Goal: Task Accomplishment & Management: Manage account settings

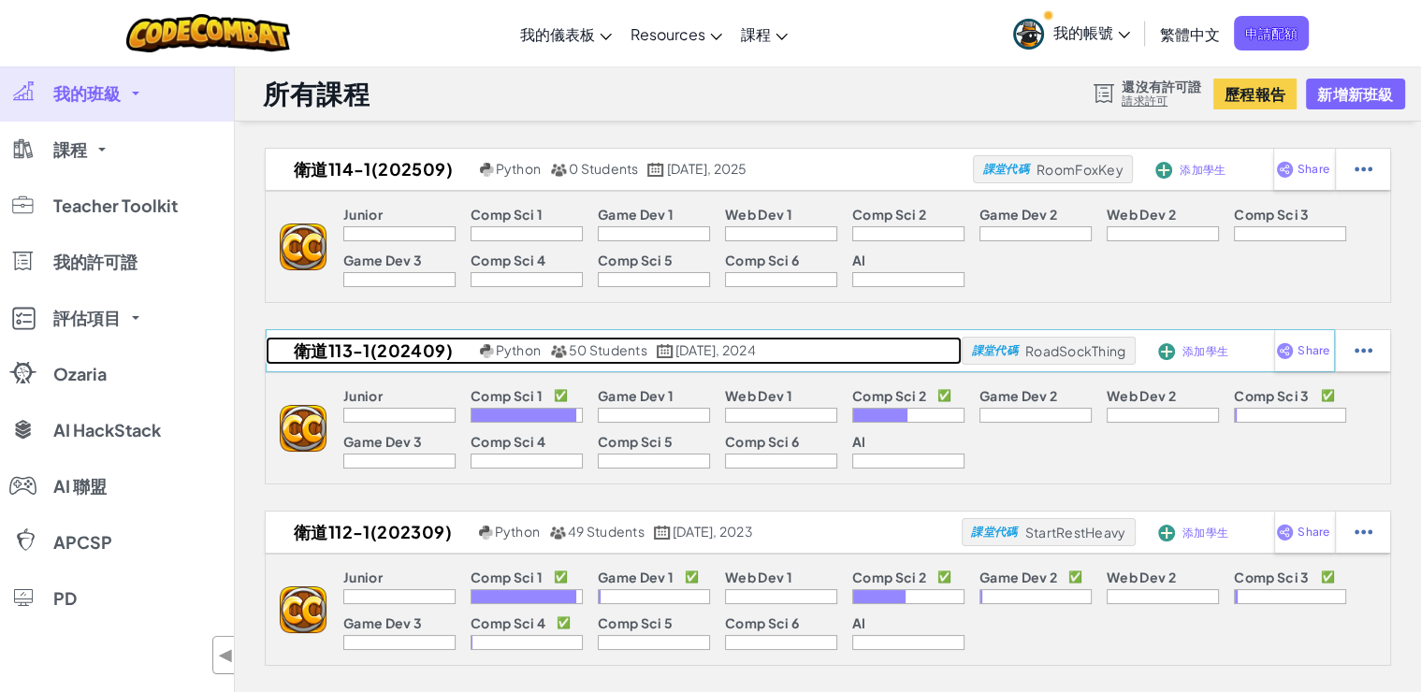
click at [407, 344] on h2 "衛道113-1(202409)" at bounding box center [371, 351] width 210 height 28
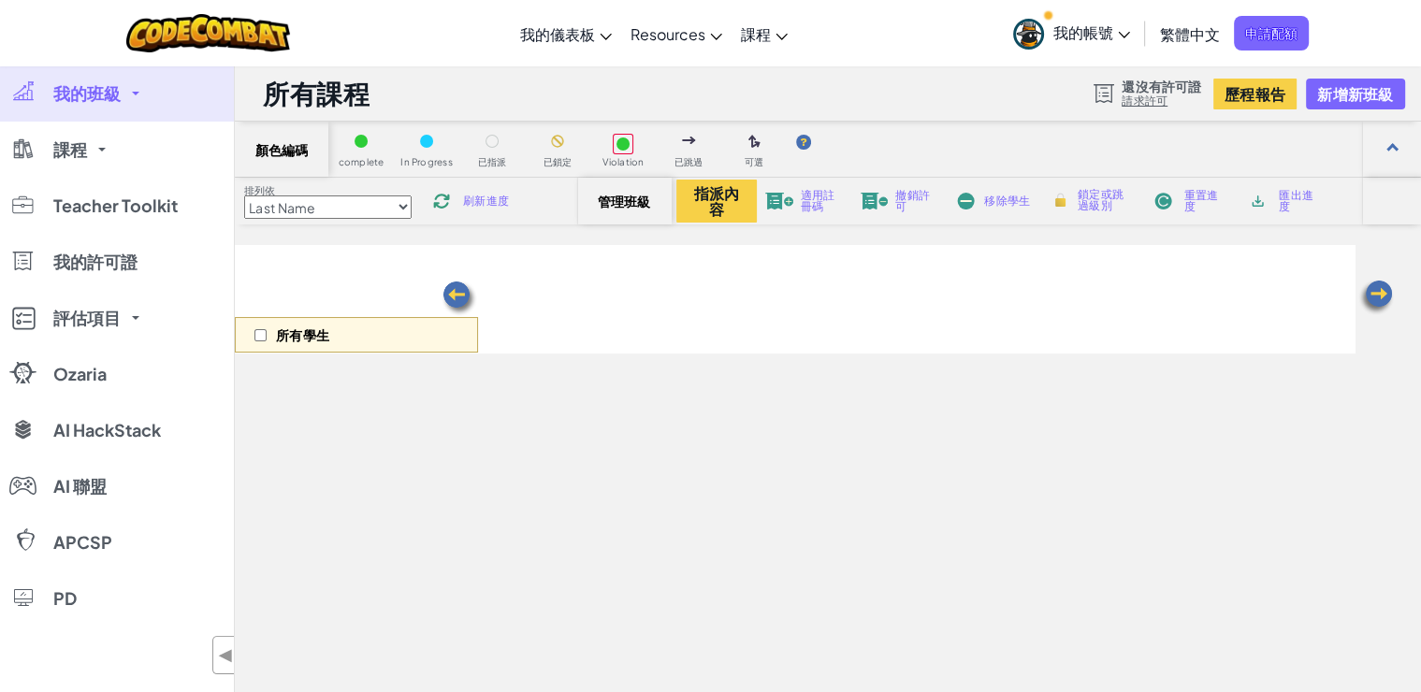
select select "560f1a9f22961295f9427742"
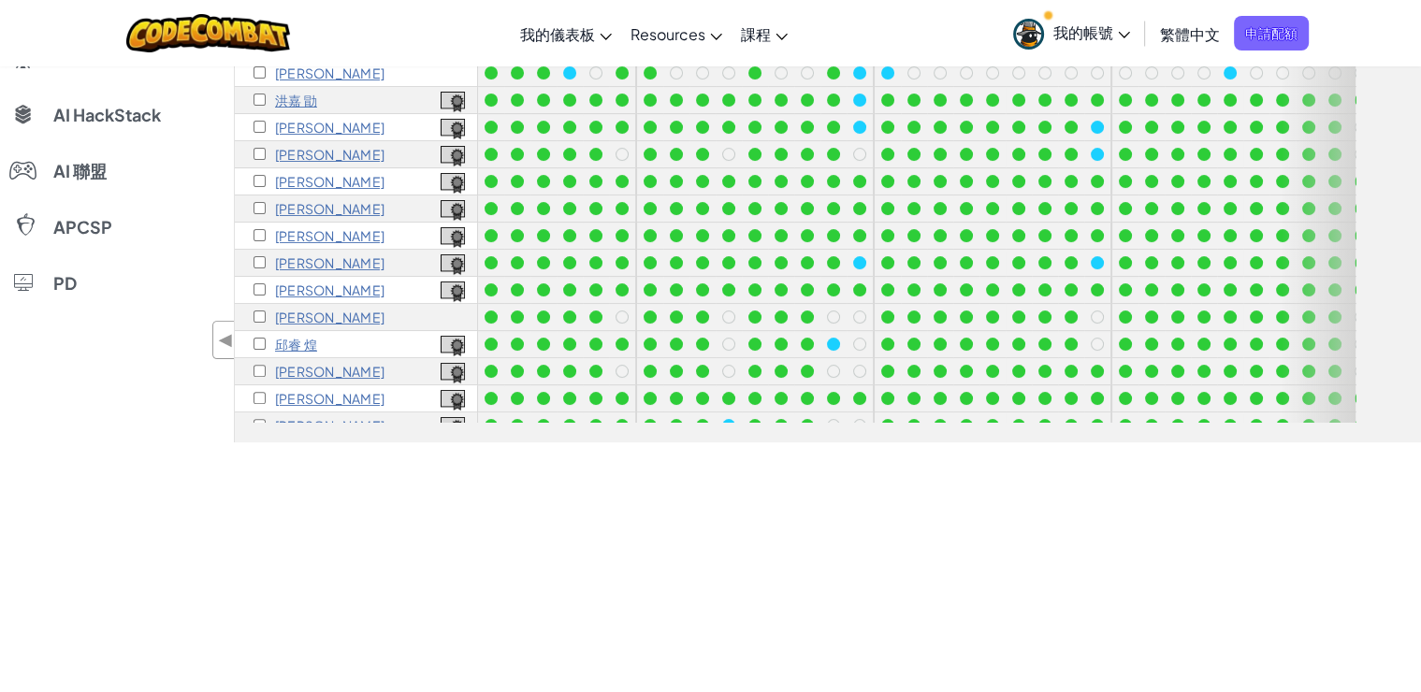
scroll to position [232, 0]
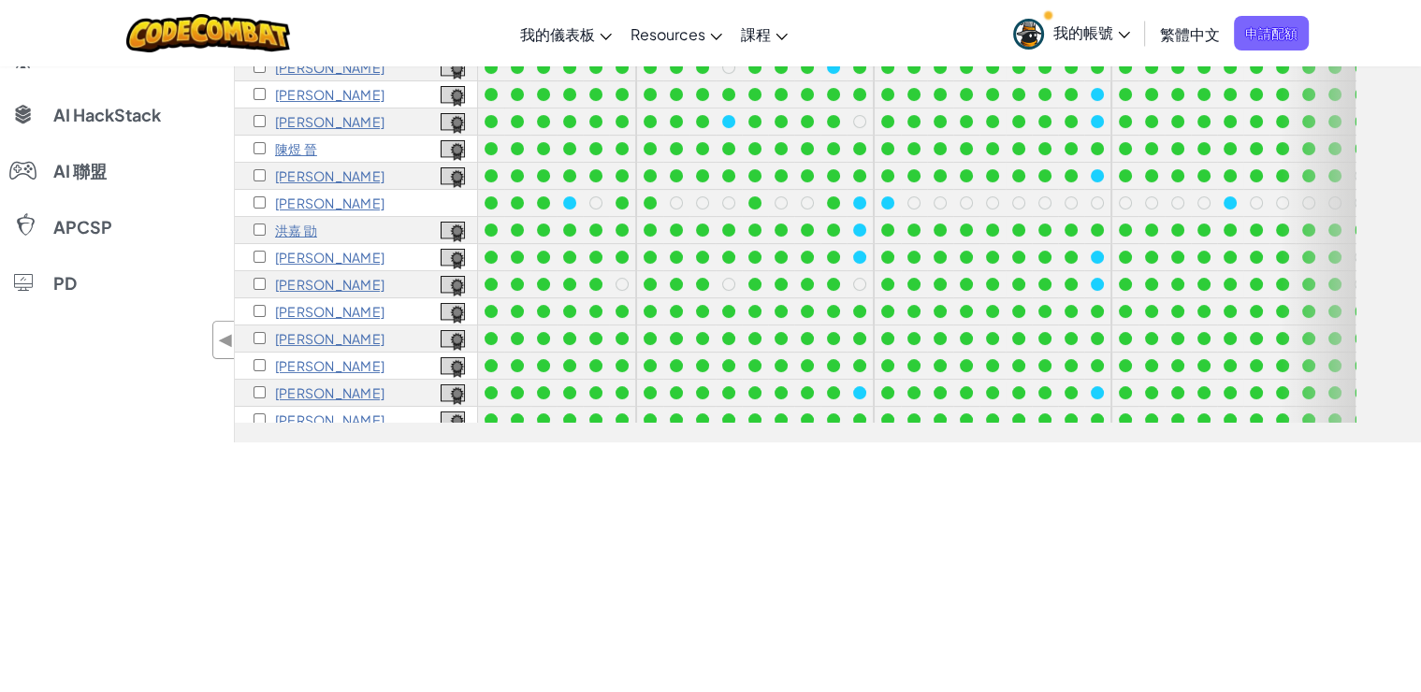
click at [286, 200] on p "[PERSON_NAME]" at bounding box center [329, 203] width 109 height 15
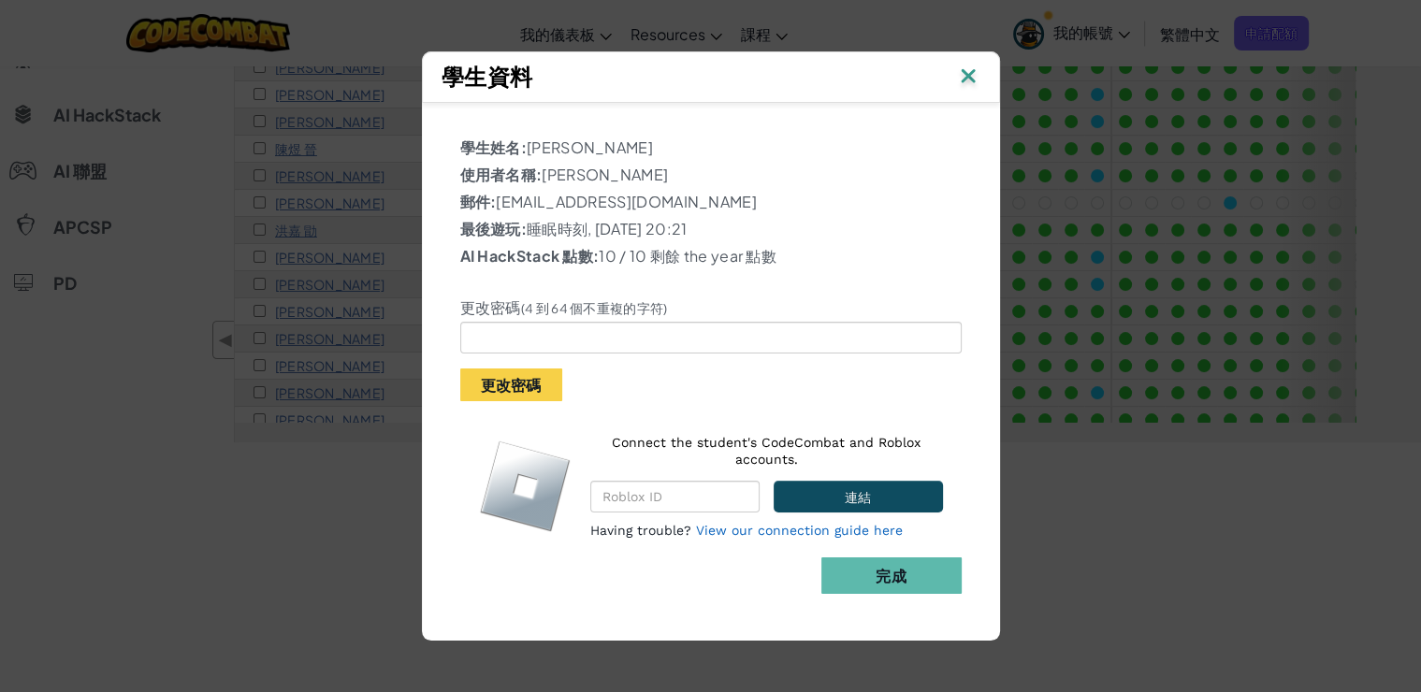
click at [969, 80] on img at bounding box center [968, 78] width 24 height 28
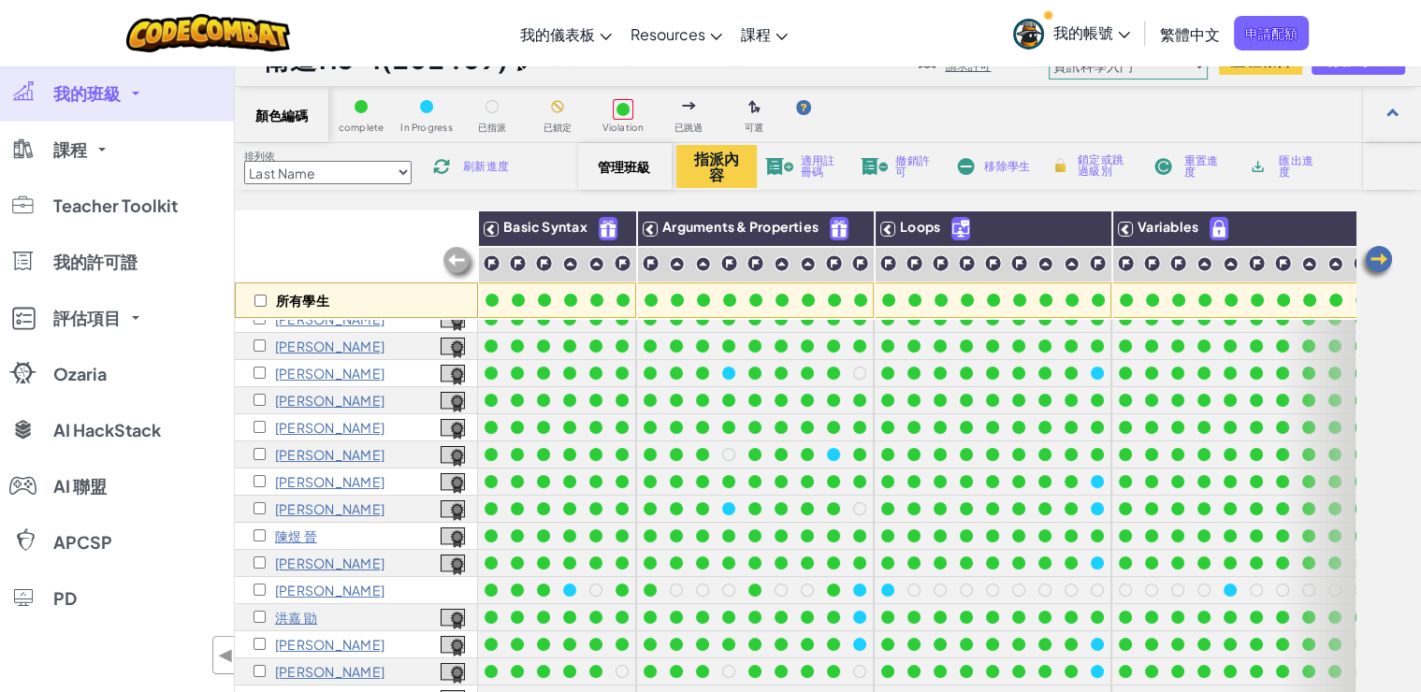
scroll to position [0, 0]
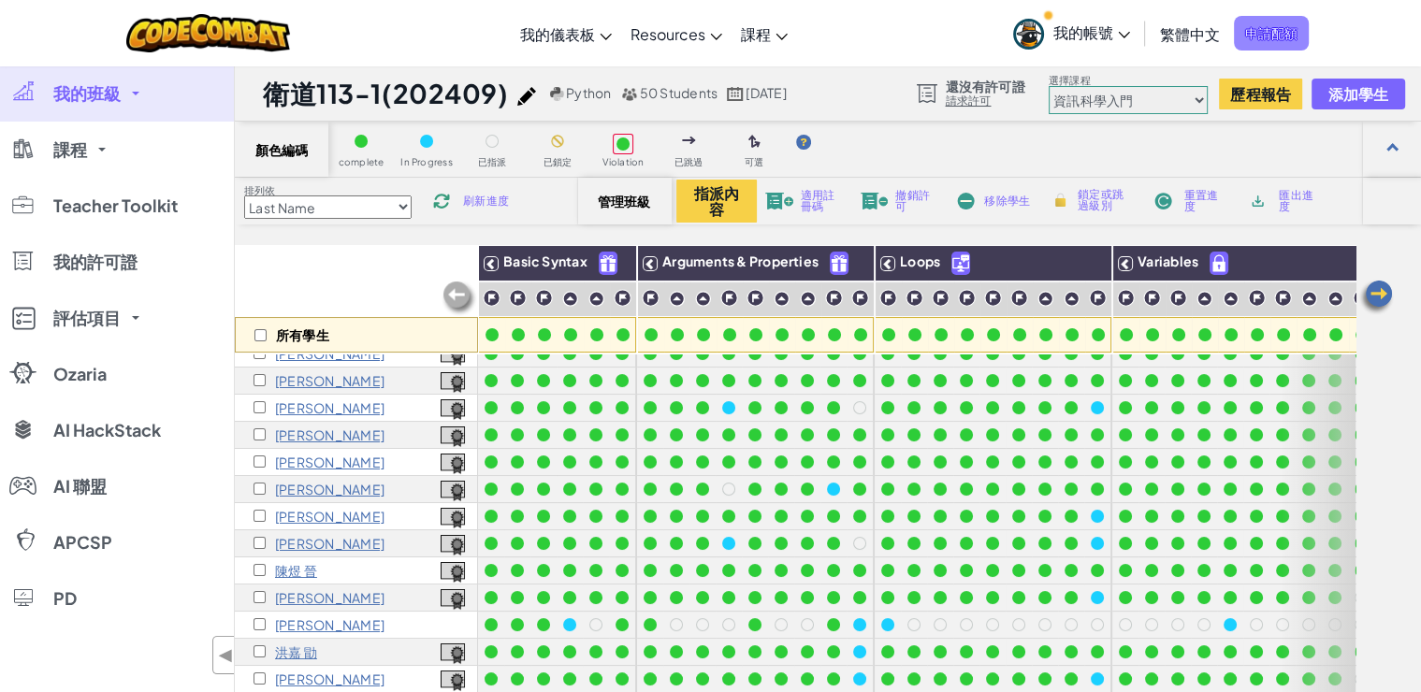
click at [1265, 34] on span "申請配額" at bounding box center [1271, 33] width 75 height 35
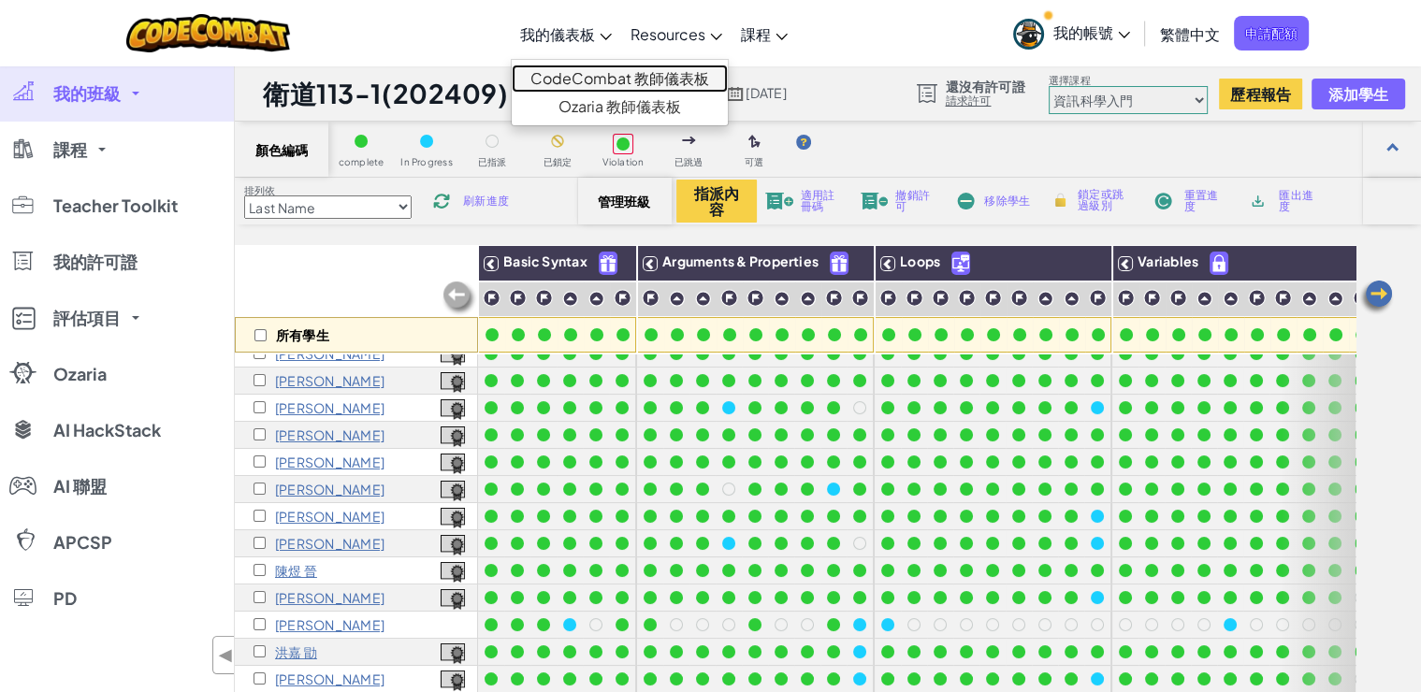
click at [594, 75] on link "CodeCombat 教師儀表板" at bounding box center [620, 79] width 216 height 28
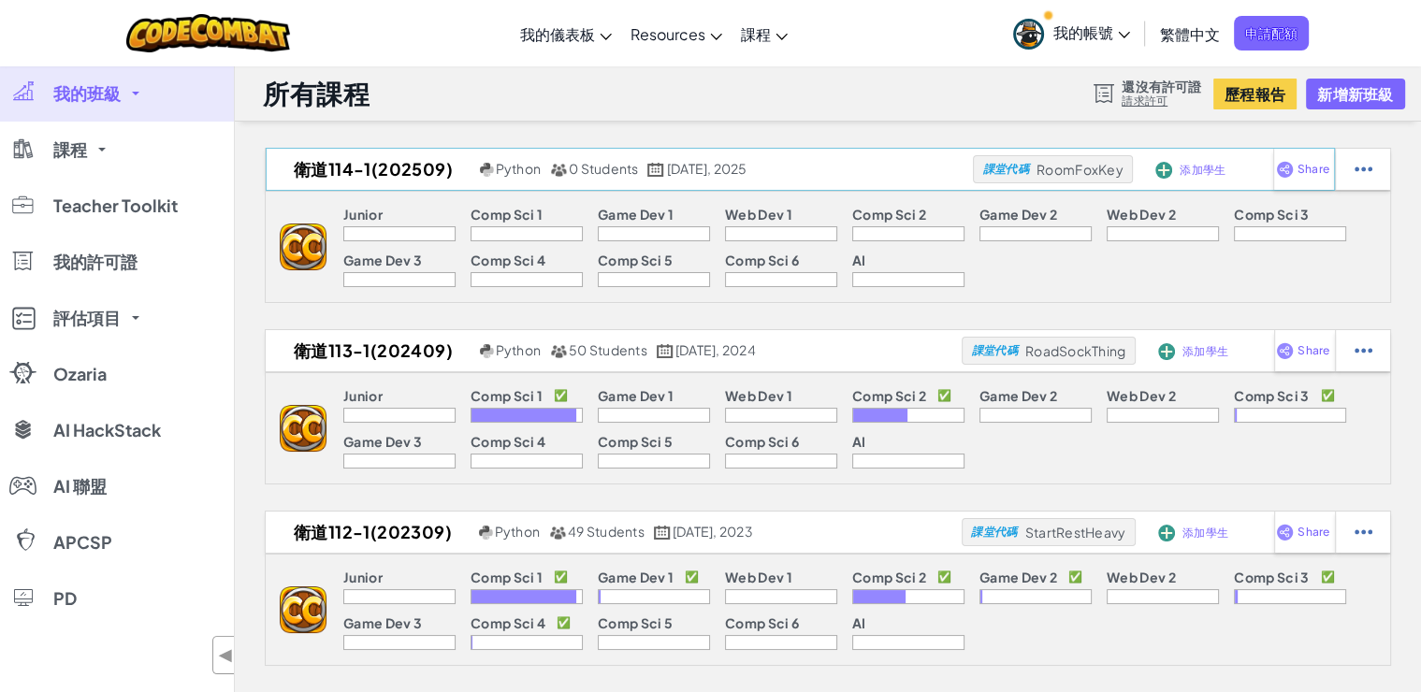
click at [1047, 167] on span "RoomFoxKey" at bounding box center [1080, 169] width 87 height 17
copy span "RoomFoxKey"
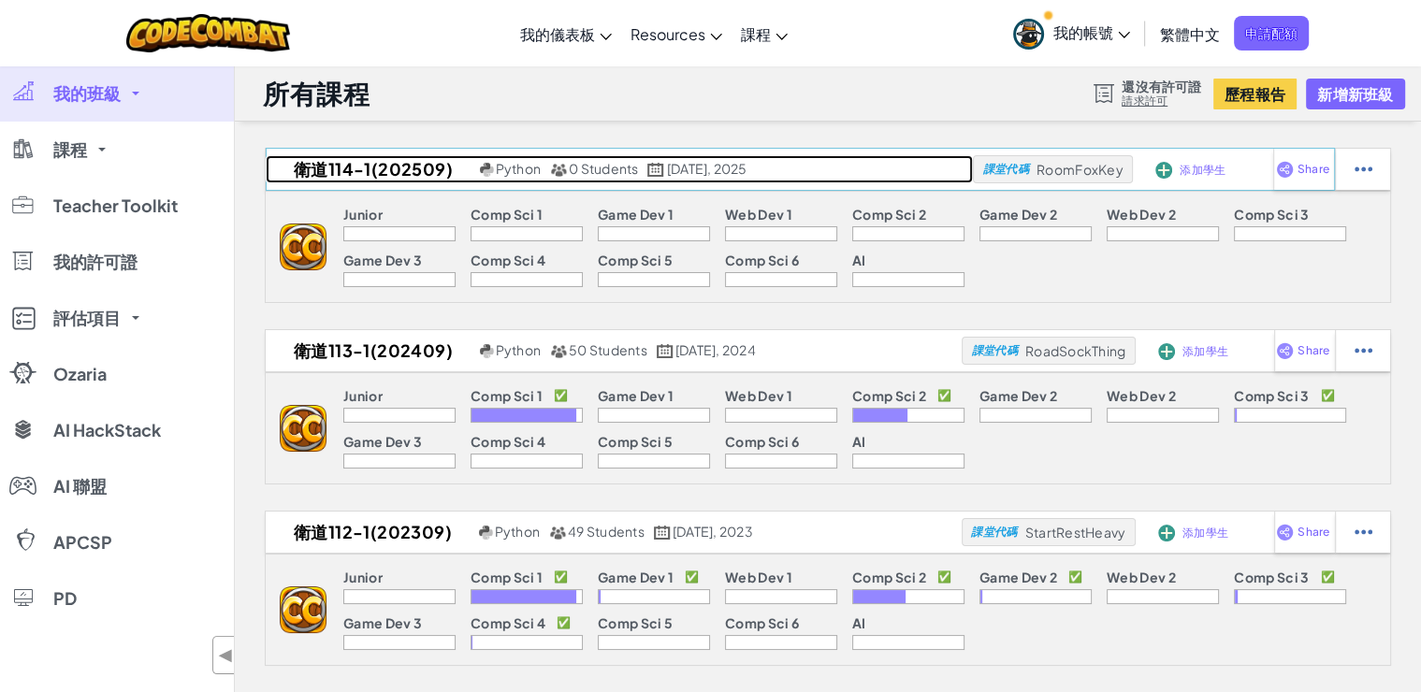
click at [421, 171] on h2 "衛道114-1(202509)" at bounding box center [371, 169] width 210 height 28
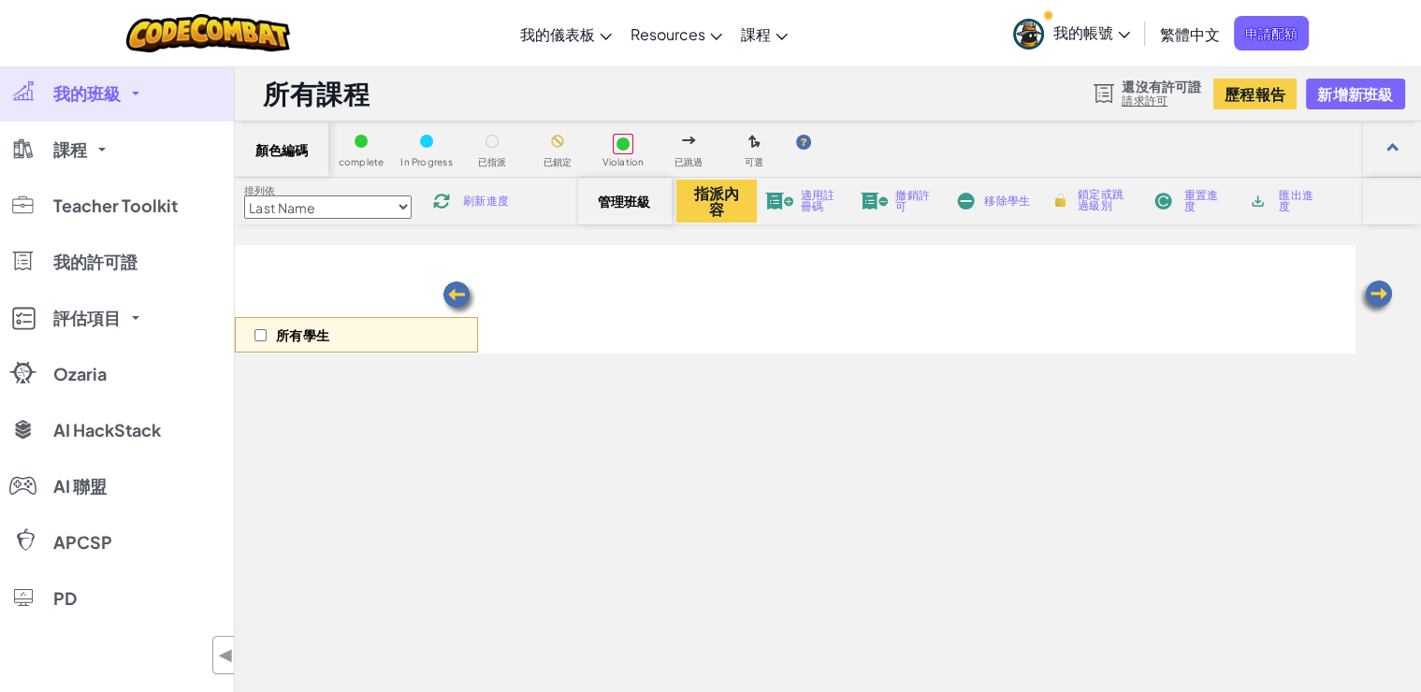
select select "560f1a9f22961295f9427742"
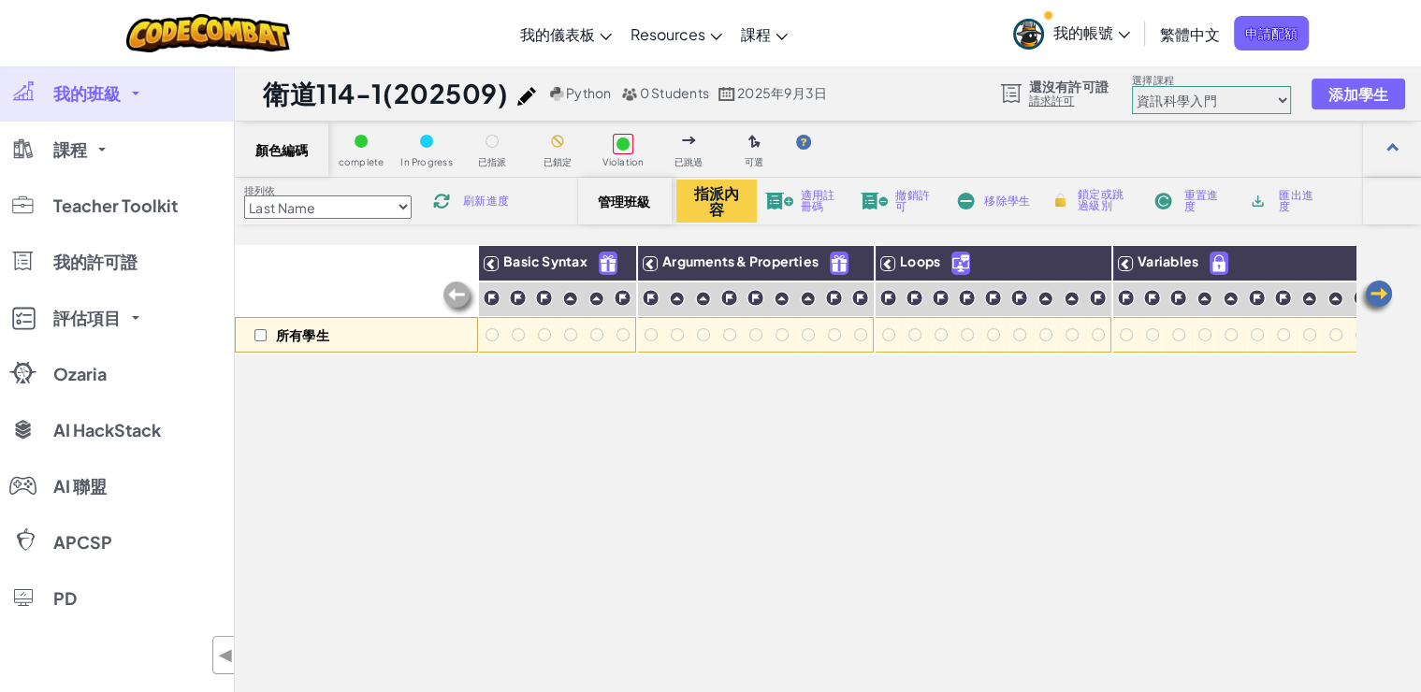
click at [469, 196] on span "刷新進度" at bounding box center [486, 201] width 46 height 11
click at [1373, 296] on img at bounding box center [1376, 297] width 37 height 37
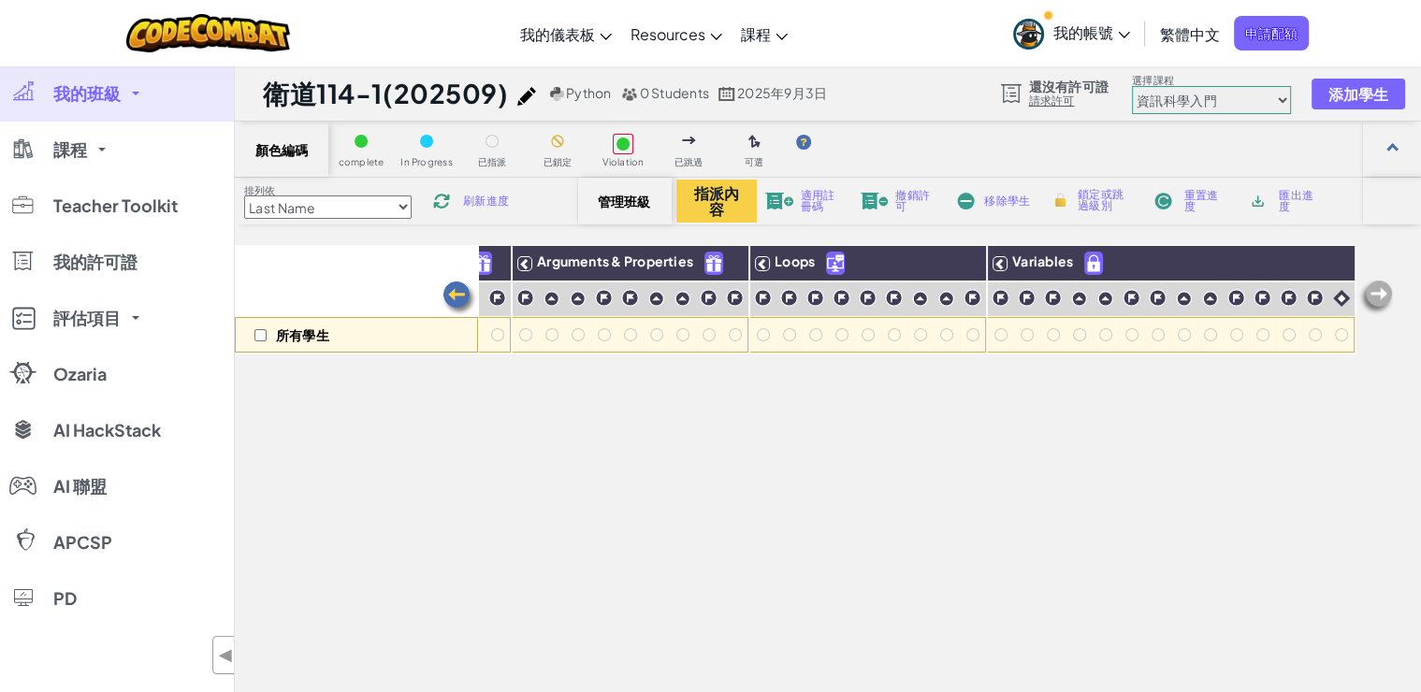
click at [451, 292] on img at bounding box center [459, 298] width 37 height 37
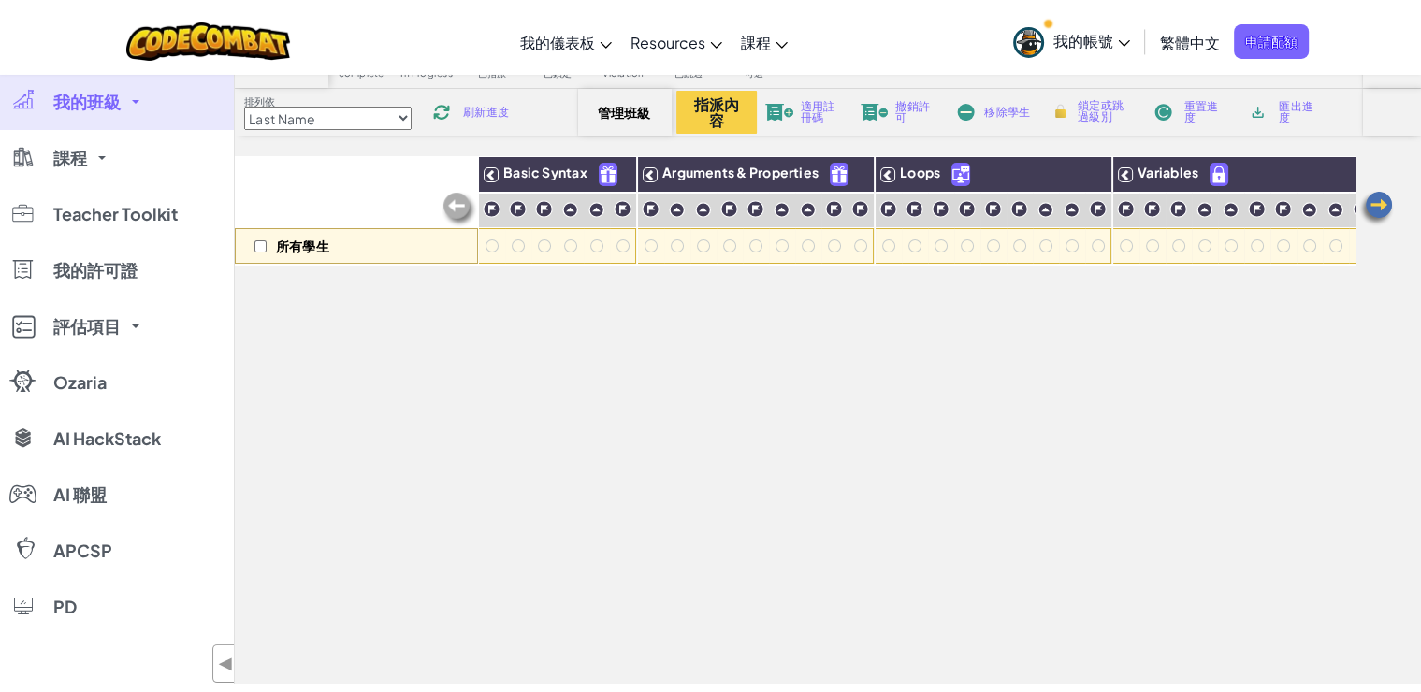
scroll to position [0, 0]
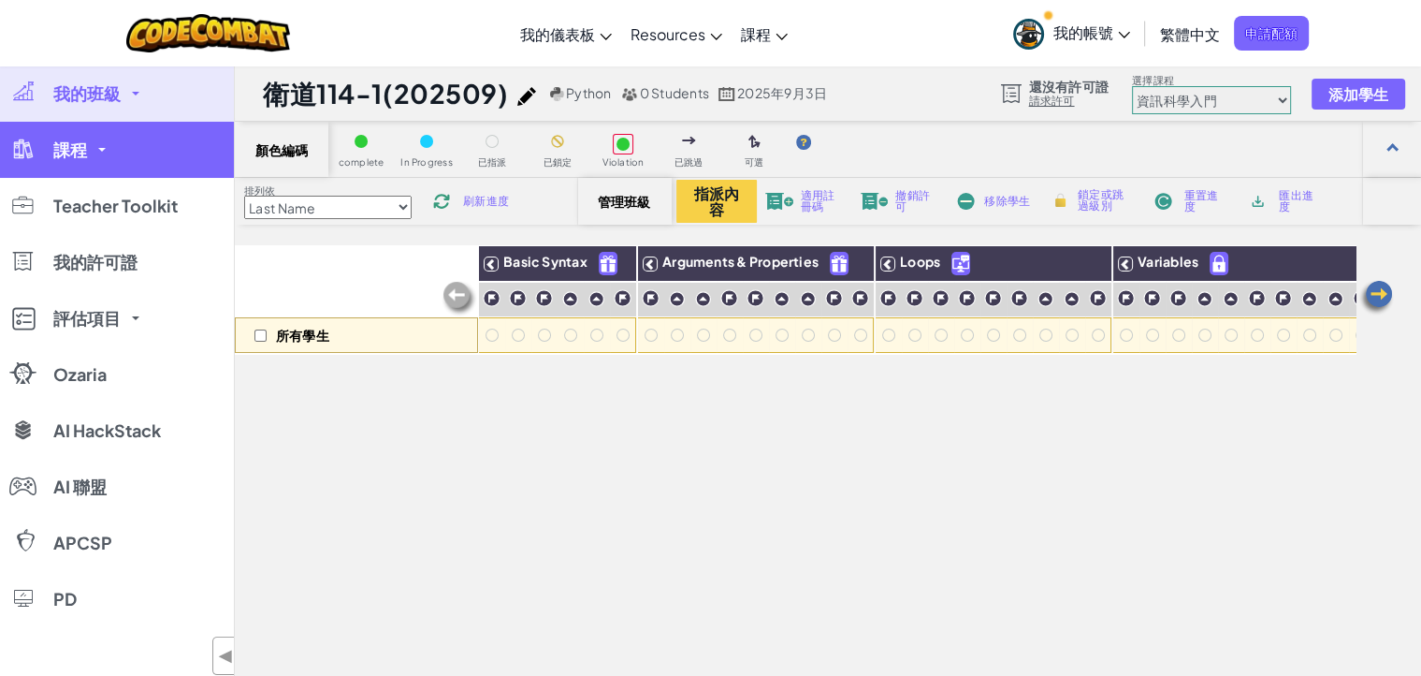
click at [104, 153] on link "課程" at bounding box center [117, 150] width 234 height 56
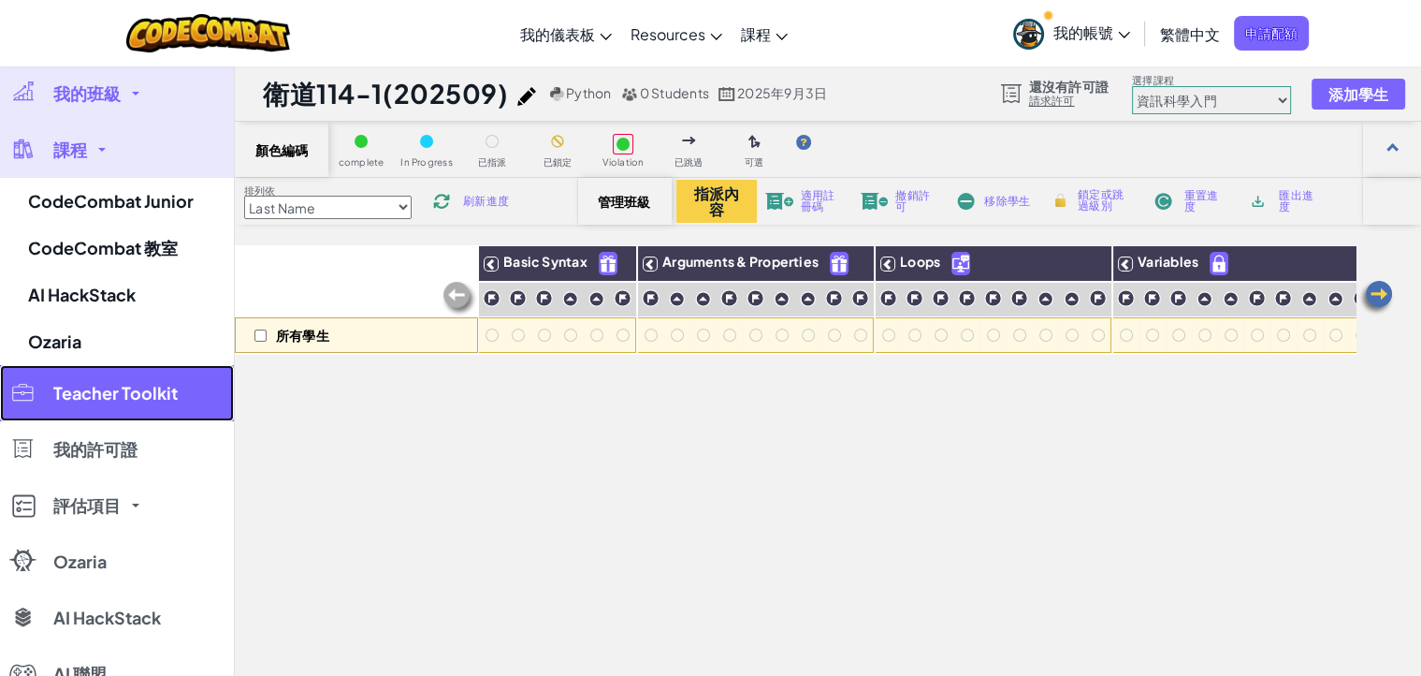
click at [90, 394] on span "Teacher Toolkit" at bounding box center [115, 393] width 124 height 17
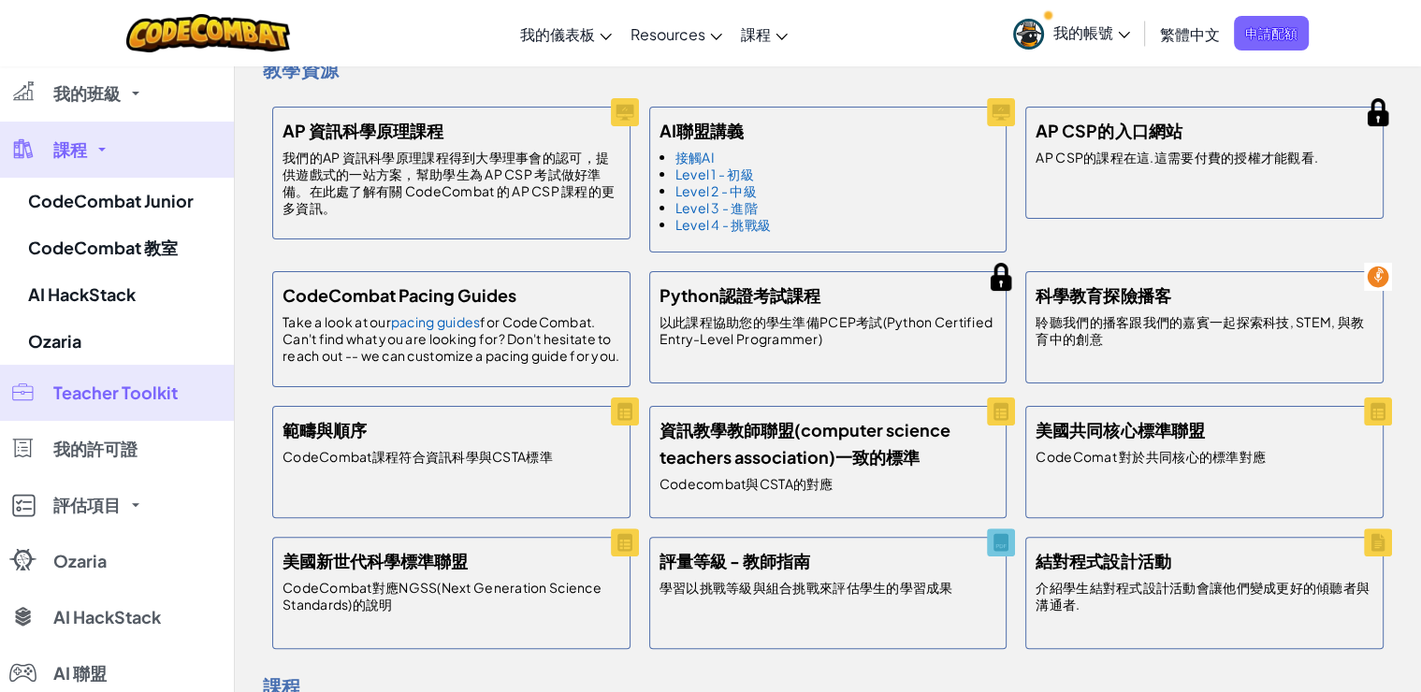
scroll to position [316, 0]
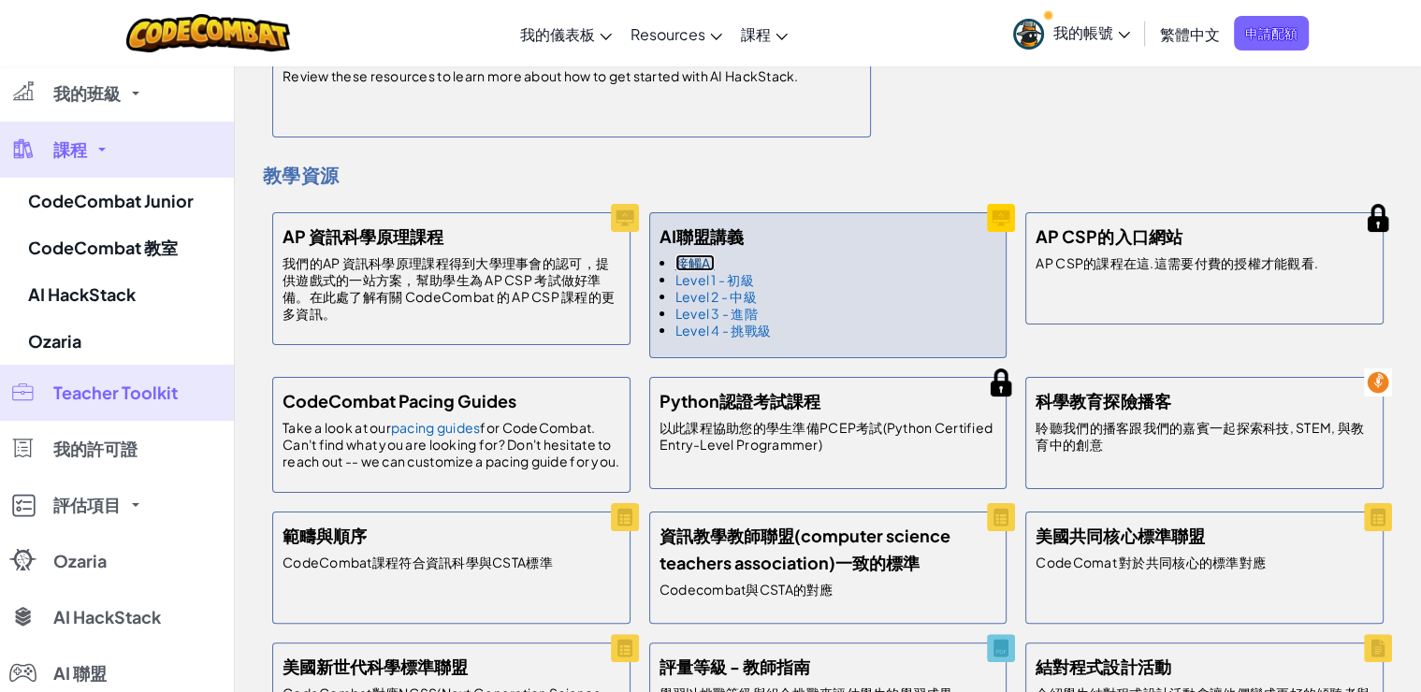
click at [698, 258] on link "接觸AI" at bounding box center [695, 263] width 39 height 17
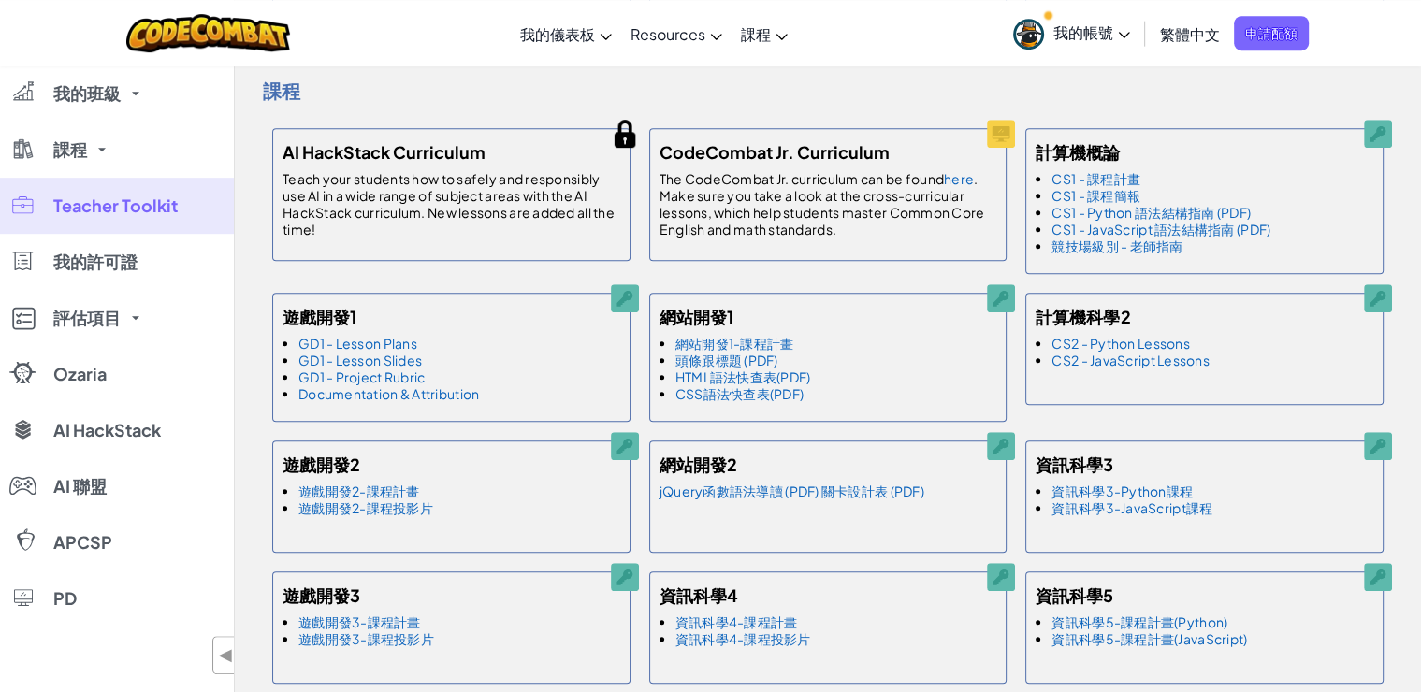
scroll to position [738, 0]
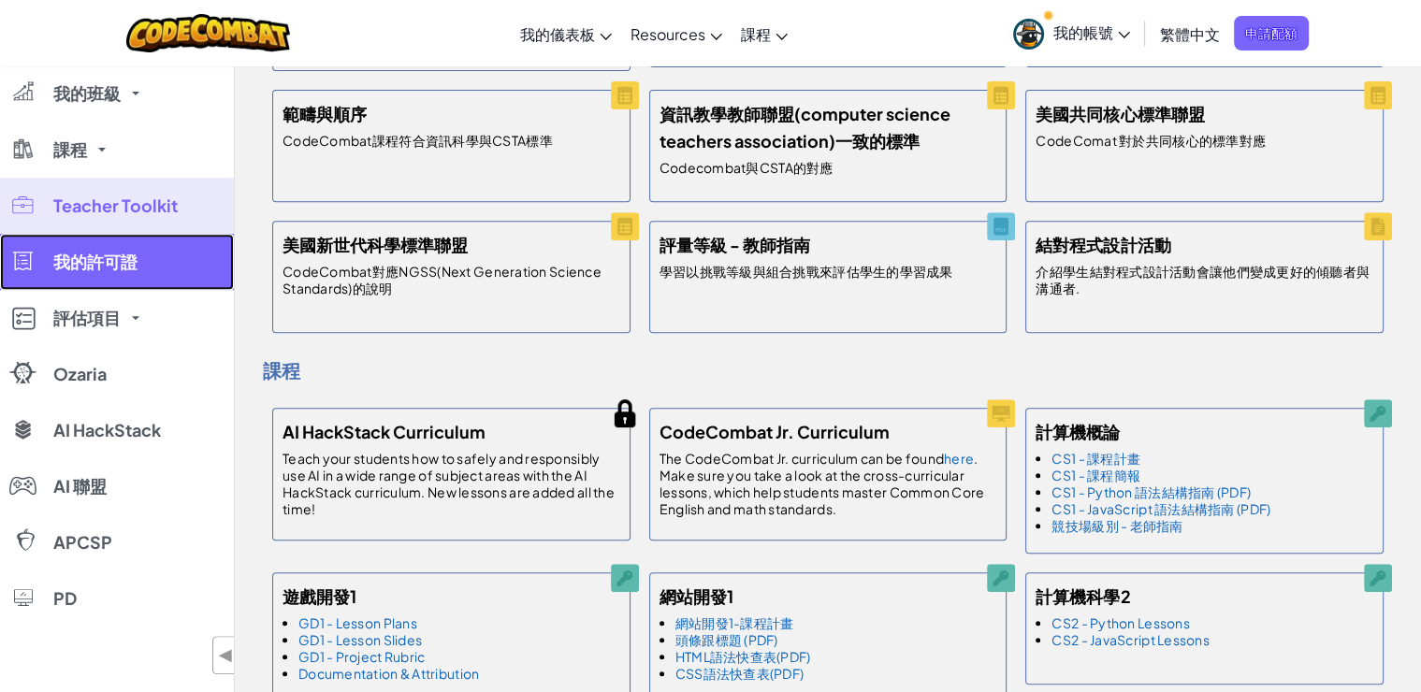
click at [122, 266] on span "我的許可證" at bounding box center [95, 262] width 84 height 17
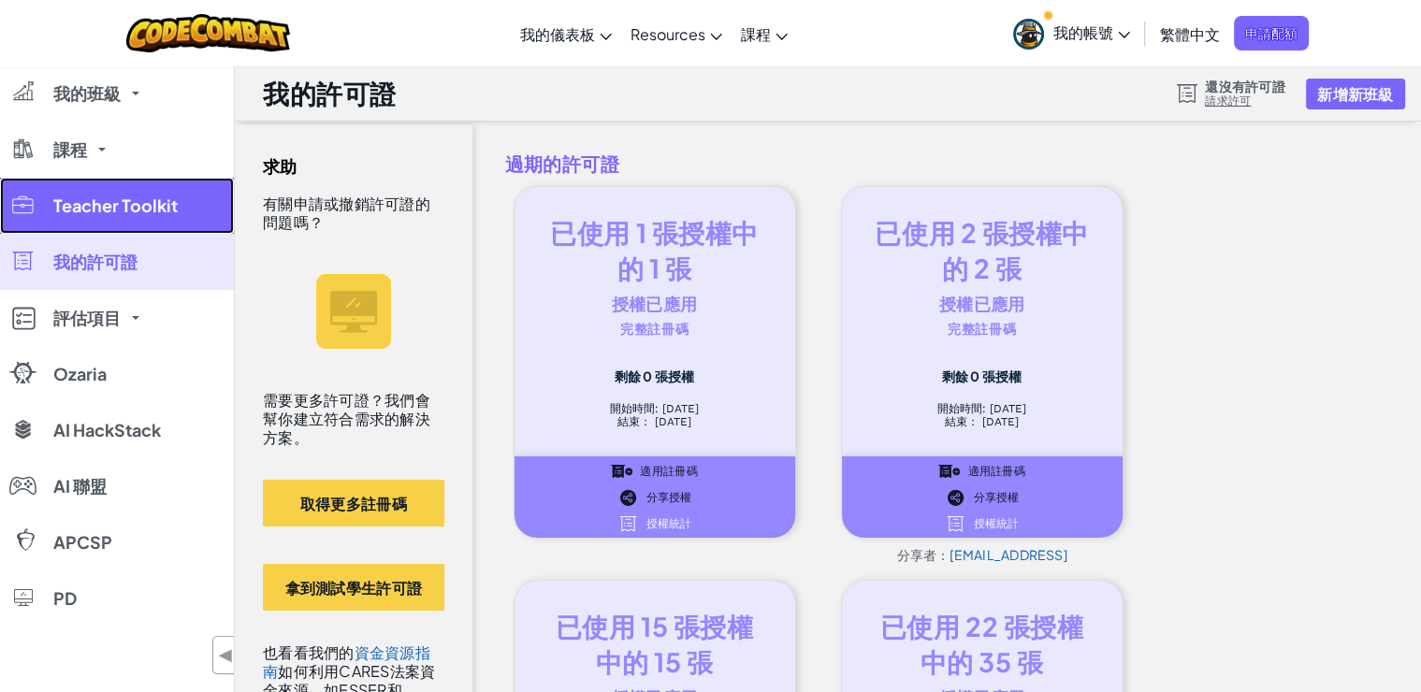
click at [110, 200] on span "Teacher Toolkit" at bounding box center [115, 205] width 124 height 17
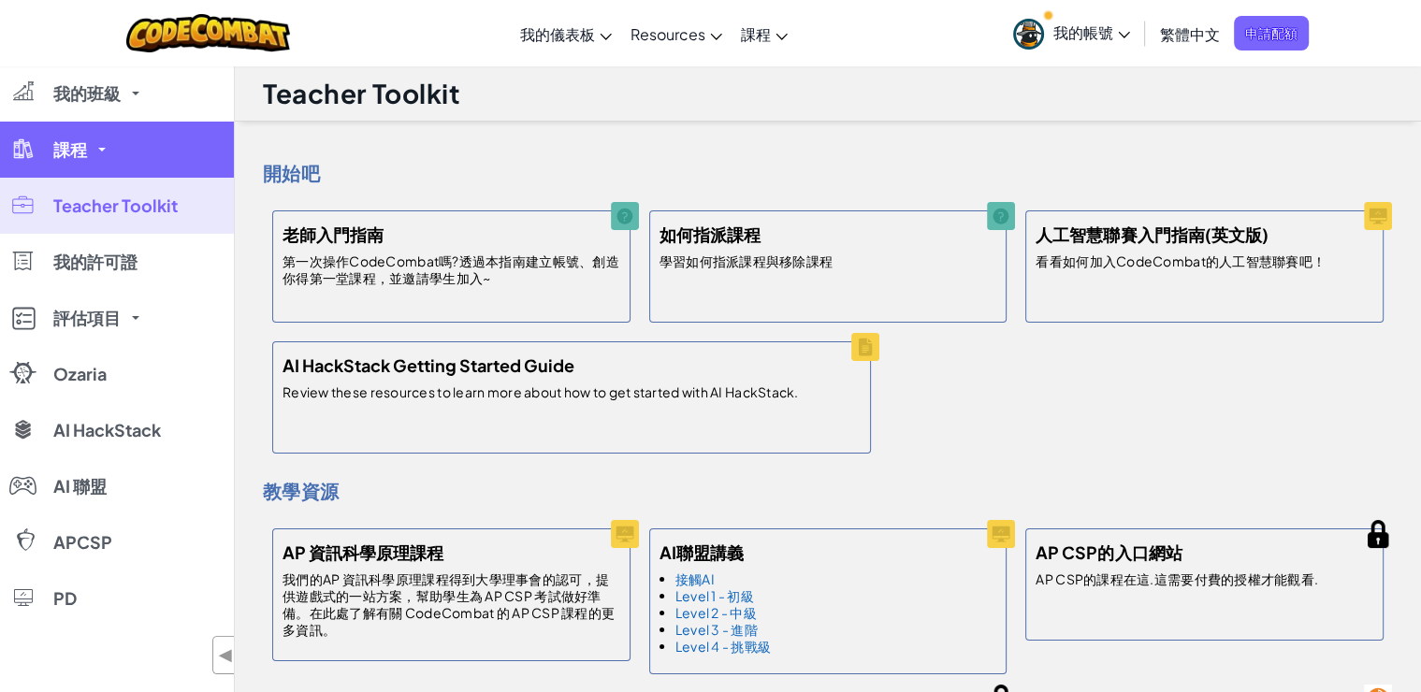
click at [77, 146] on span "課程" at bounding box center [70, 149] width 34 height 17
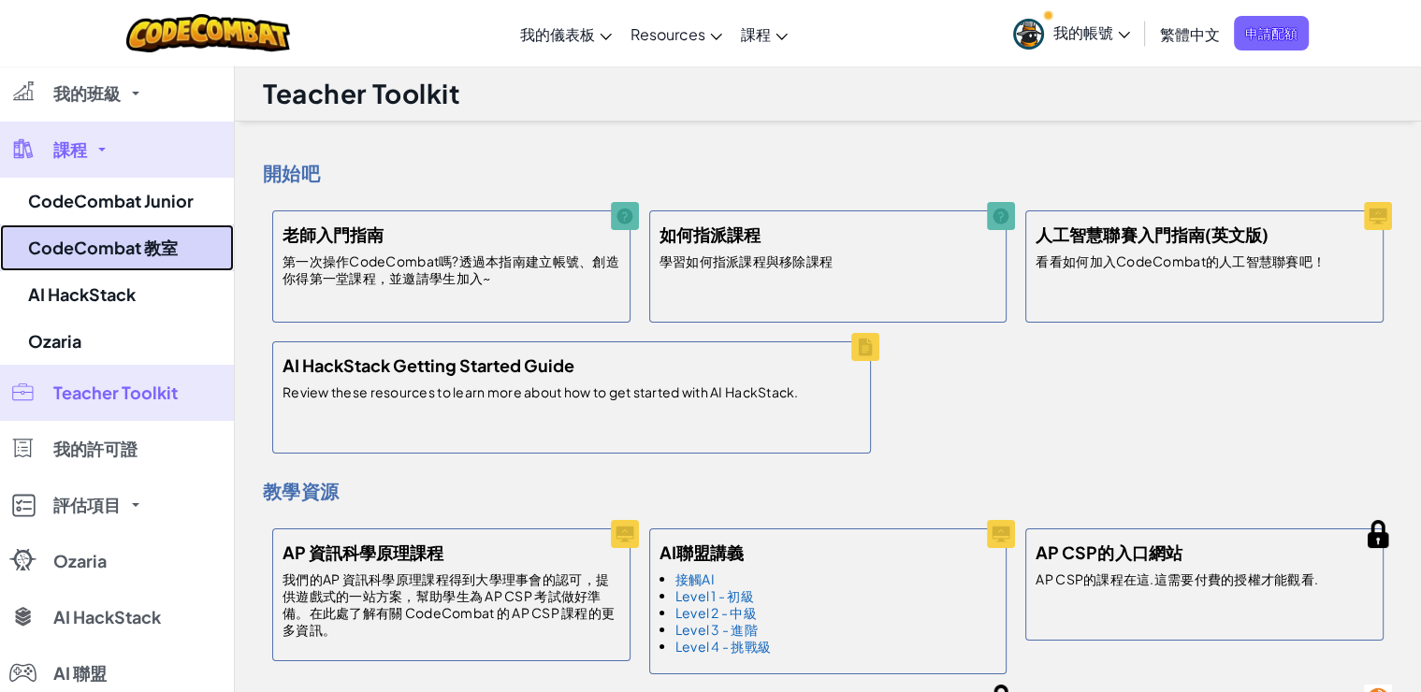
click at [80, 259] on link "CodeCombat 教室" at bounding box center [117, 248] width 234 height 47
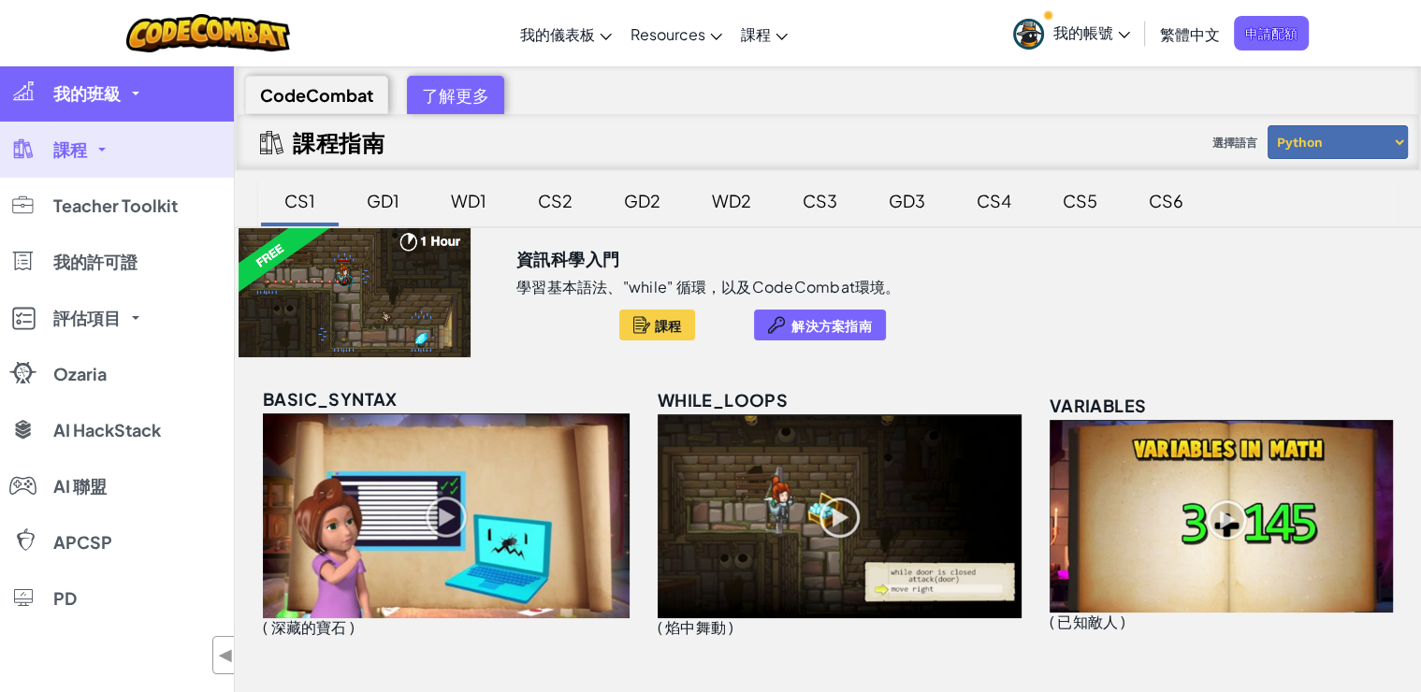
click at [117, 94] on span "我的班級" at bounding box center [86, 93] width 67 height 17
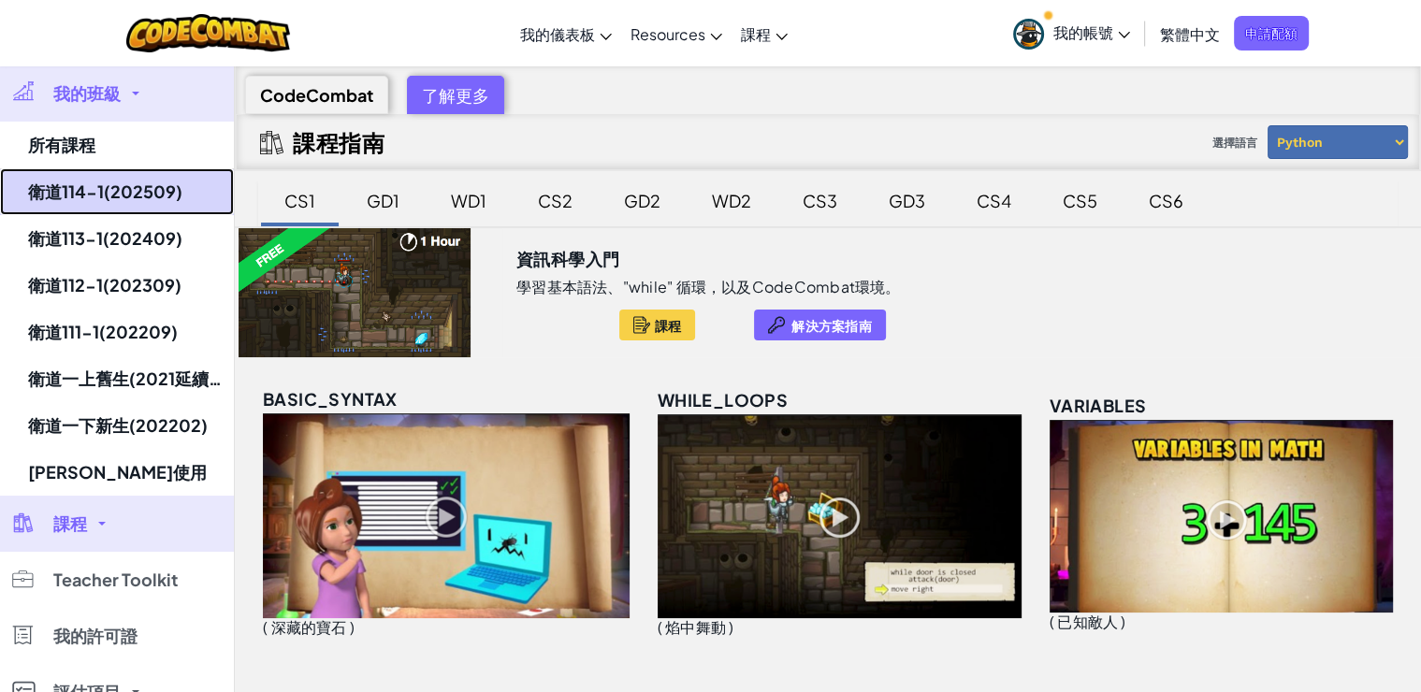
click at [119, 205] on link "衛道114-1(202509)" at bounding box center [117, 191] width 234 height 47
select select "560f1a9f22961295f9427742"
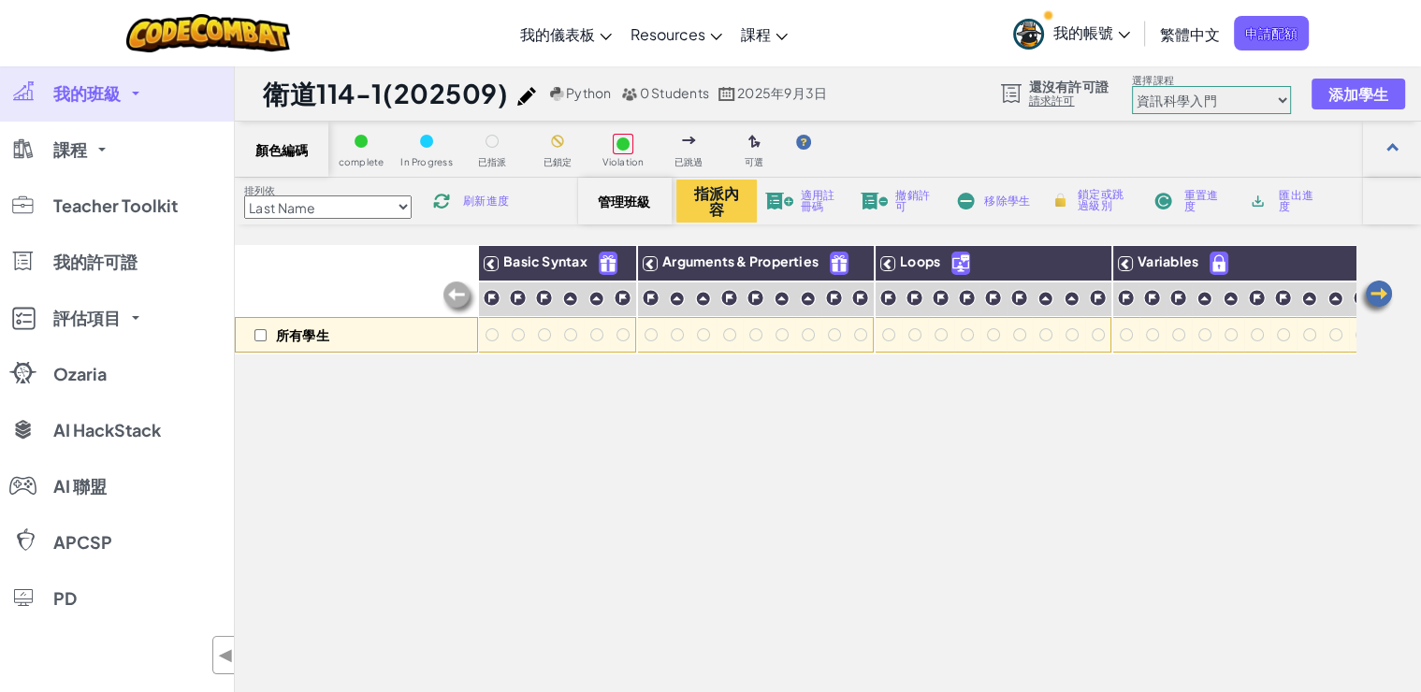
click at [607, 194] on span "管理班級" at bounding box center [625, 201] width 55 height 15
click at [619, 199] on span "管理班級" at bounding box center [625, 201] width 55 height 15
click at [84, 89] on span "我的班級" at bounding box center [86, 93] width 67 height 17
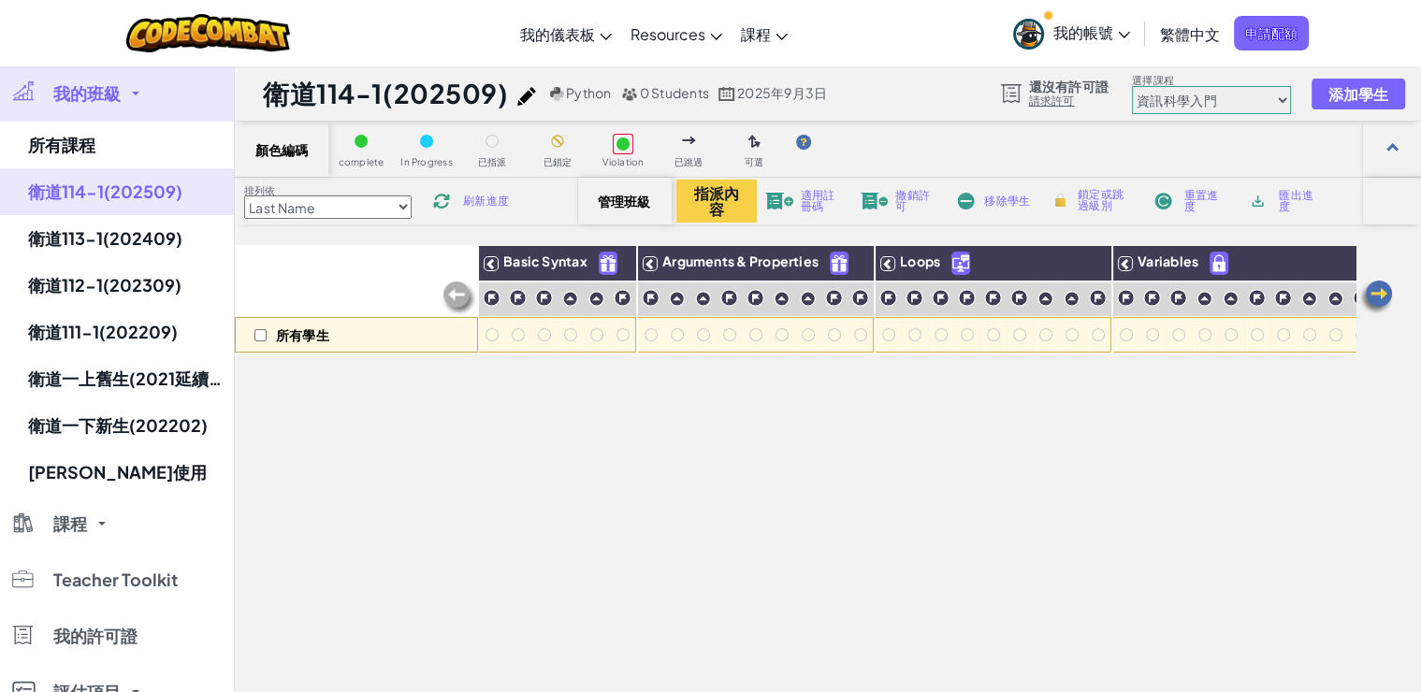
click at [84, 89] on span "我的班級" at bounding box center [86, 93] width 67 height 17
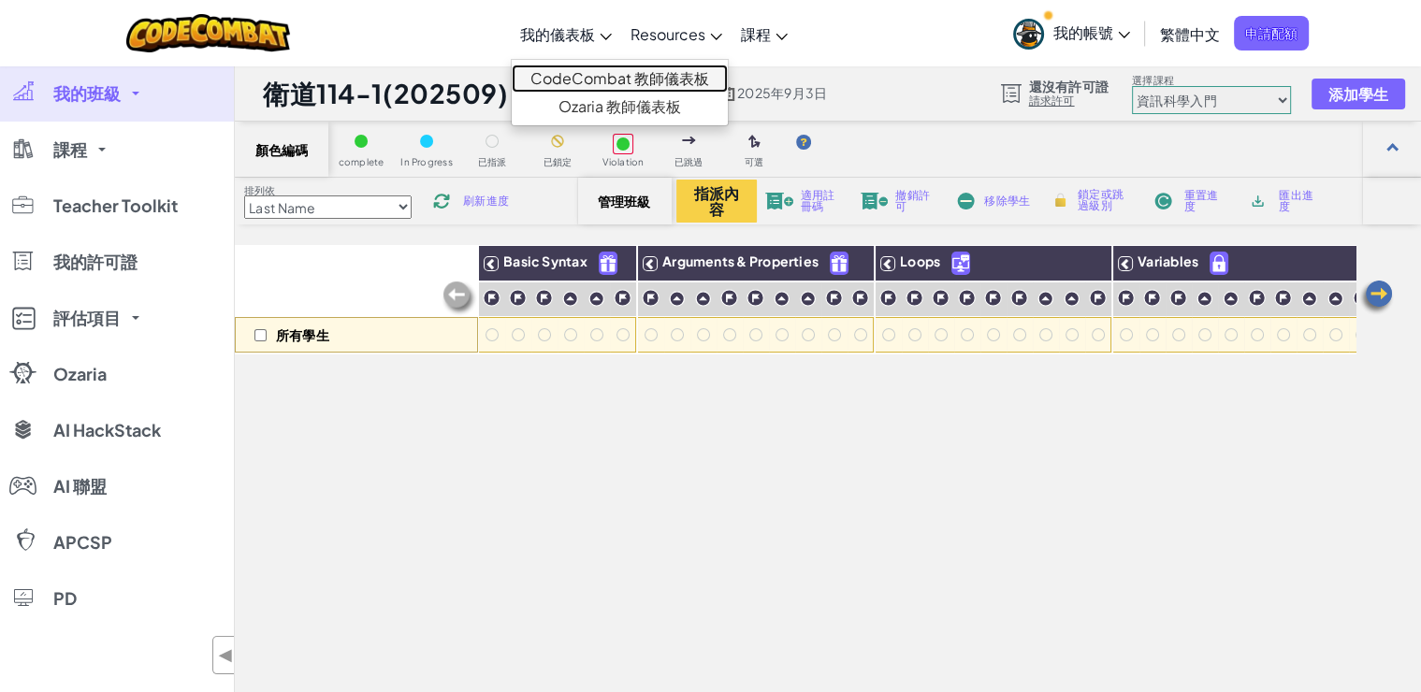
click at [592, 75] on link "CodeCombat 教師儀表板" at bounding box center [620, 79] width 216 height 28
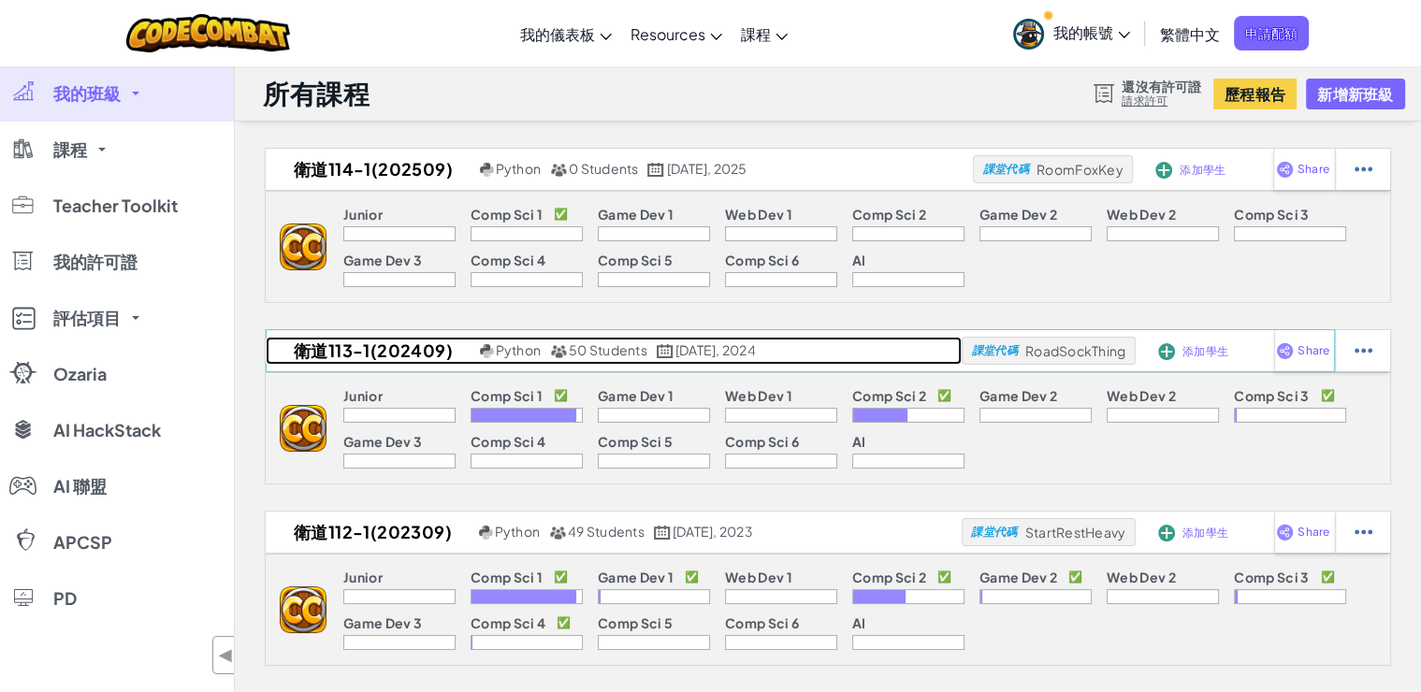
click at [580, 354] on span "50 Students" at bounding box center [608, 350] width 79 height 17
select select "560f1a9f22961295f9427742"
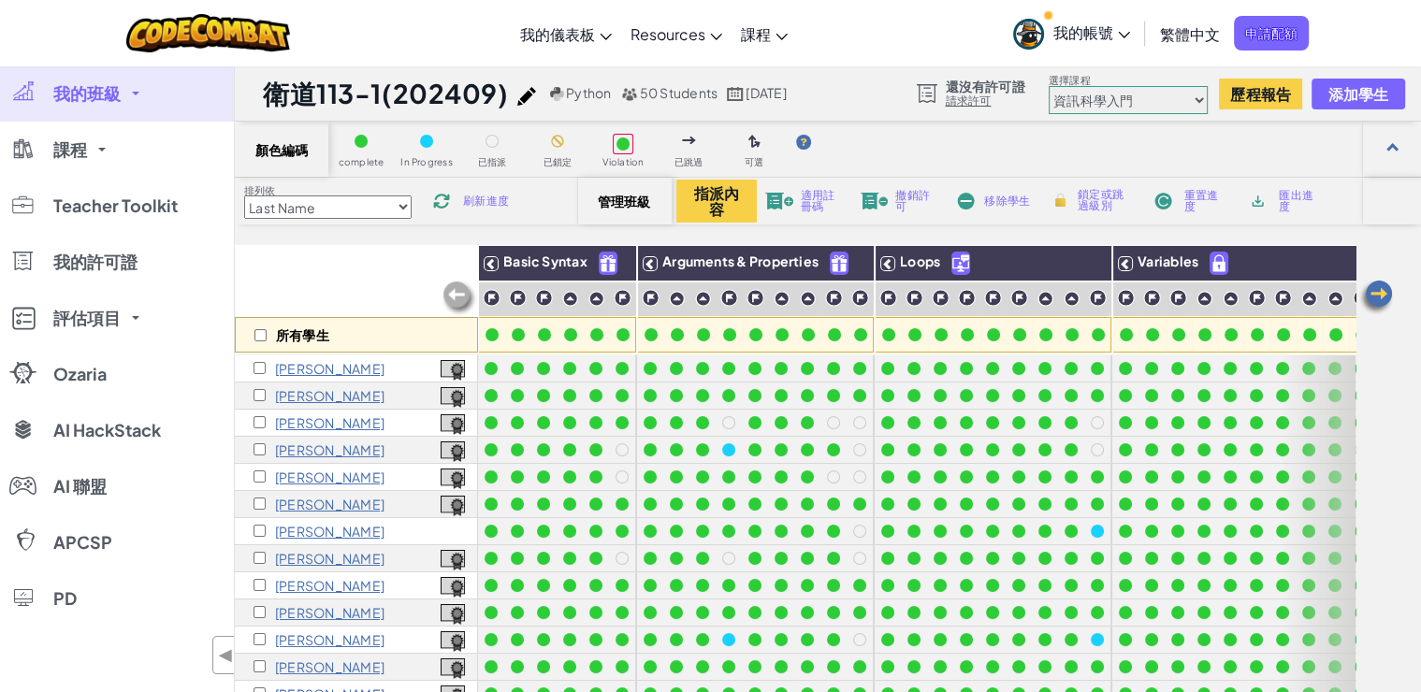
click at [292, 367] on p "[PERSON_NAME]" at bounding box center [329, 368] width 109 height 15
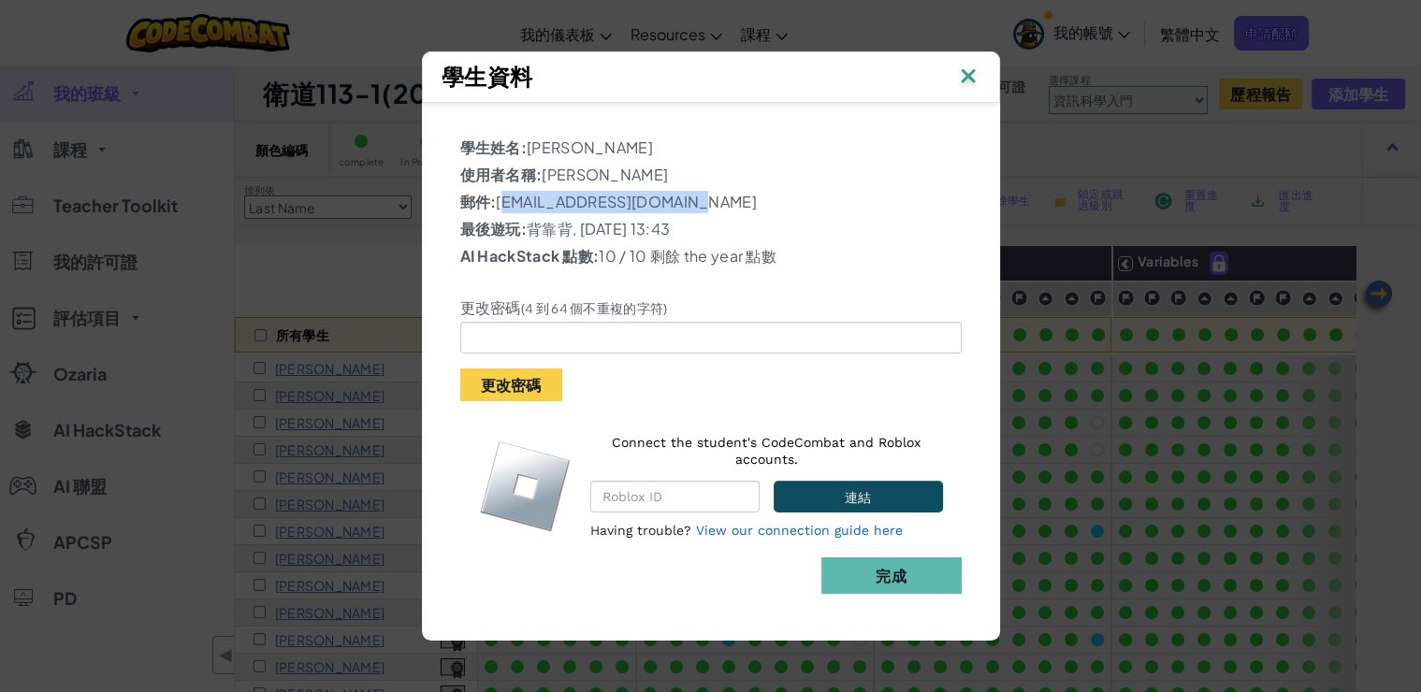
drag, startPoint x: 501, startPoint y: 202, endPoint x: 681, endPoint y: 203, distance: 180.6
click at [681, 203] on p "郵件: [EMAIL_ADDRESS][DOMAIN_NAME]" at bounding box center [711, 202] width 502 height 22
copy p "[EMAIL_ADDRESS][DOMAIN_NAME]"
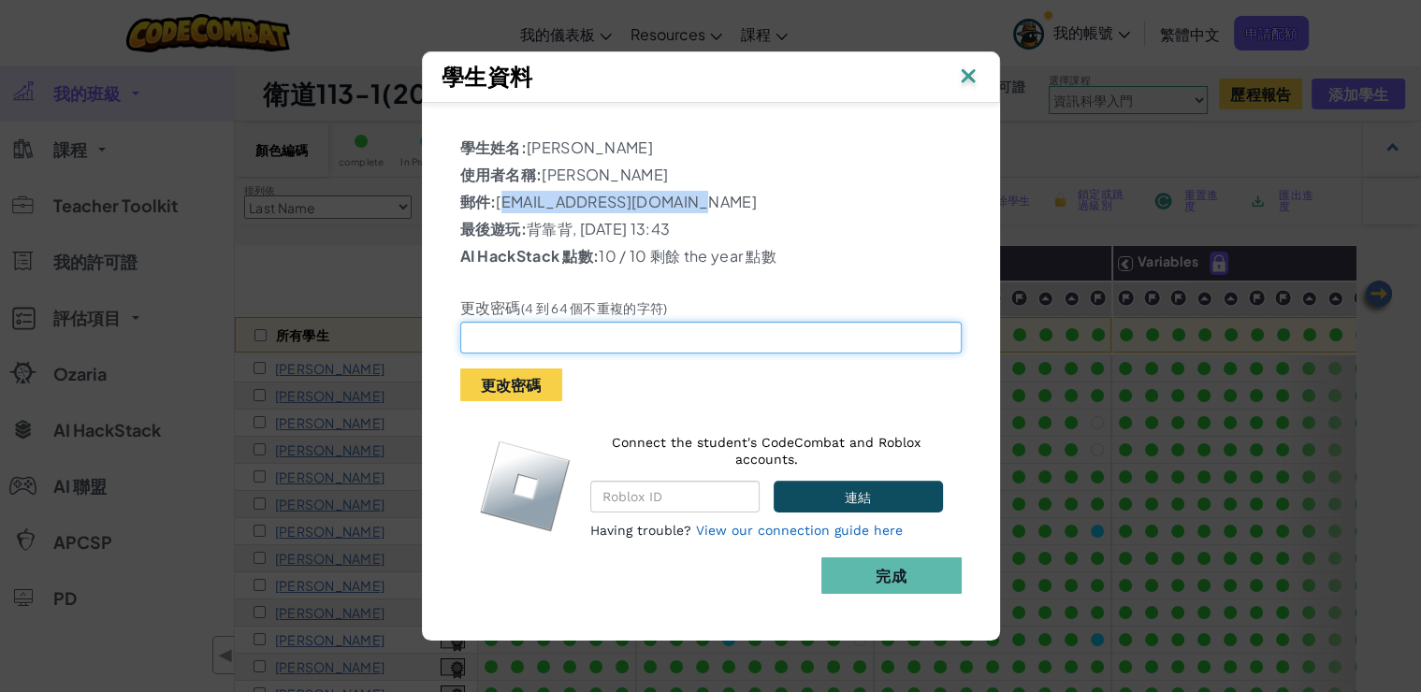
click at [571, 342] on input "text" at bounding box center [711, 338] width 502 height 32
type input "ㄌ"
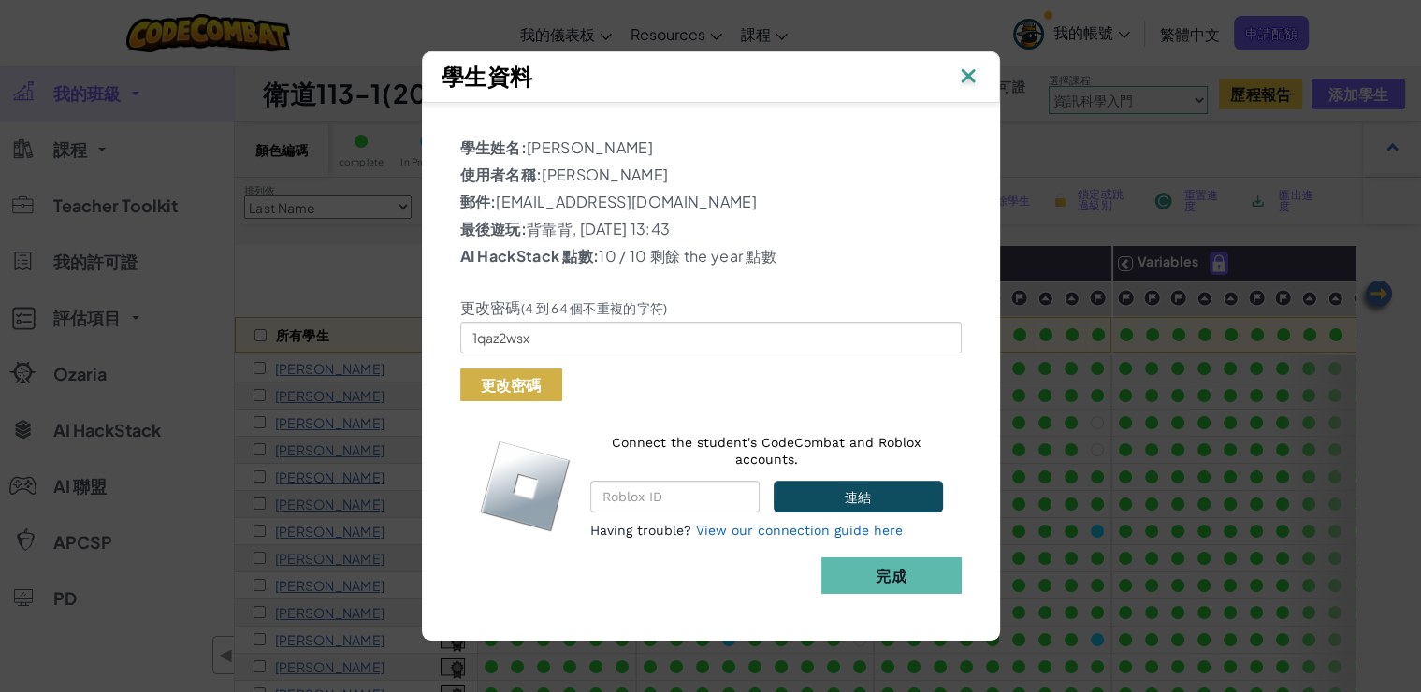
click at [528, 383] on button "更改密碼" at bounding box center [511, 385] width 102 height 33
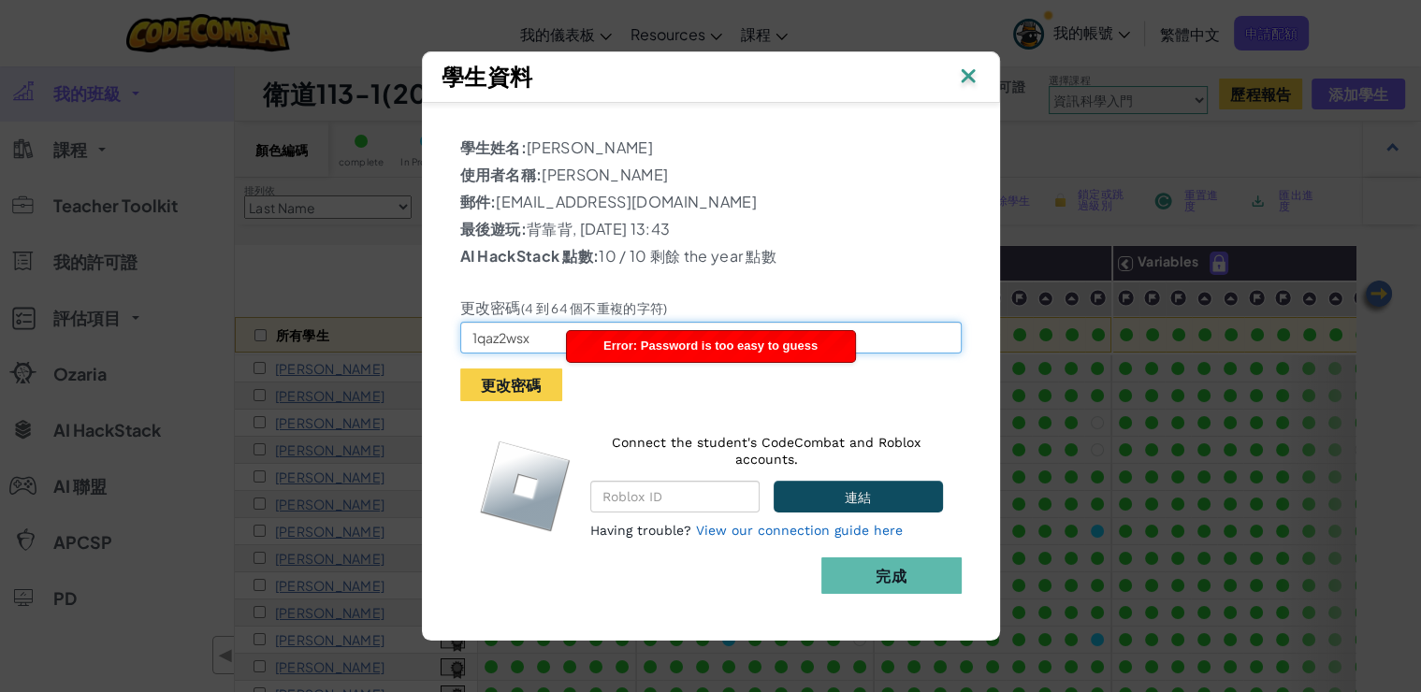
click at [530, 336] on input "1qaz2wsx" at bounding box center [711, 338] width 502 height 32
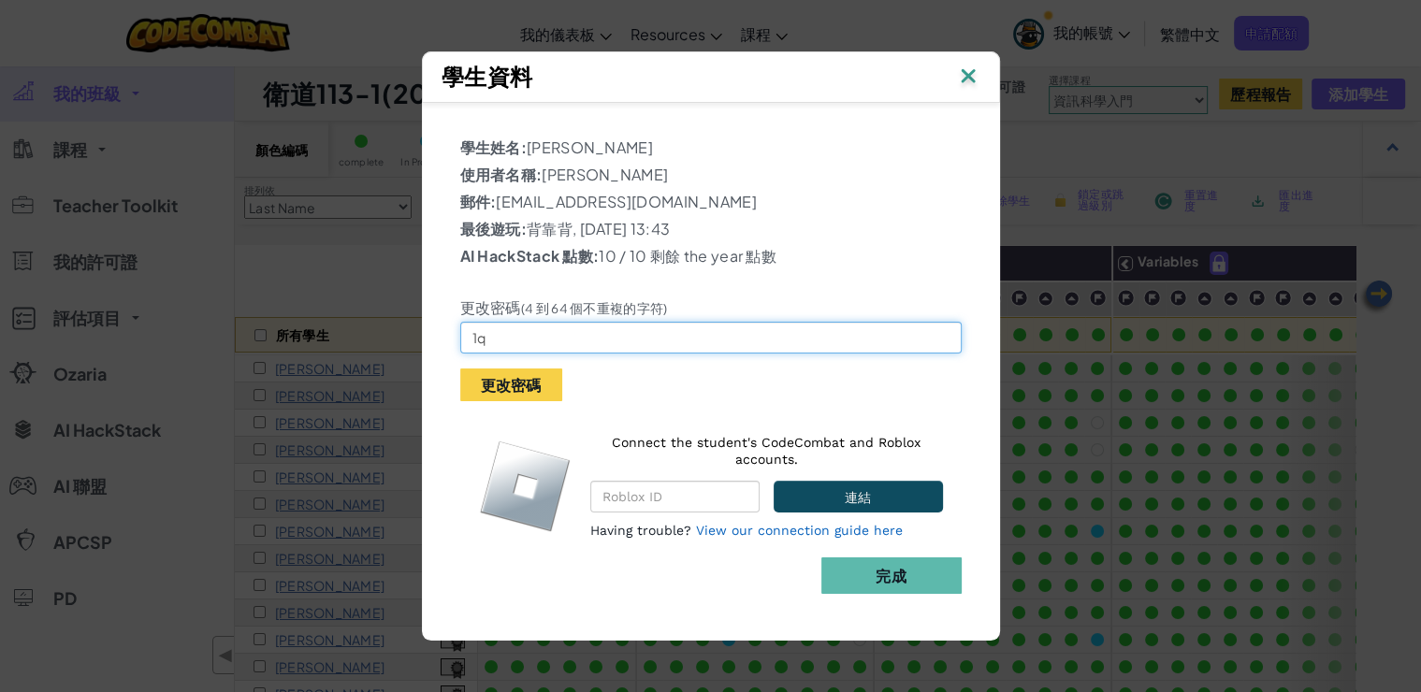
type input "1"
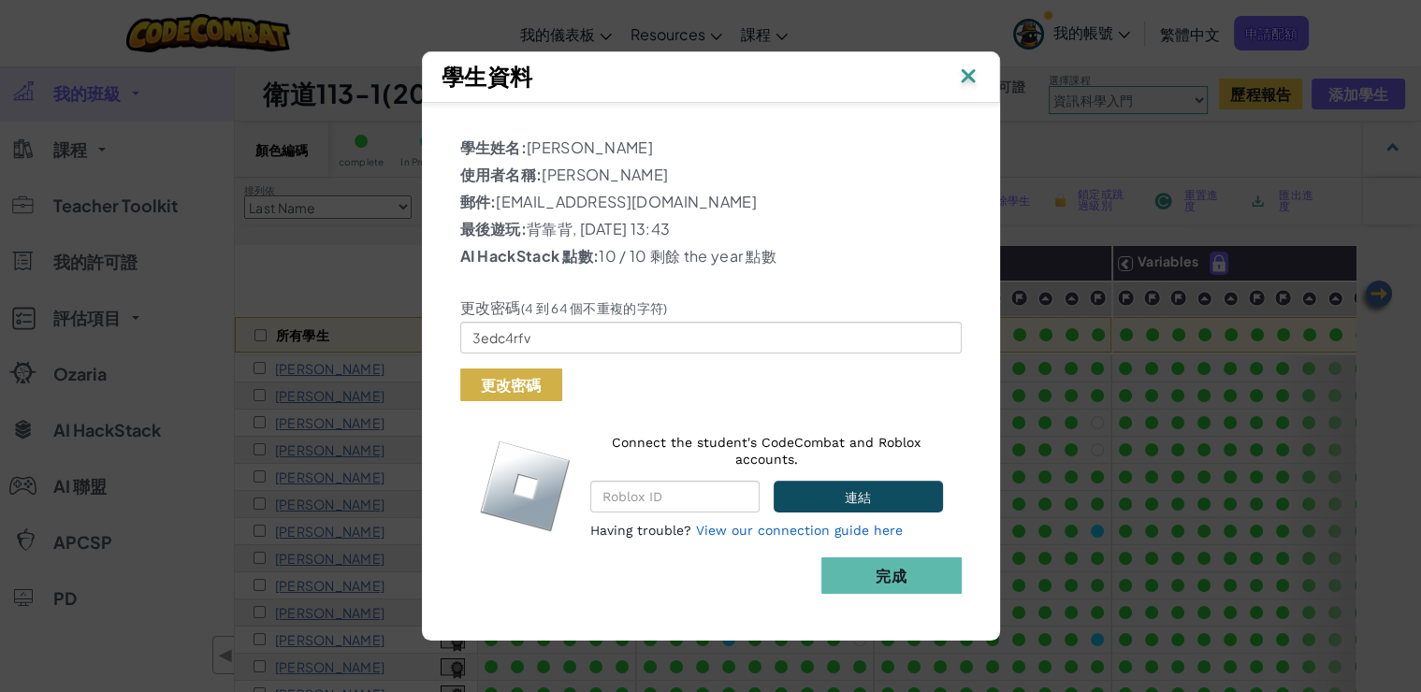
click at [513, 382] on button "更改密碼" at bounding box center [511, 385] width 102 height 33
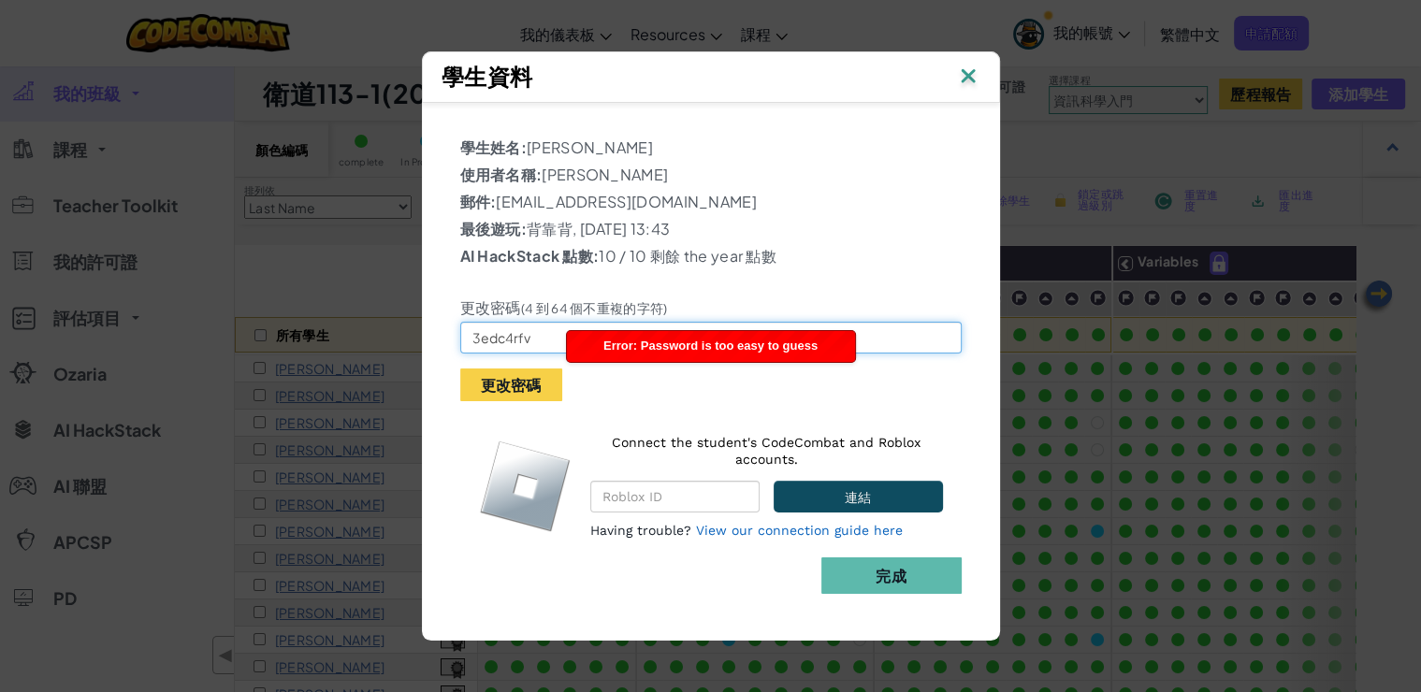
click at [541, 332] on input "3edc4rfv" at bounding box center [711, 338] width 502 height 32
type input "3"
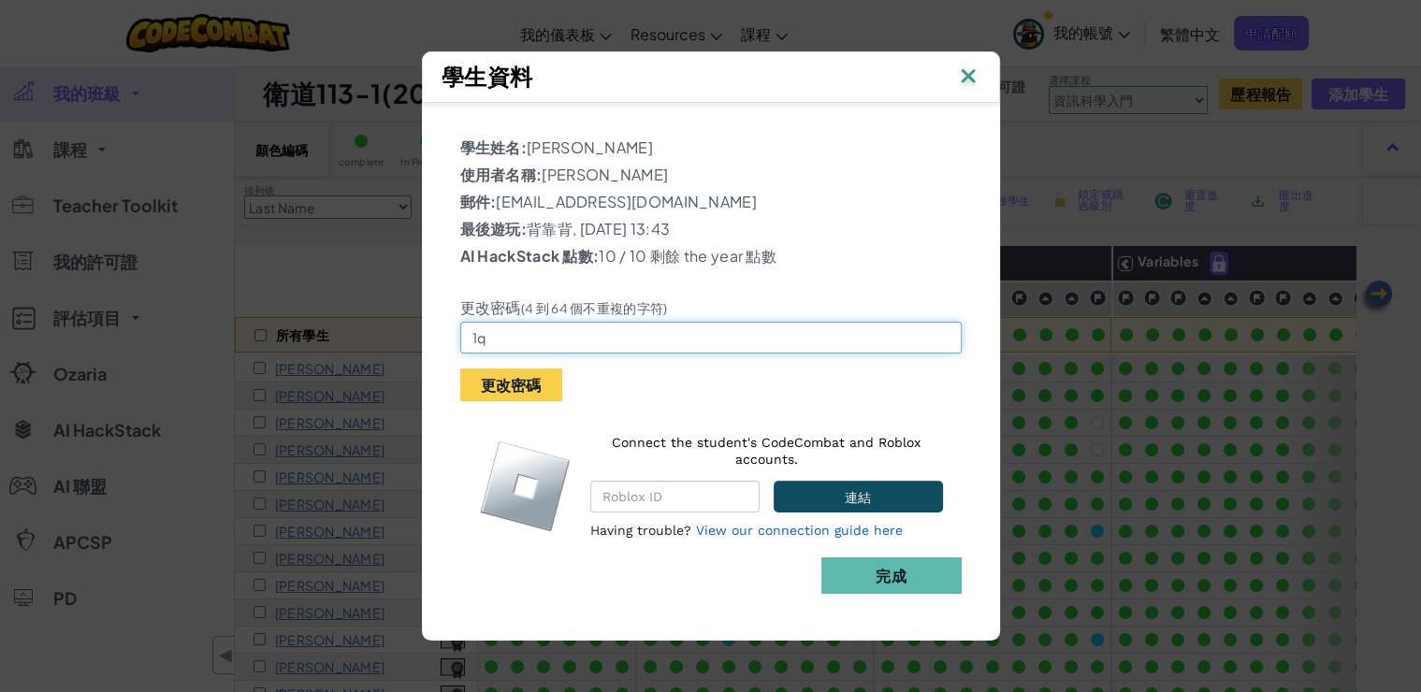
type input "1"
type input "1qaz@Wsx"
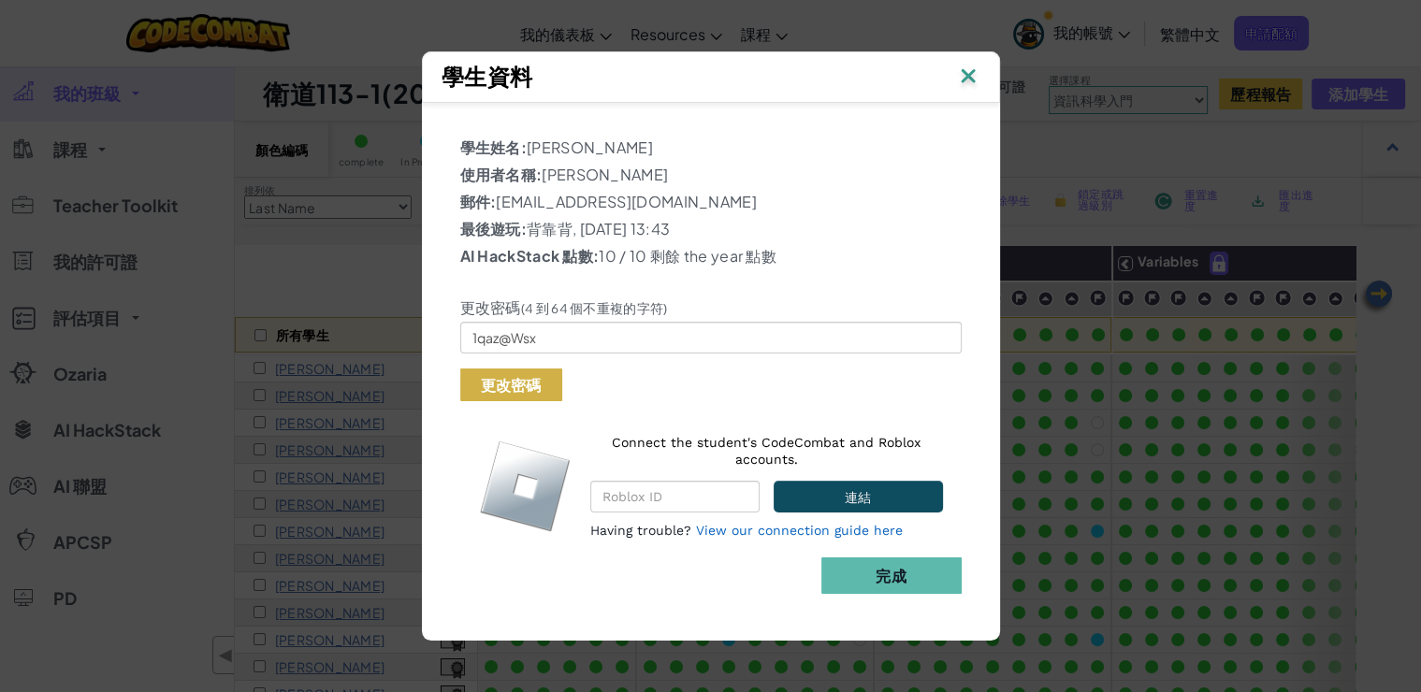
click at [532, 384] on button "更改密碼" at bounding box center [511, 385] width 102 height 33
click at [969, 75] on img at bounding box center [968, 78] width 24 height 28
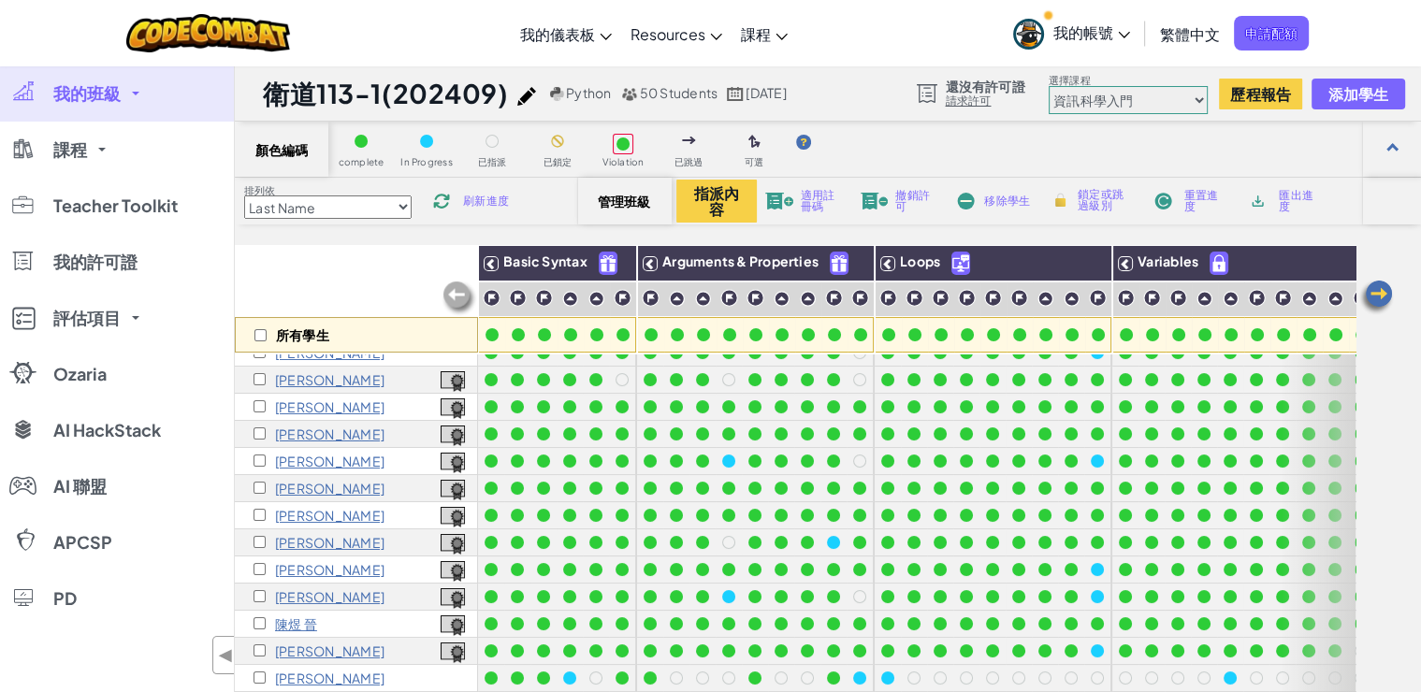
scroll to position [390, 0]
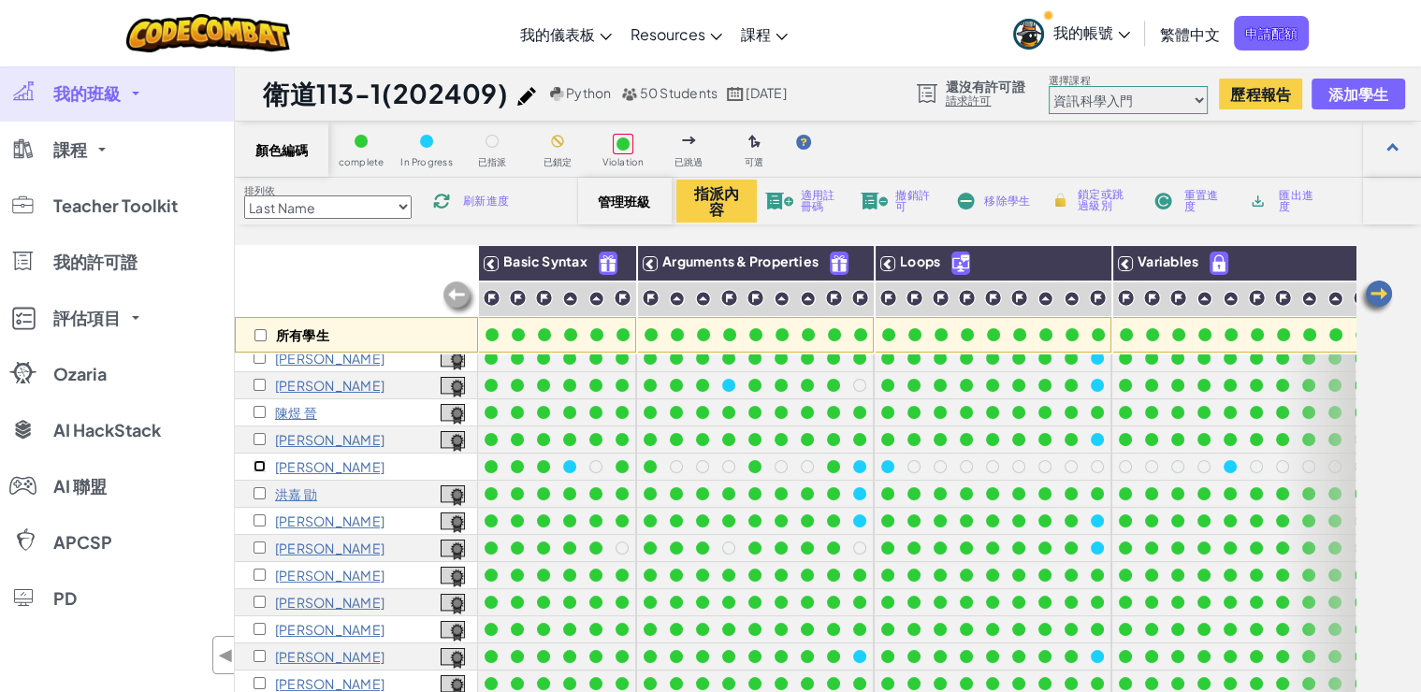
click at [256, 466] on input "checkbox" at bounding box center [260, 466] width 12 height 12
checkbox input "true"
click at [284, 465] on p "[PERSON_NAME]" at bounding box center [329, 466] width 109 height 15
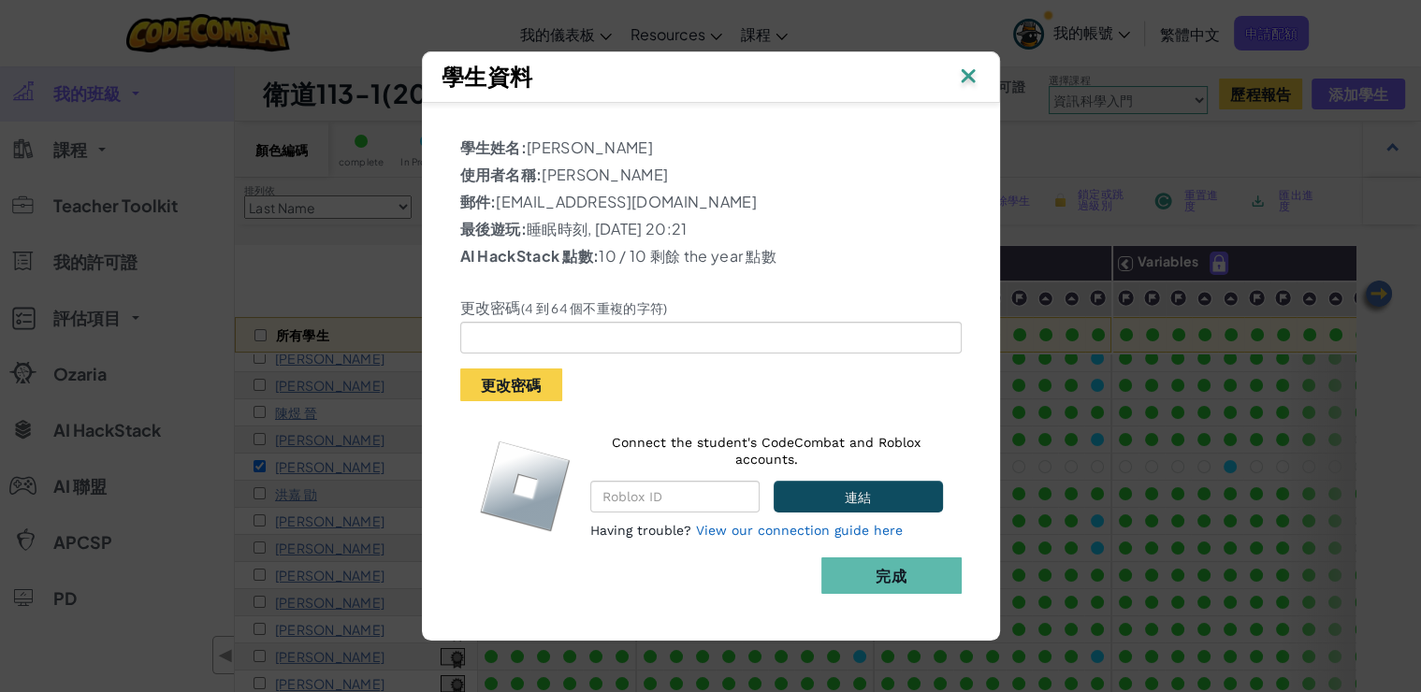
click at [976, 75] on img at bounding box center [968, 78] width 24 height 28
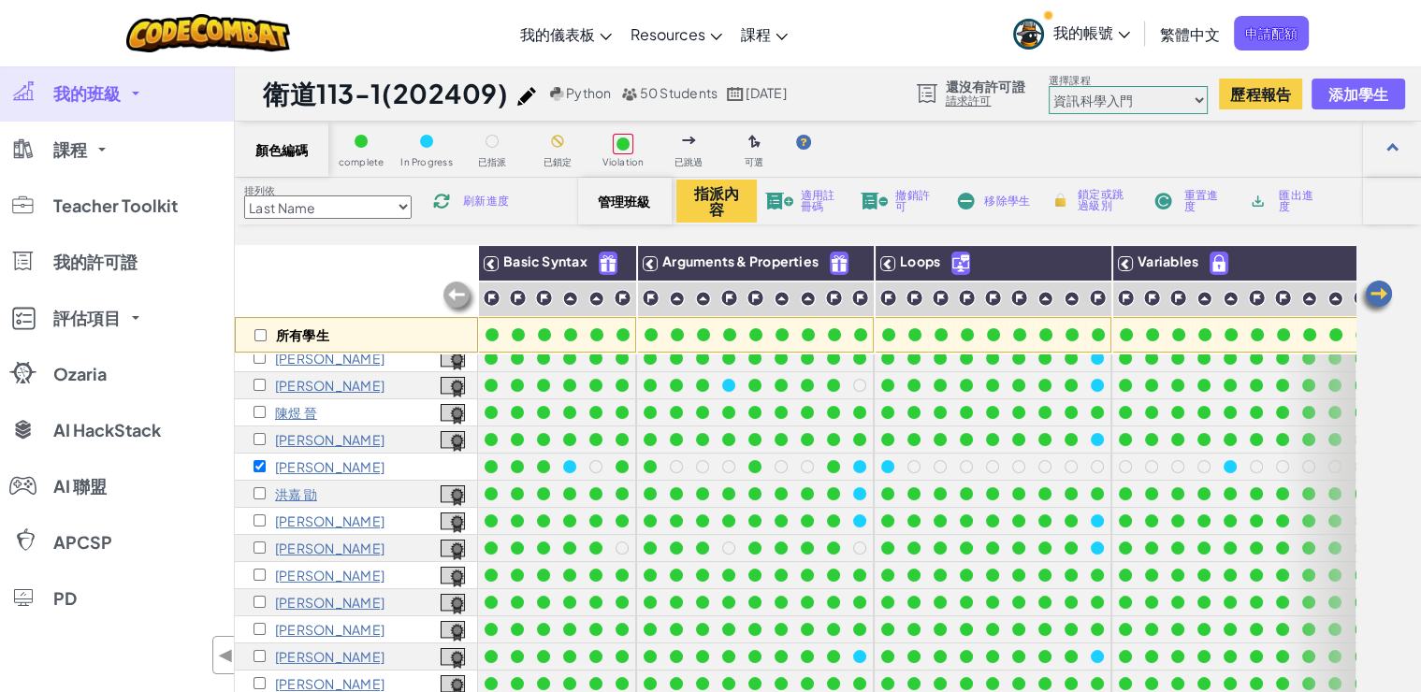
click at [1377, 295] on img at bounding box center [1376, 297] width 37 height 37
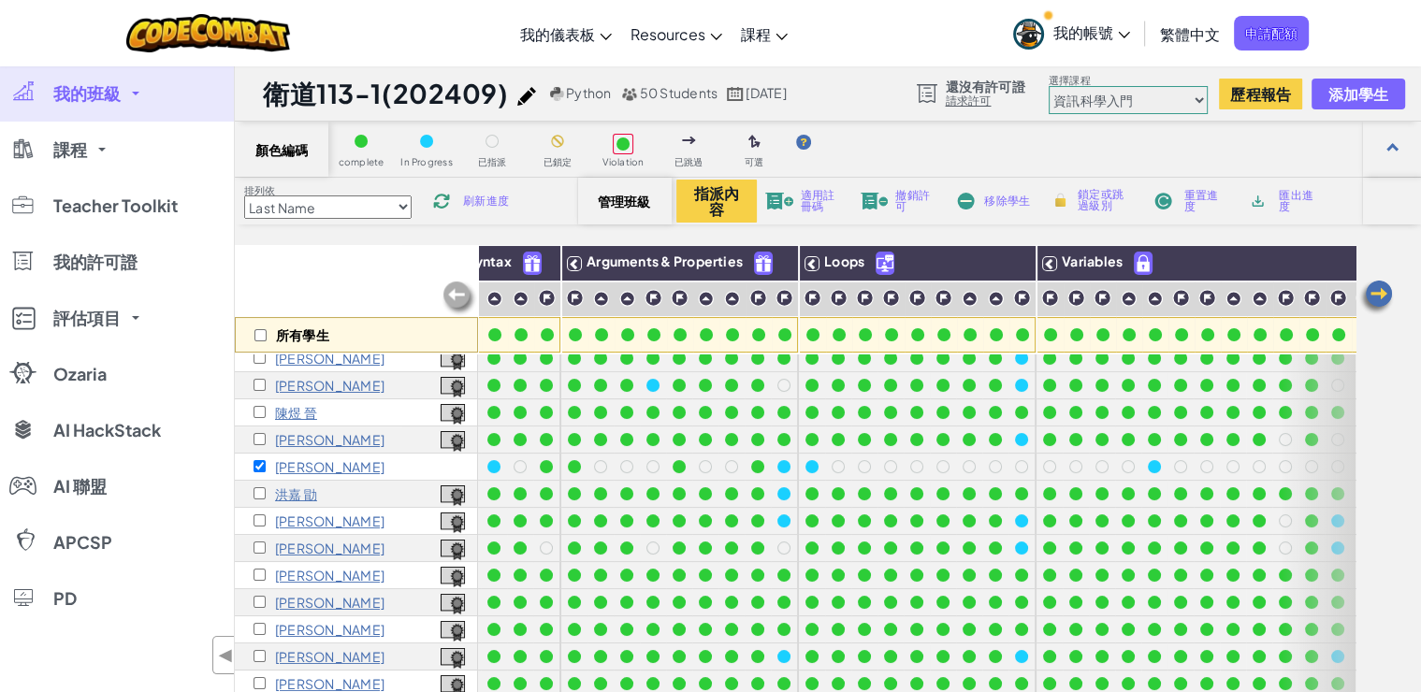
scroll to position [390, 141]
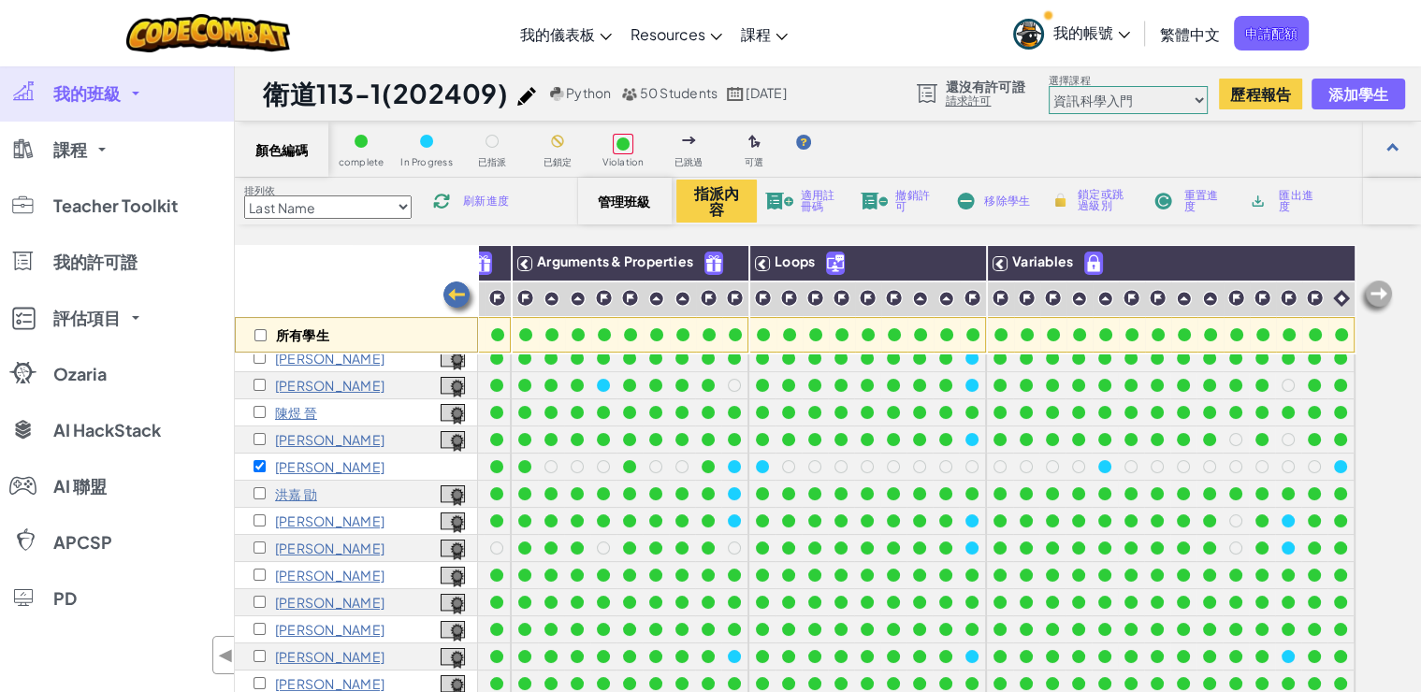
click at [1377, 295] on img at bounding box center [1376, 297] width 37 height 37
click at [449, 296] on img at bounding box center [459, 298] width 37 height 37
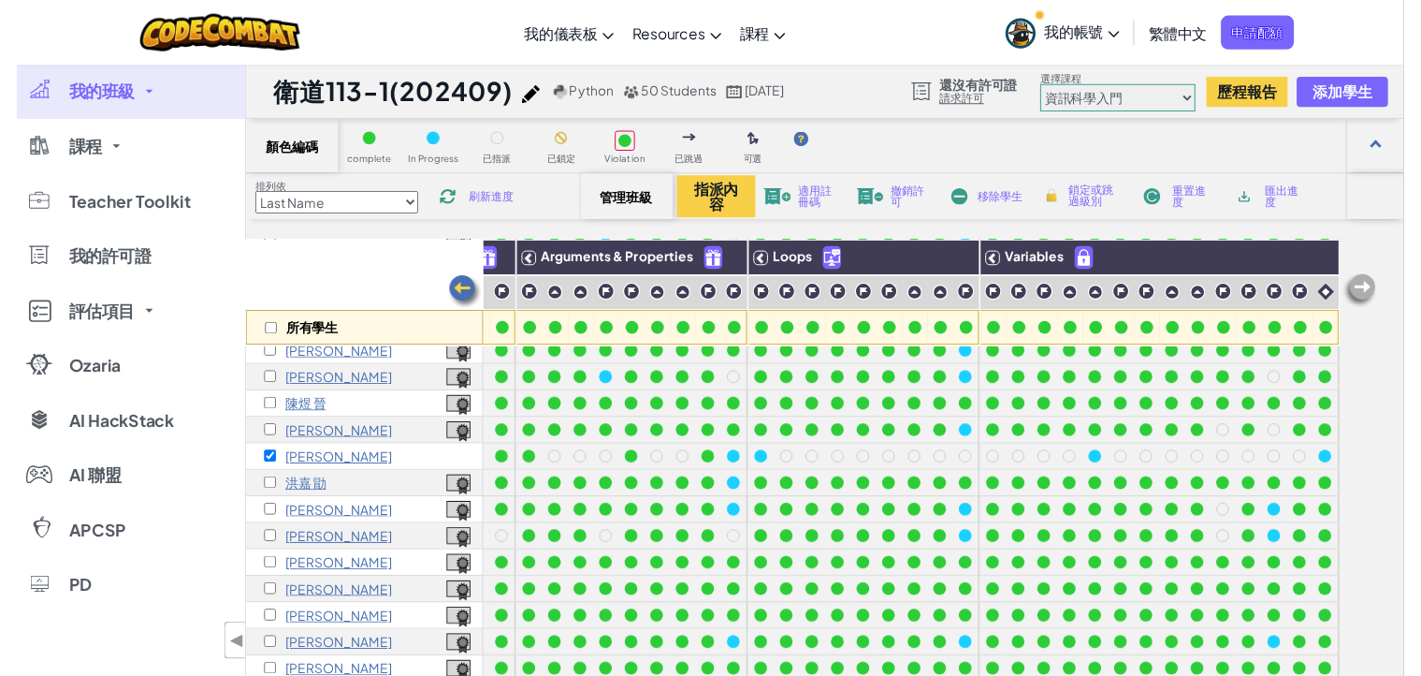
scroll to position [390, 0]
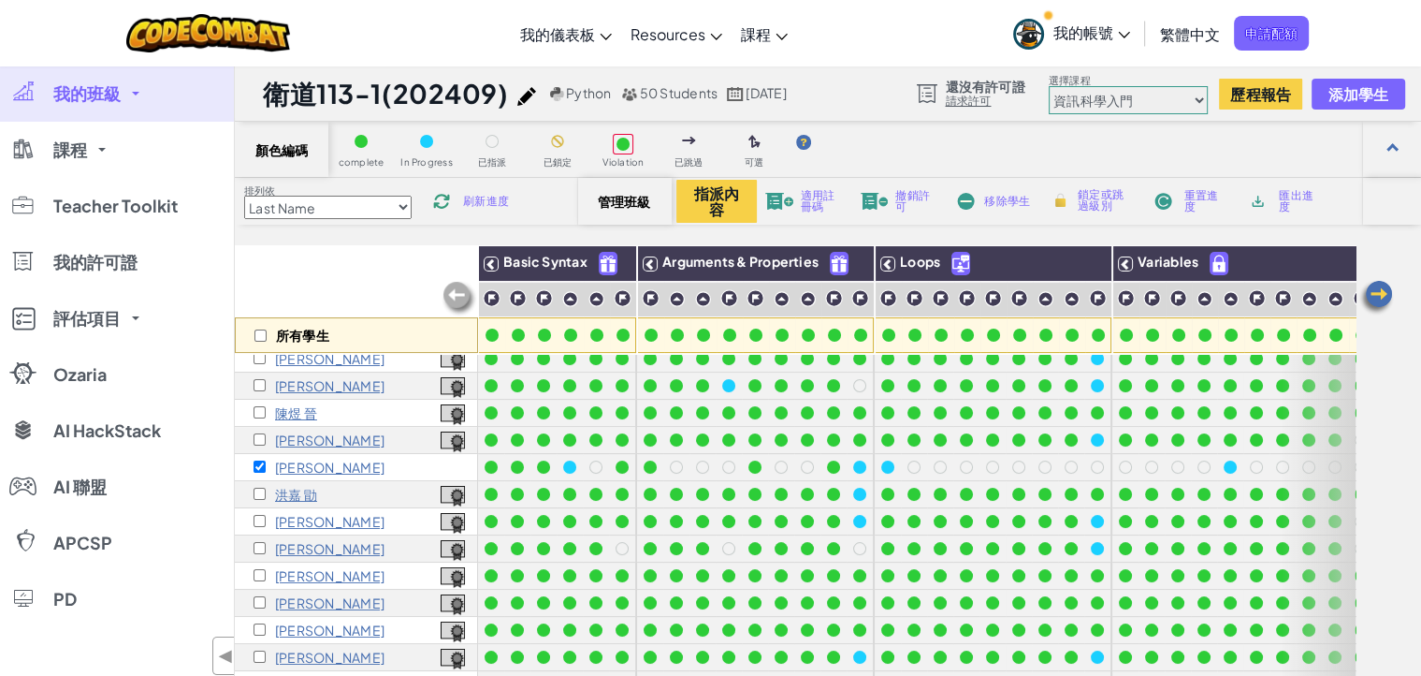
click at [449, 296] on img at bounding box center [459, 298] width 37 height 37
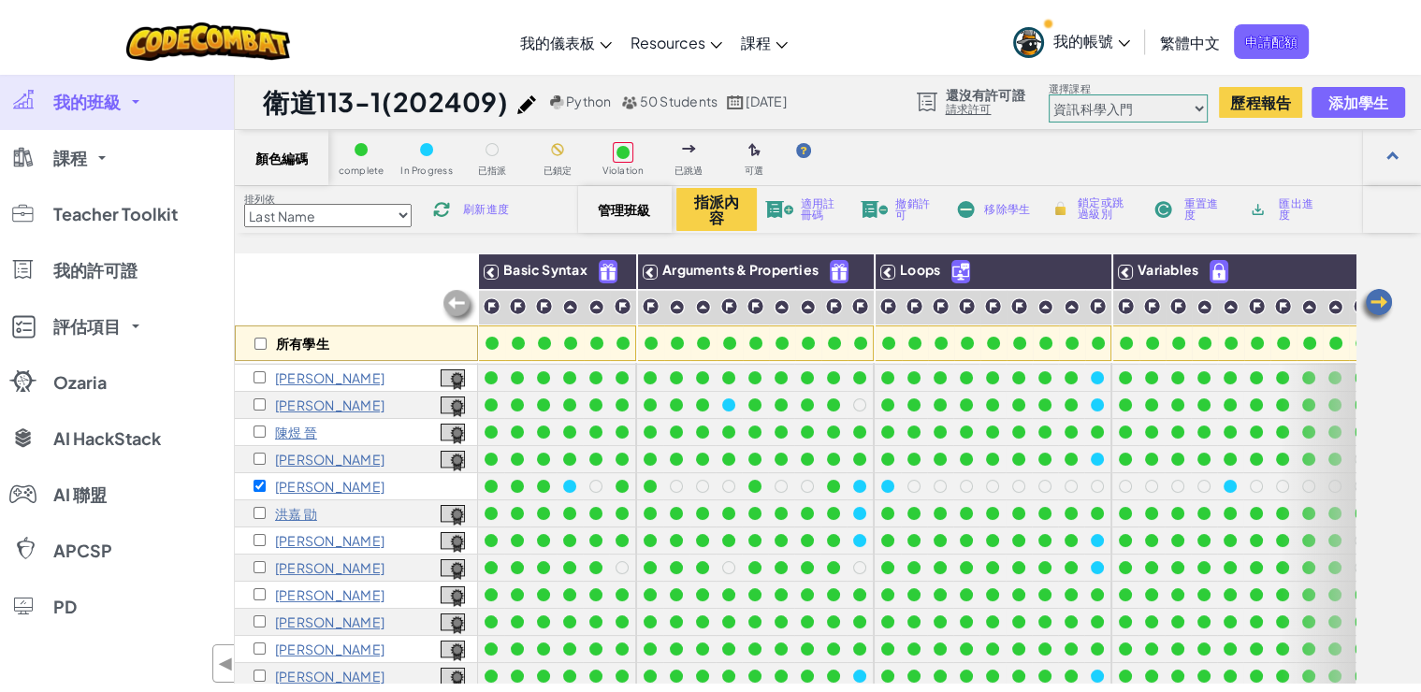
scroll to position [362, 0]
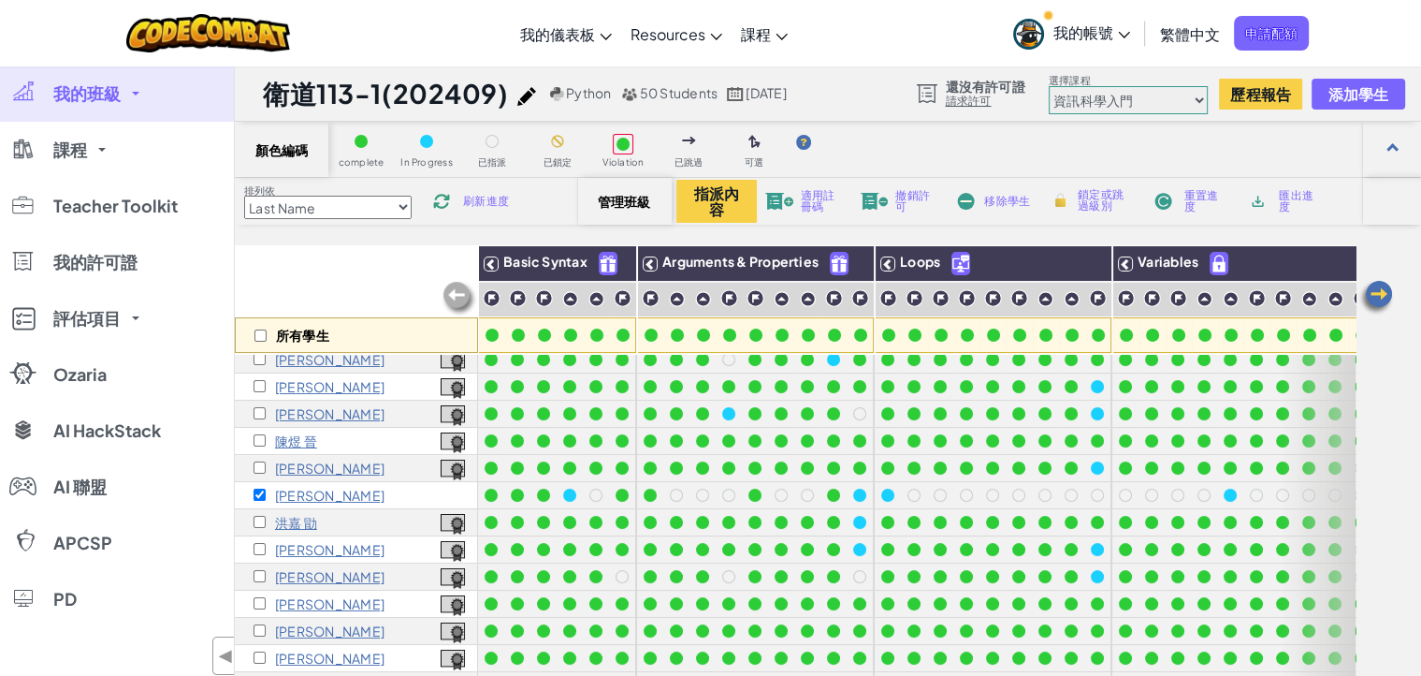
click at [308, 492] on p "[PERSON_NAME]" at bounding box center [329, 495] width 109 height 15
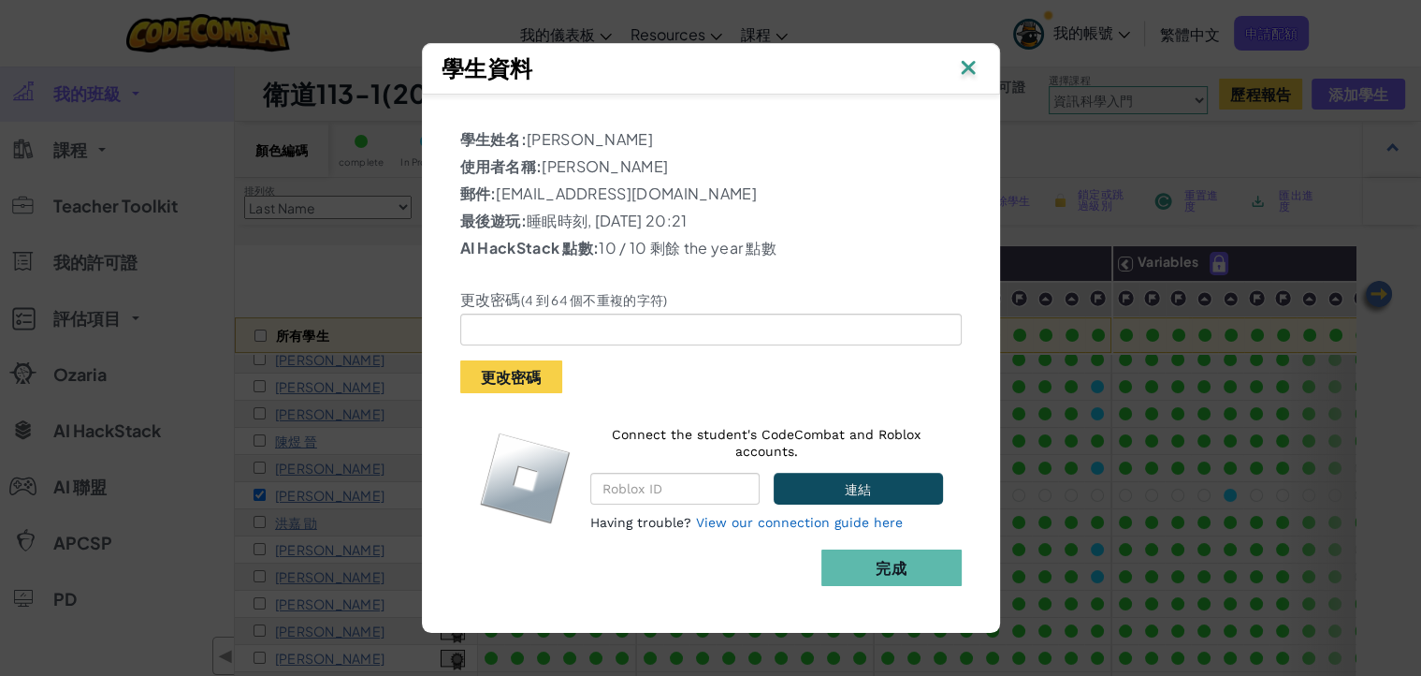
click at [970, 63] on img at bounding box center [968, 69] width 24 height 28
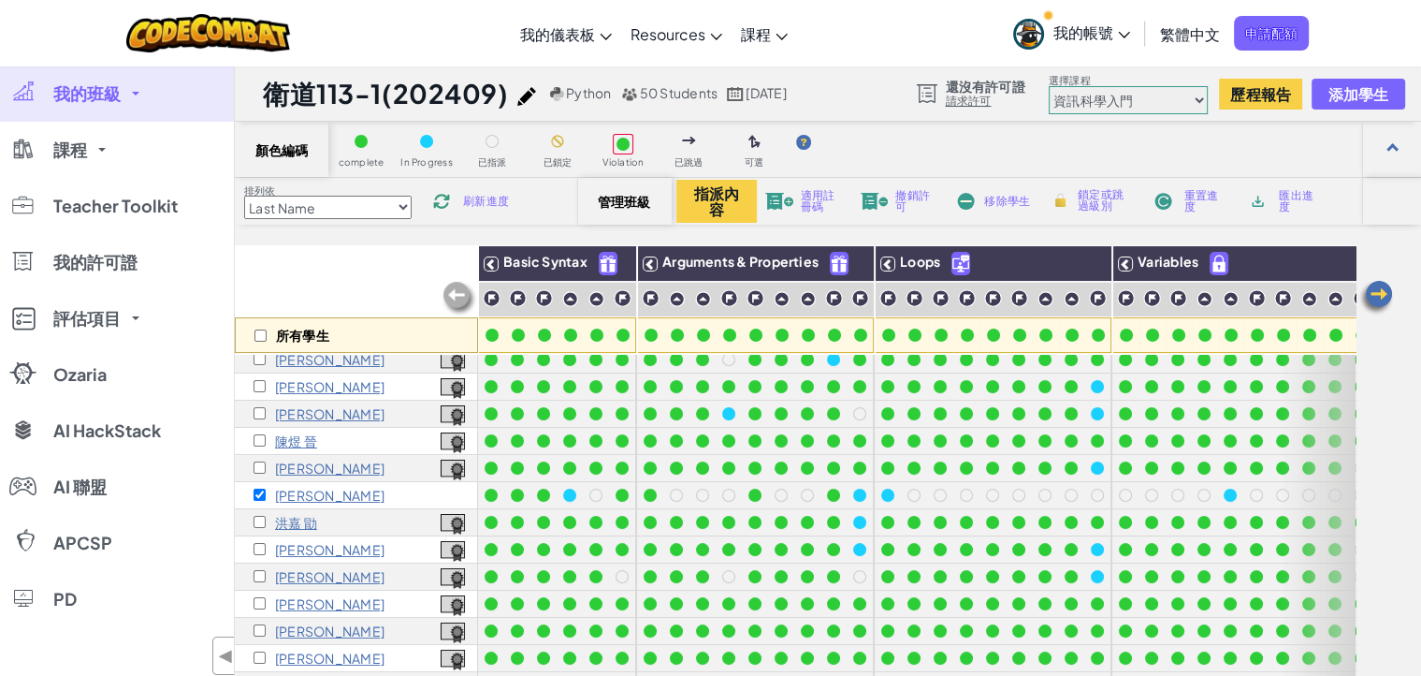
click at [968, 201] on img at bounding box center [966, 201] width 22 height 17
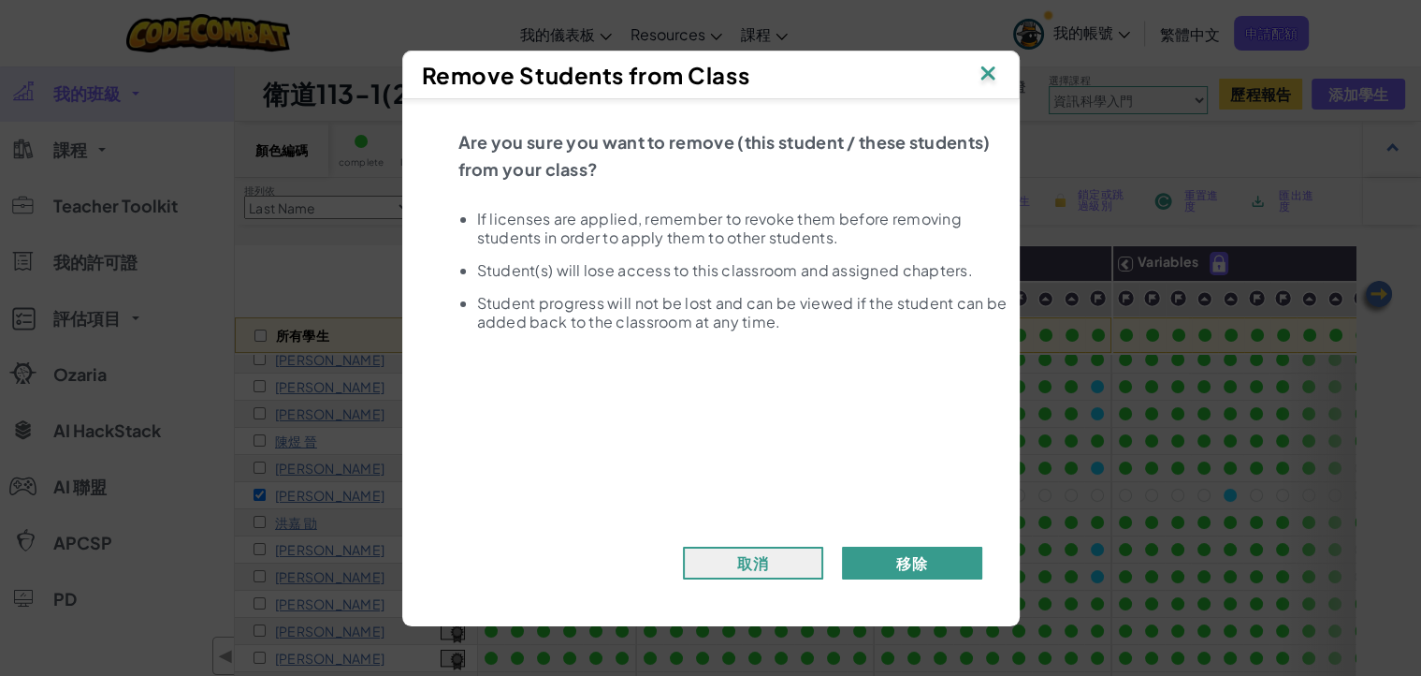
click at [888, 567] on button "移除" at bounding box center [912, 562] width 140 height 33
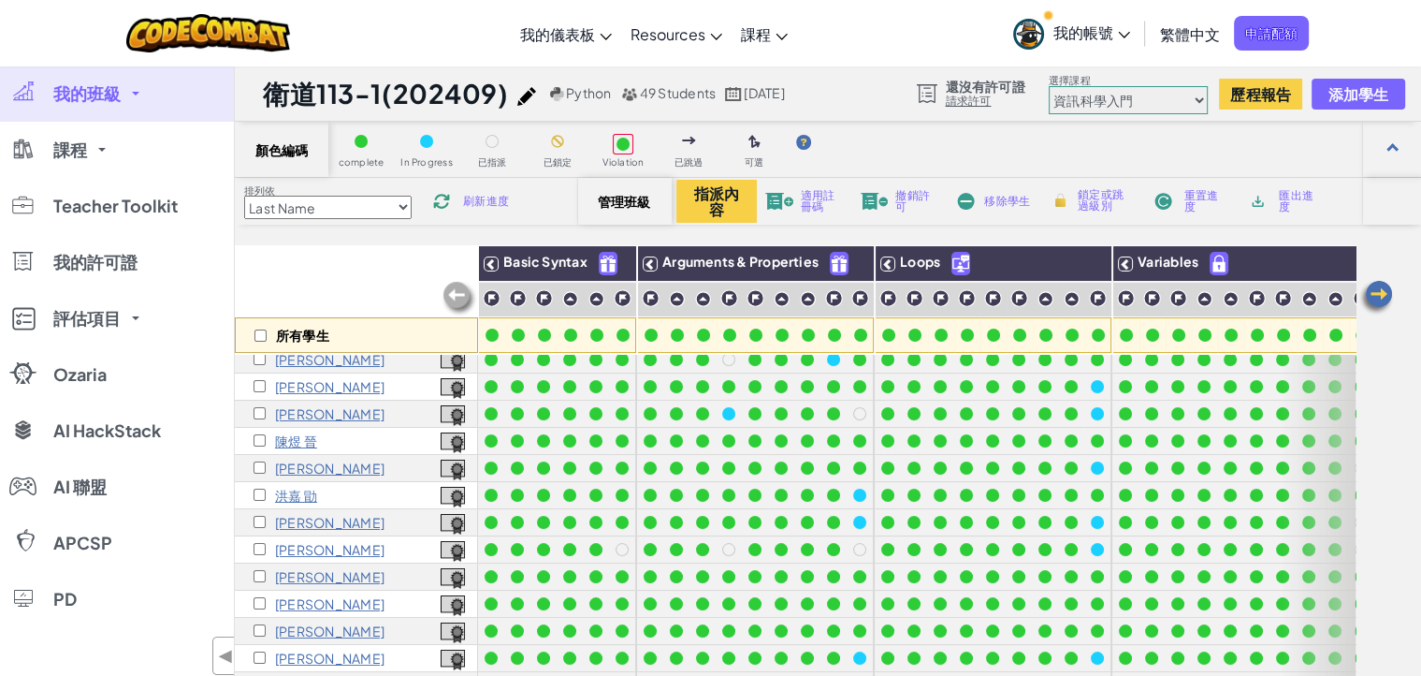
click at [1089, 36] on span "我的帳號" at bounding box center [1092, 32] width 77 height 20
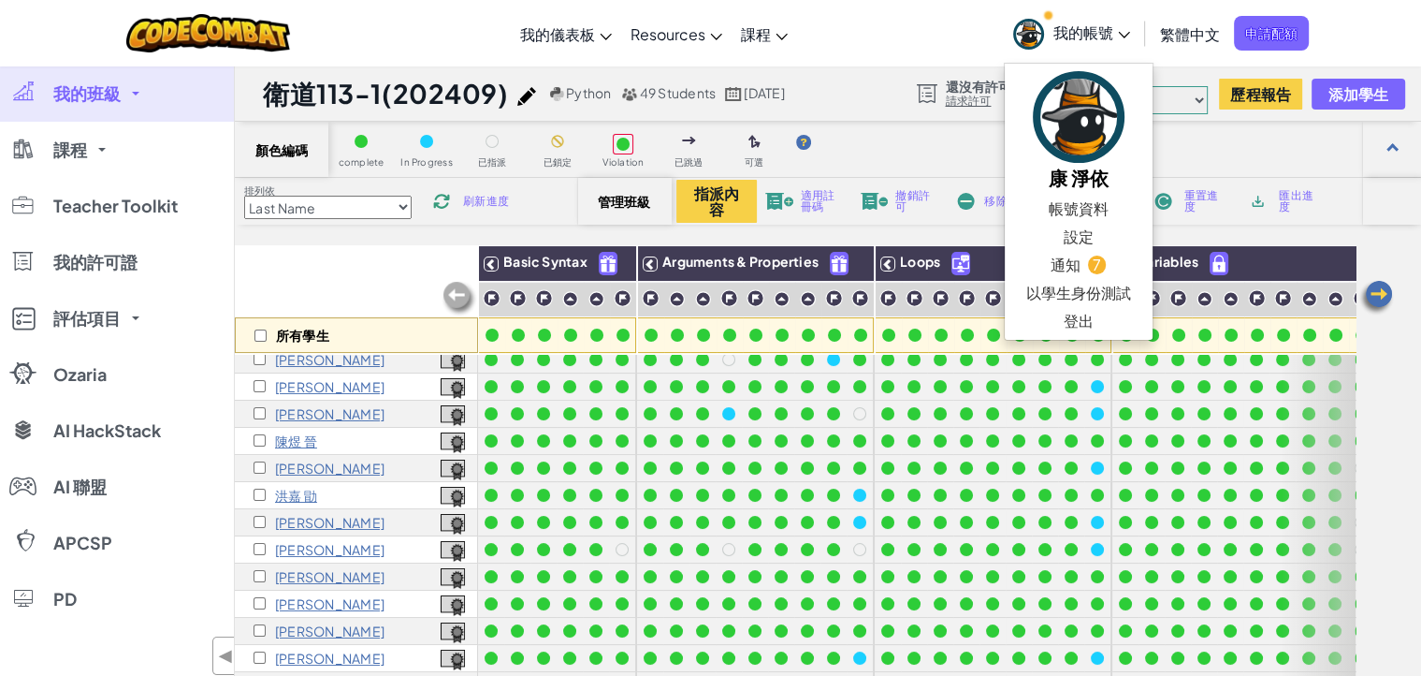
click at [1089, 36] on span "我的帳號" at bounding box center [1092, 32] width 77 height 20
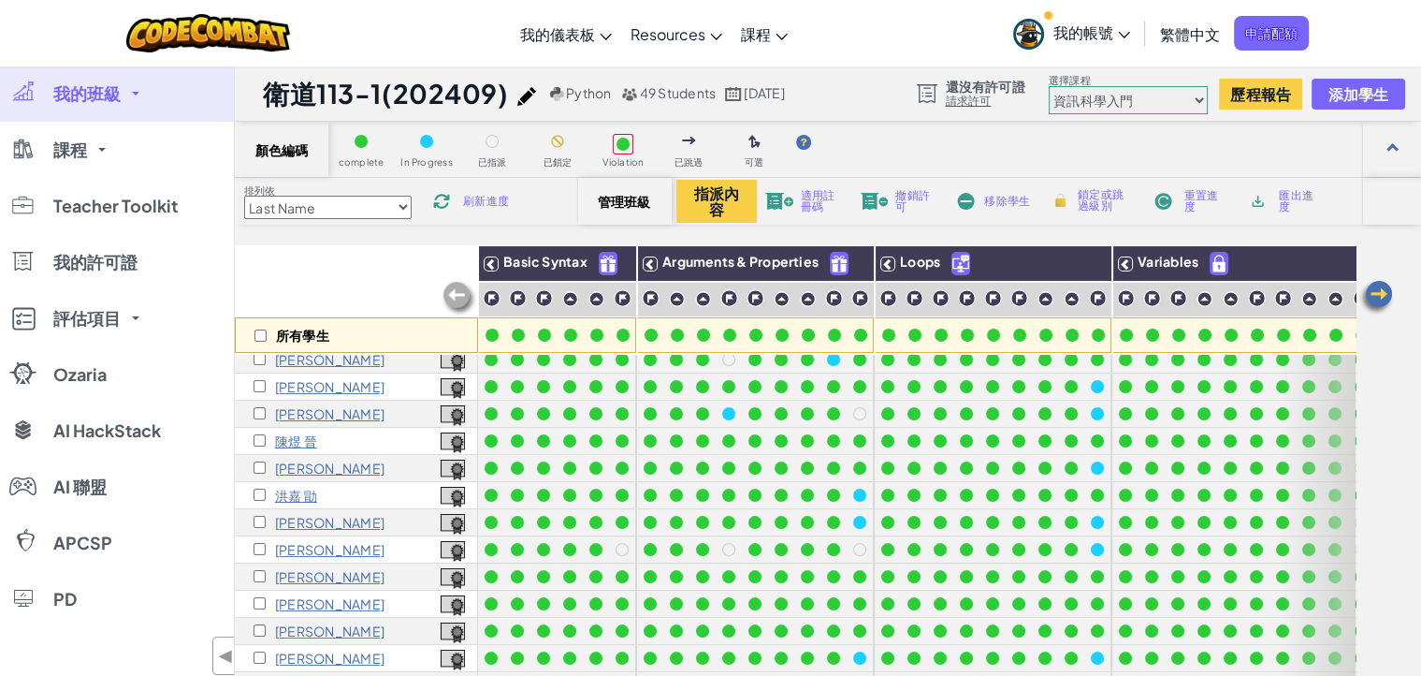
click at [106, 90] on span "我的班級" at bounding box center [86, 93] width 67 height 17
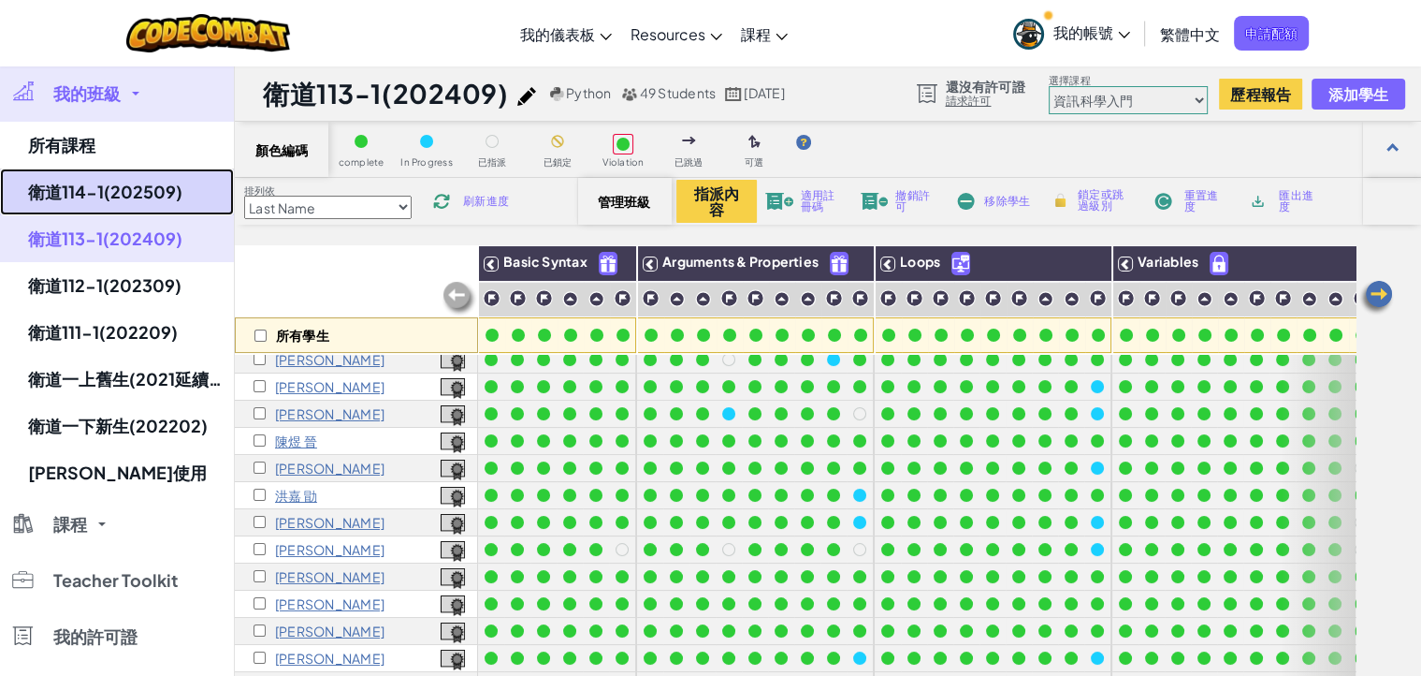
click at [99, 189] on link "衛道114-1(202509)" at bounding box center [117, 191] width 234 height 47
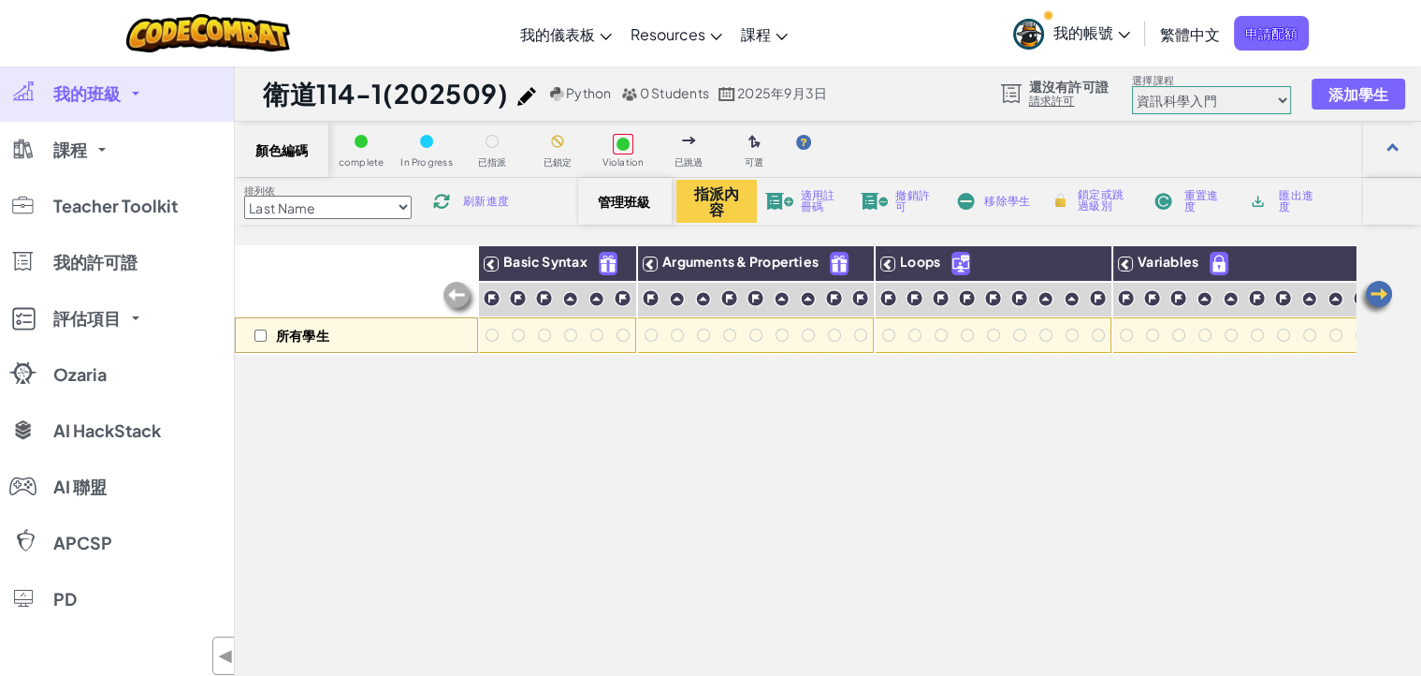
click at [1199, 200] on span "重置進度" at bounding box center [1207, 201] width 44 height 22
click at [621, 207] on span "管理班級" at bounding box center [625, 201] width 55 height 15
click at [447, 195] on img at bounding box center [442, 201] width 28 height 17
click at [1364, 95] on span "添加學生" at bounding box center [1358, 94] width 61 height 16
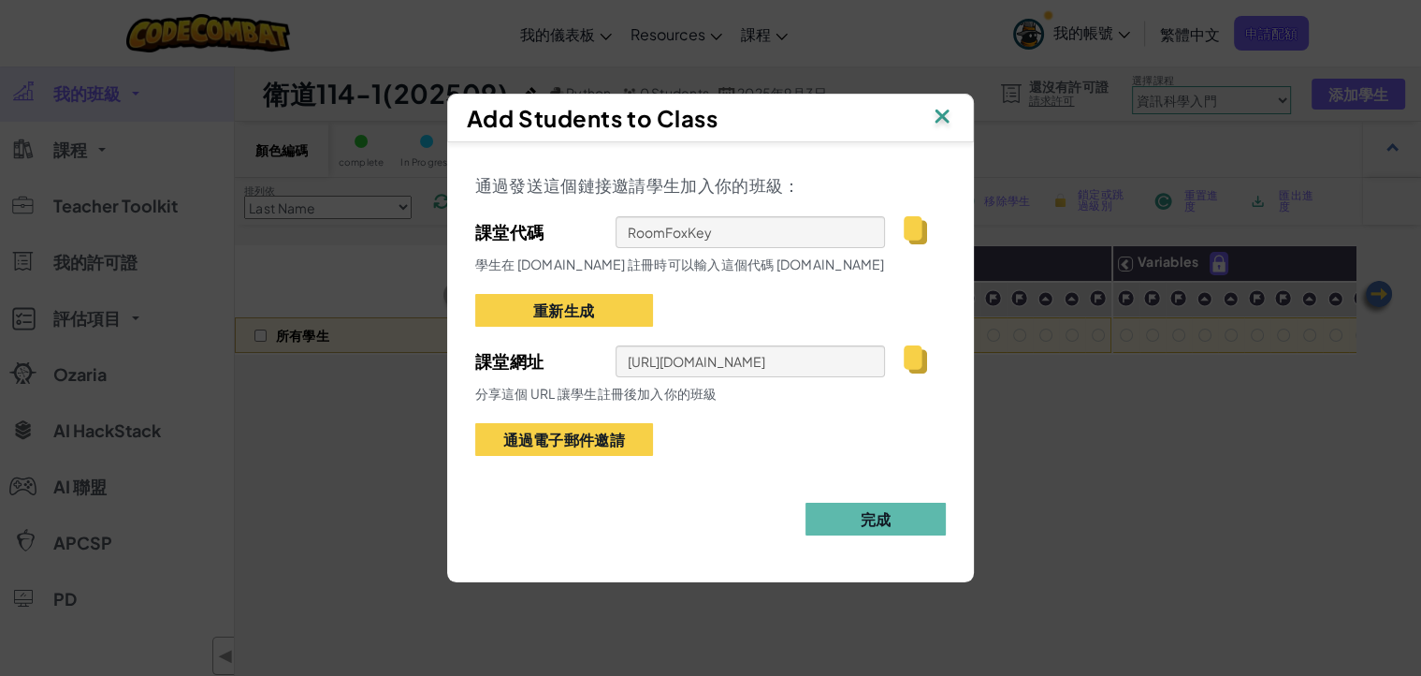
click at [920, 232] on img at bounding box center [915, 230] width 23 height 28
click at [882, 526] on button "完成" at bounding box center [876, 519] width 140 height 33
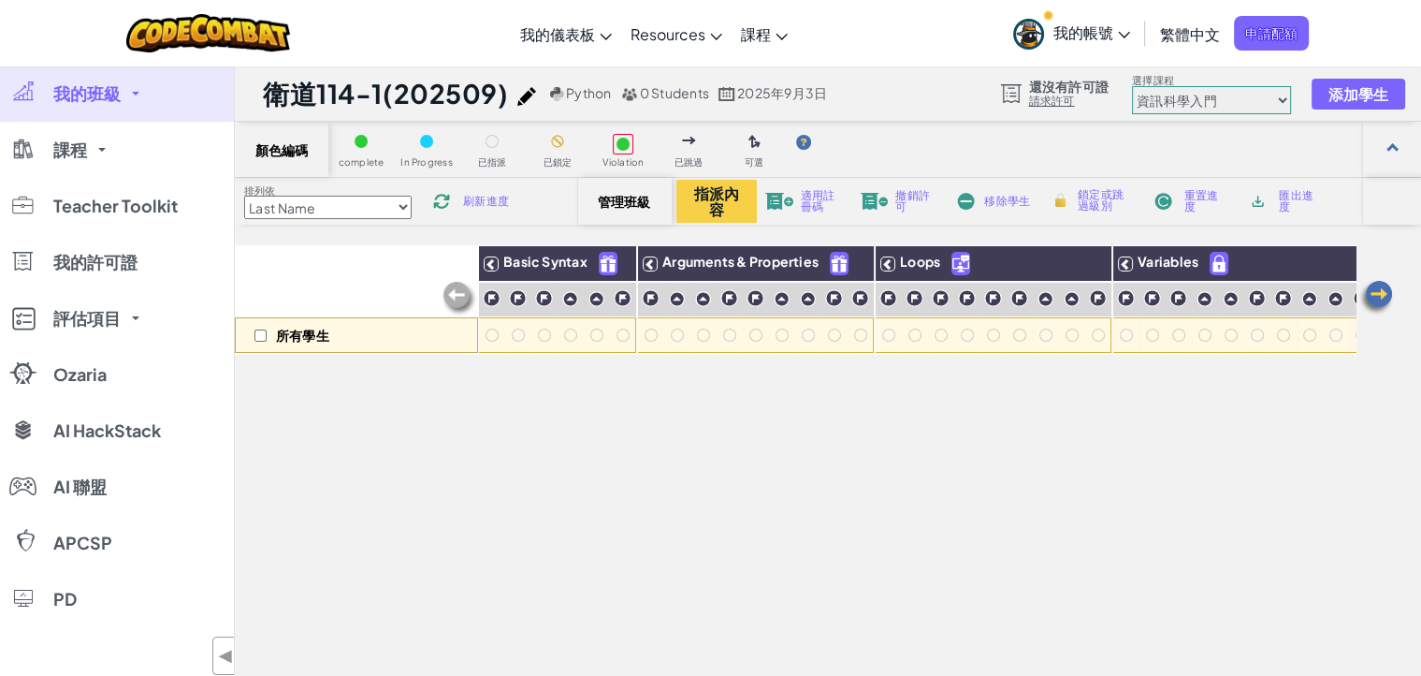
click at [988, 197] on span "移除學生" at bounding box center [1007, 201] width 46 height 11
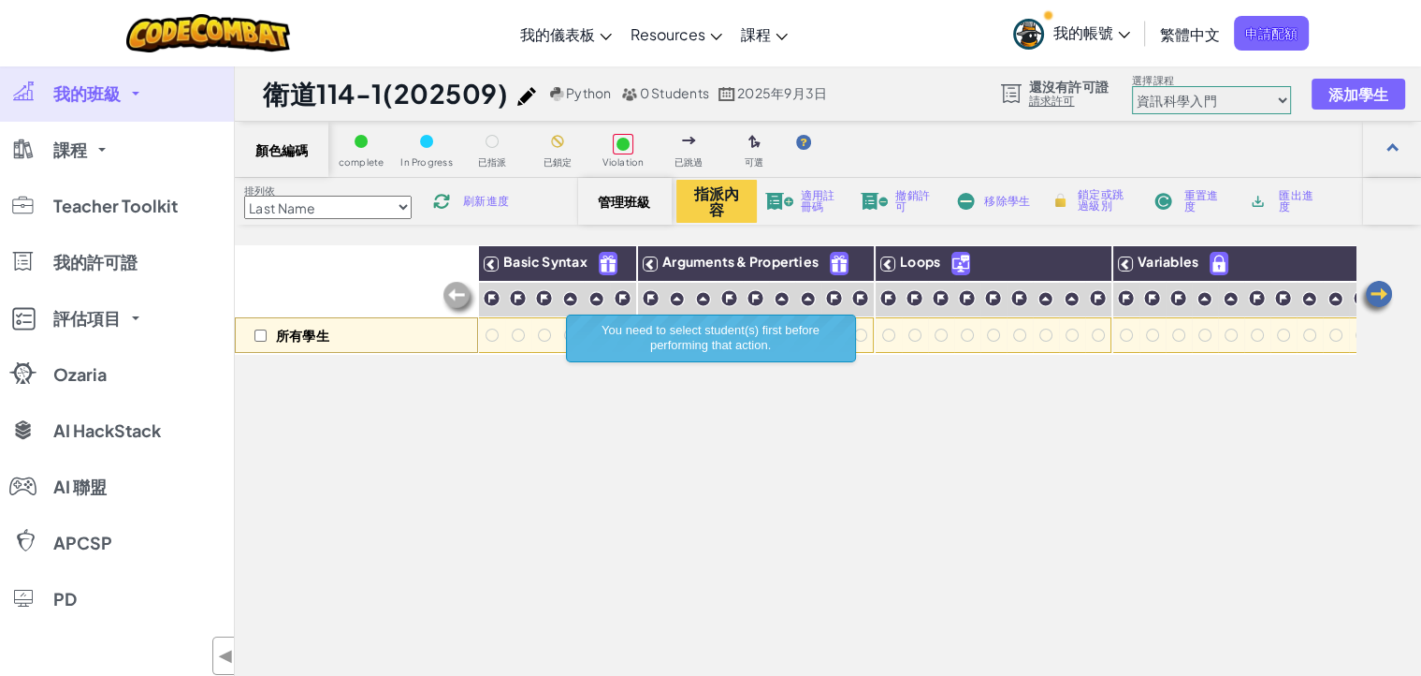
click at [1171, 199] on img at bounding box center [1163, 201] width 27 height 17
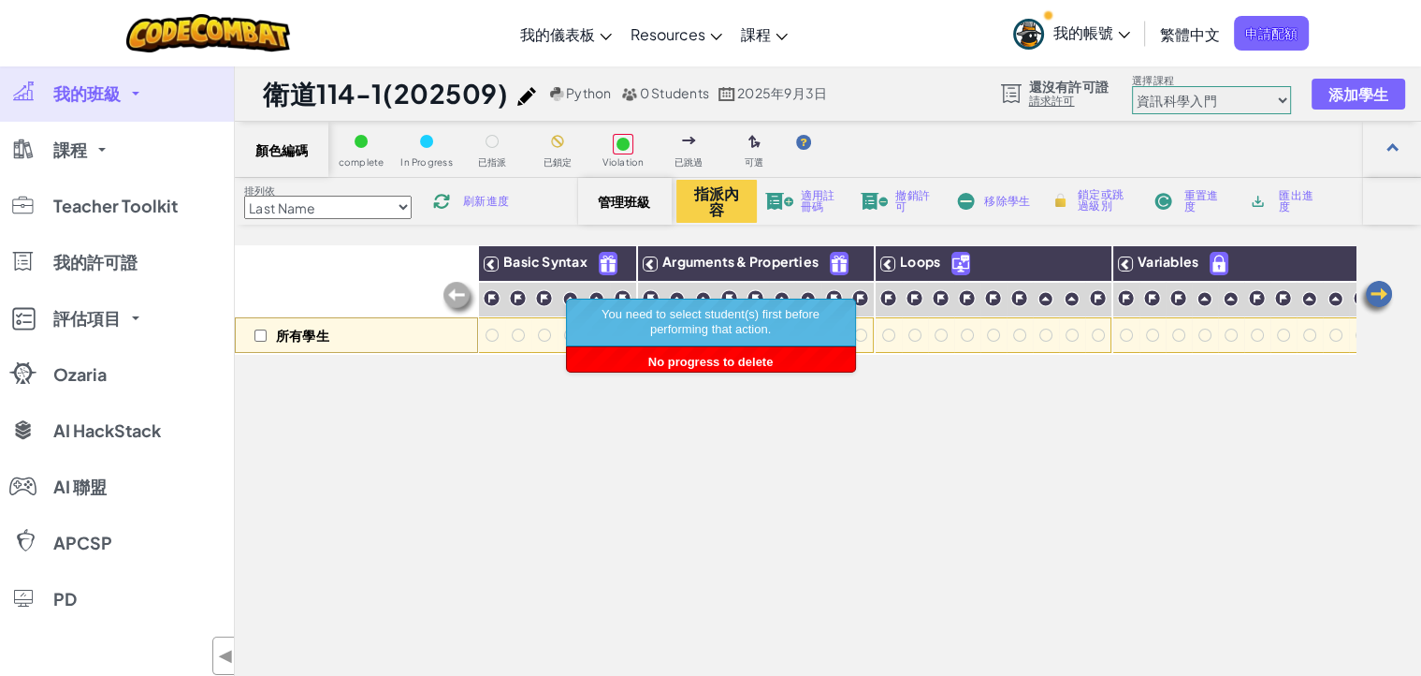
click at [1160, 204] on img at bounding box center [1163, 201] width 27 height 17
click at [634, 196] on span "管理班級" at bounding box center [625, 201] width 55 height 15
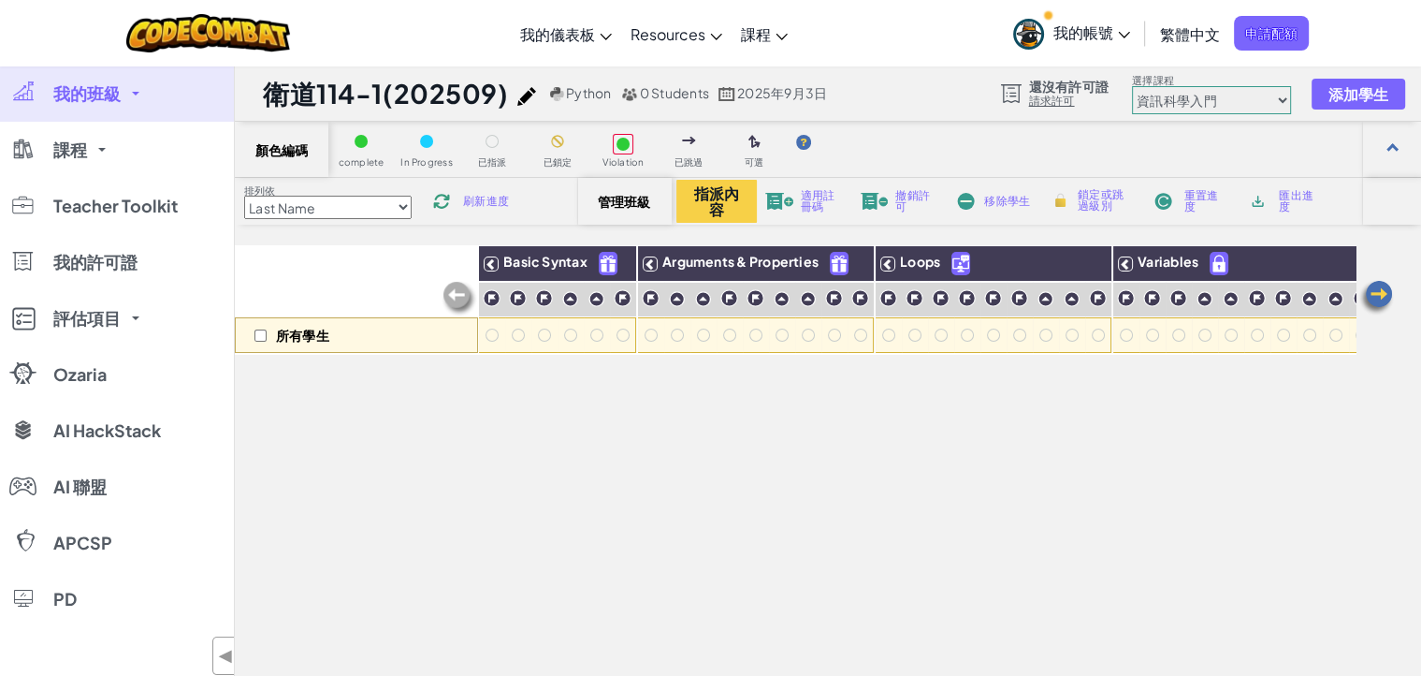
click at [455, 197] on img at bounding box center [442, 201] width 28 height 17
click option "遊戲開發1" at bounding box center [0, 0] width 0 height 0
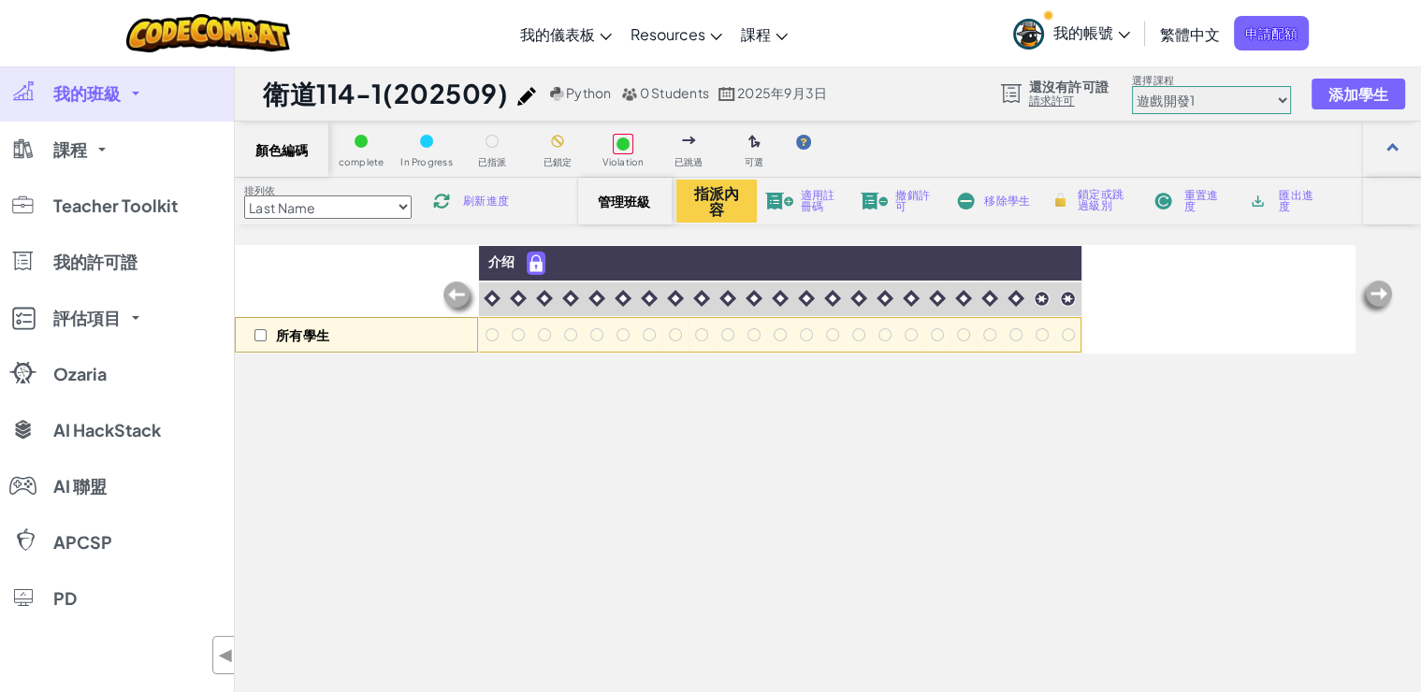
click at [1132, 86] on select "初級 資訊科學入門 遊戲開發1 網頁開發 1 資訊科學2 遊戲開發 2 網頁開發 2 資訊科學 3 遊戲開發3 資訊科學 4 資訊科學 5 電腦科學 6 Ha…" at bounding box center [1211, 100] width 159 height 28
click option "初級" at bounding box center [0, 0] width 0 height 0
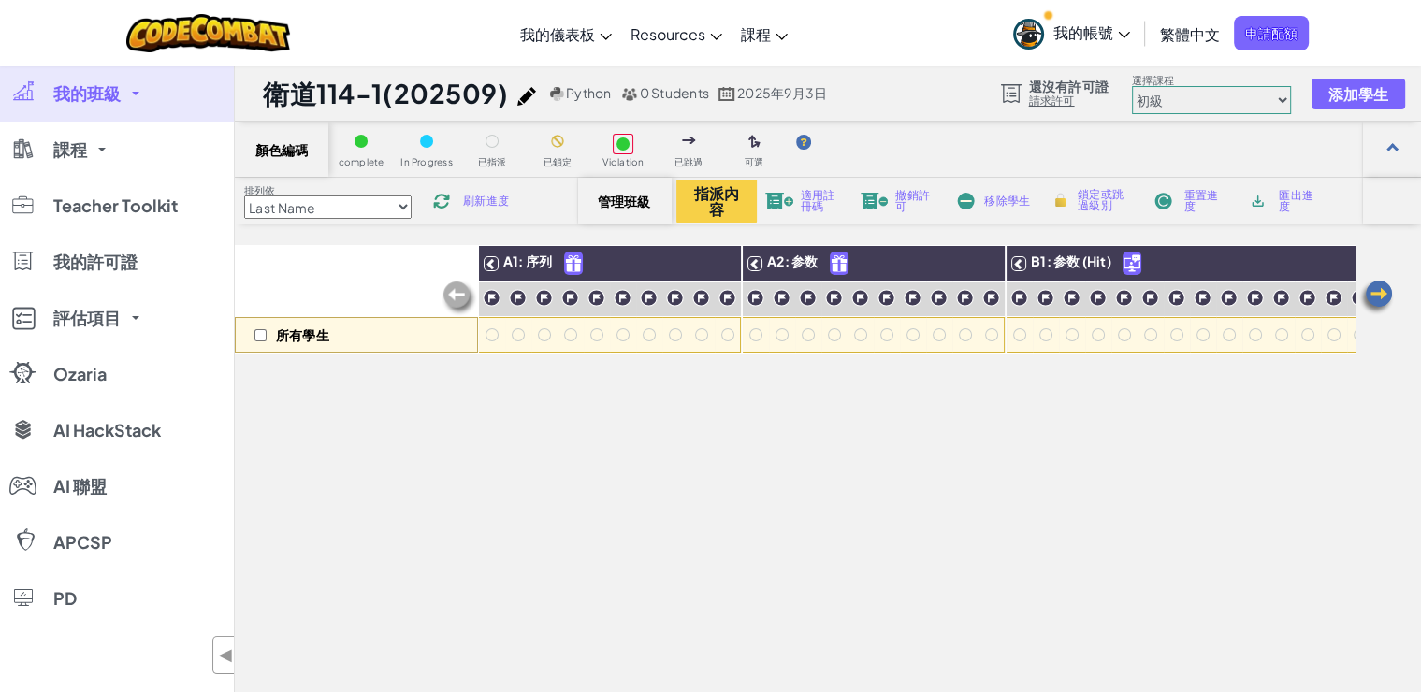
click at [1132, 86] on select "初級 資訊科學入門 遊戲開發1 網頁開發 1 資訊科學2 遊戲開發 2 網頁開發 2 資訊科學 3 遊戲開發3 資訊科學 4 資訊科學 5 電腦科學 6 Ha…" at bounding box center [1211, 100] width 159 height 28
click option "資訊科學入門" at bounding box center [0, 0] width 0 height 0
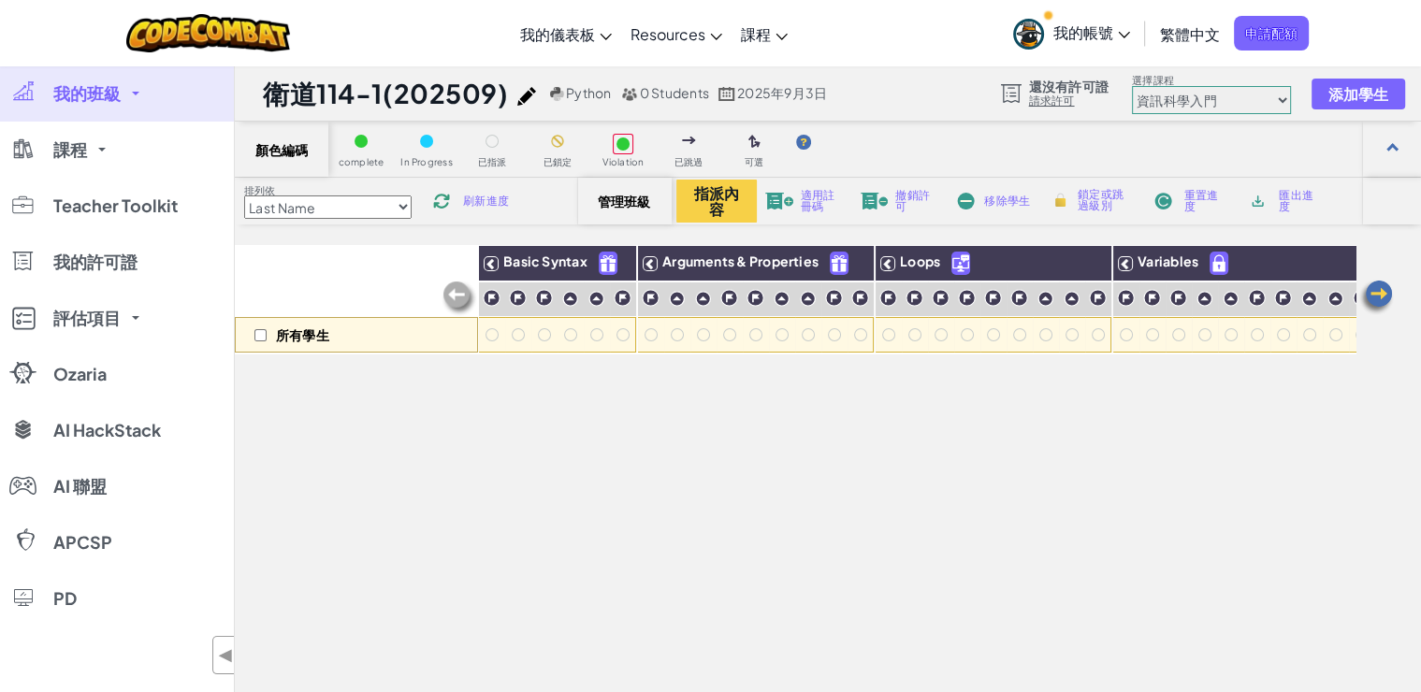
click at [1163, 106] on select "初級 資訊科學入門 遊戲開發1 網頁開發 1 資訊科學2 遊戲開發 2 網頁開發 2 資訊科學 3 遊戲開發3 資訊科學 4 資訊科學 5 電腦科學 6 Ha…" at bounding box center [1211, 100] width 159 height 28
click option "資訊科學2" at bounding box center [0, 0] width 0 height 0
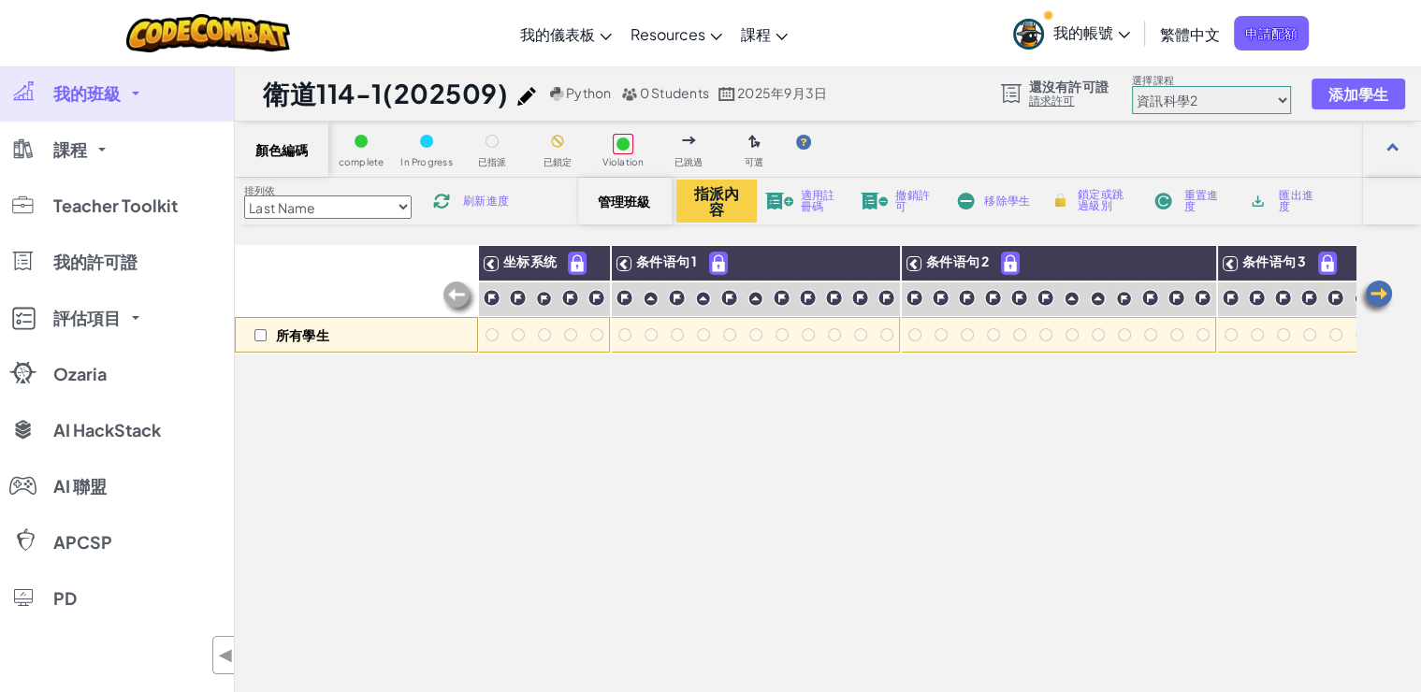
click at [1132, 86] on select "初級 資訊科學入門 遊戲開發1 網頁開發 1 資訊科學2 遊戲開發 2 網頁開發 2 資訊科學 3 遊戲開發3 資訊科學 4 資訊科學 5 電腦科學 6 Ha…" at bounding box center [1211, 100] width 159 height 28
click option "HackStack" at bounding box center [0, 0] width 0 height 0
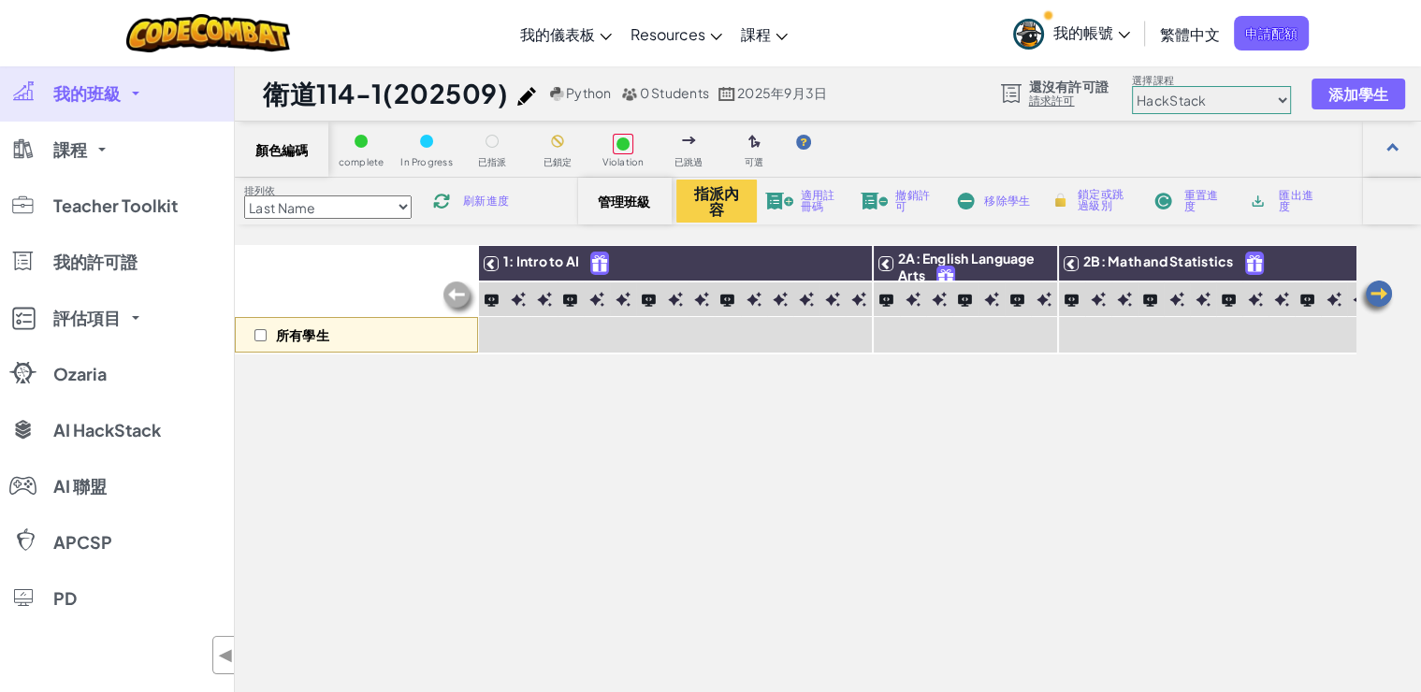
click at [1132, 86] on select "初級 資訊科學入門 遊戲開發1 網頁開發 1 資訊科學2 遊戲開發 2 網頁開發 2 資訊科學 3 遊戲開發3 資訊科學 4 資訊科學 5 電腦科學 6 Ha…" at bounding box center [1211, 100] width 159 height 28
select select "560f1a9f22961295f9427742"
click option "資訊科學入門" at bounding box center [0, 0] width 0 height 0
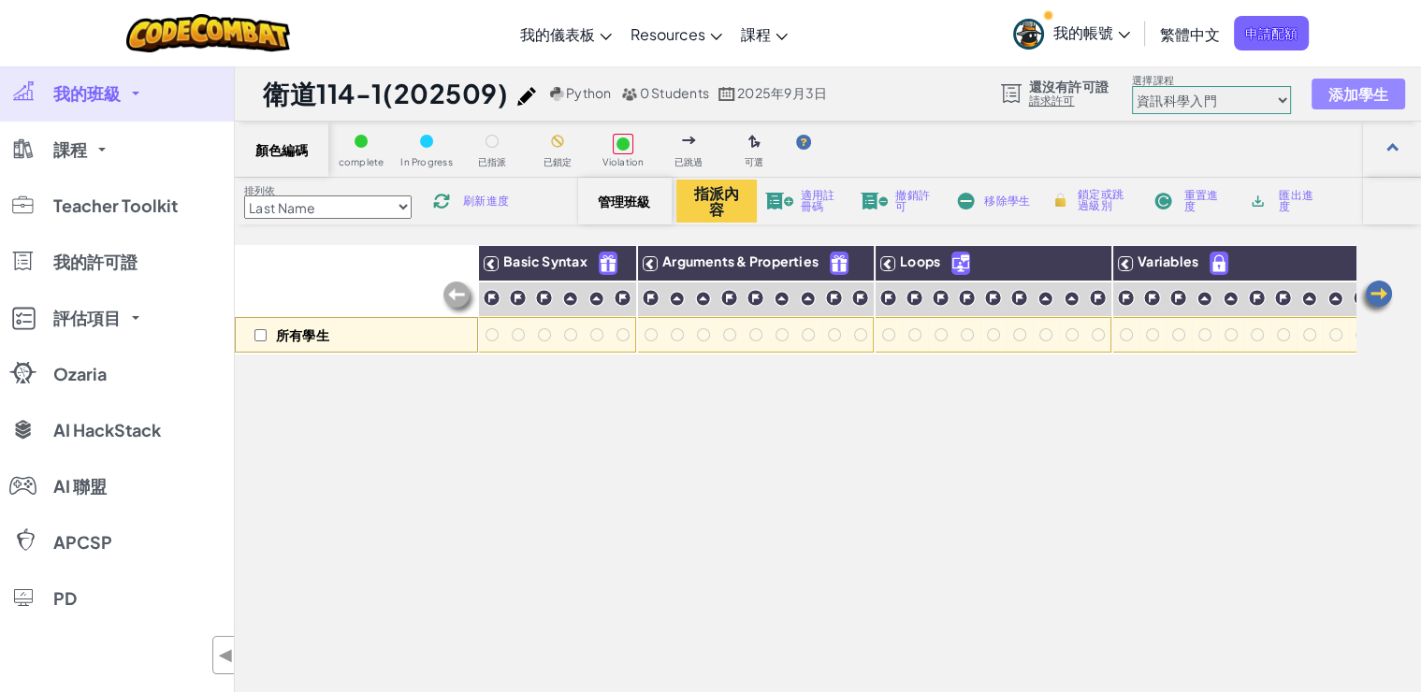
click at [1347, 99] on span "添加學生" at bounding box center [1358, 94] width 61 height 16
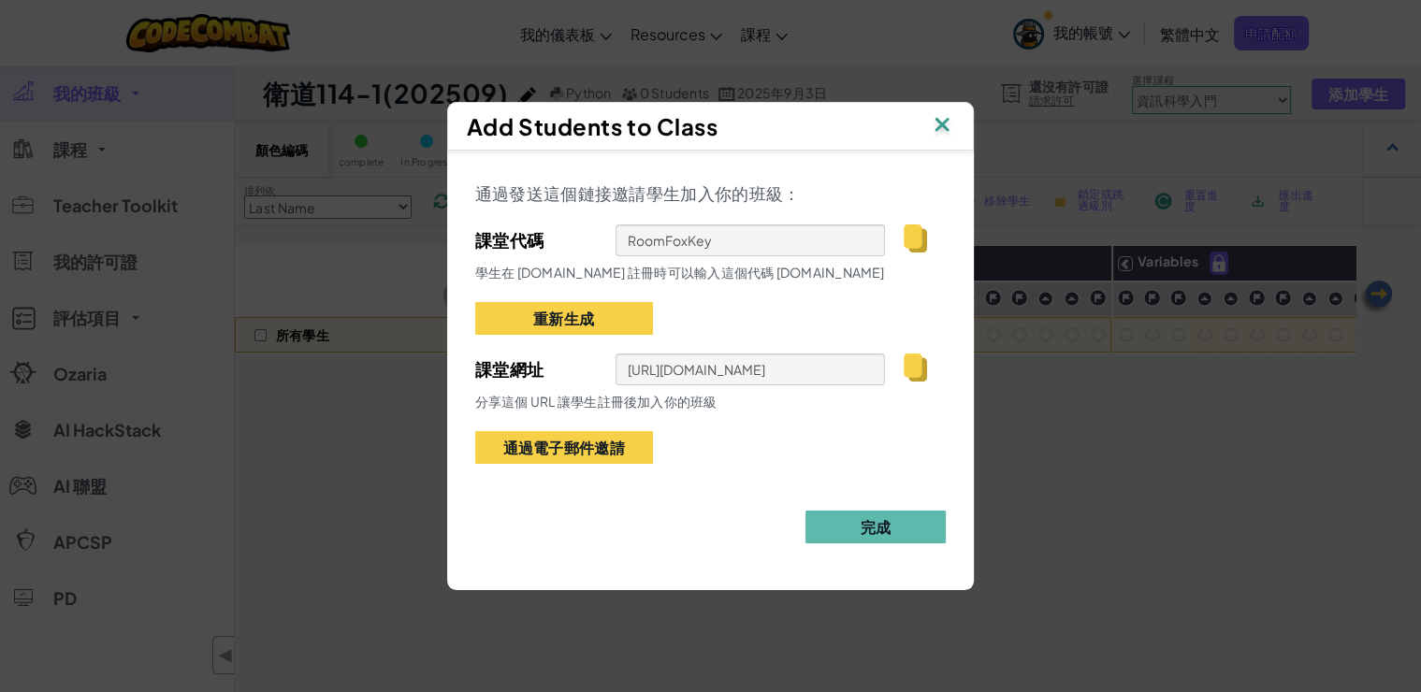
click at [949, 125] on img at bounding box center [942, 126] width 24 height 28
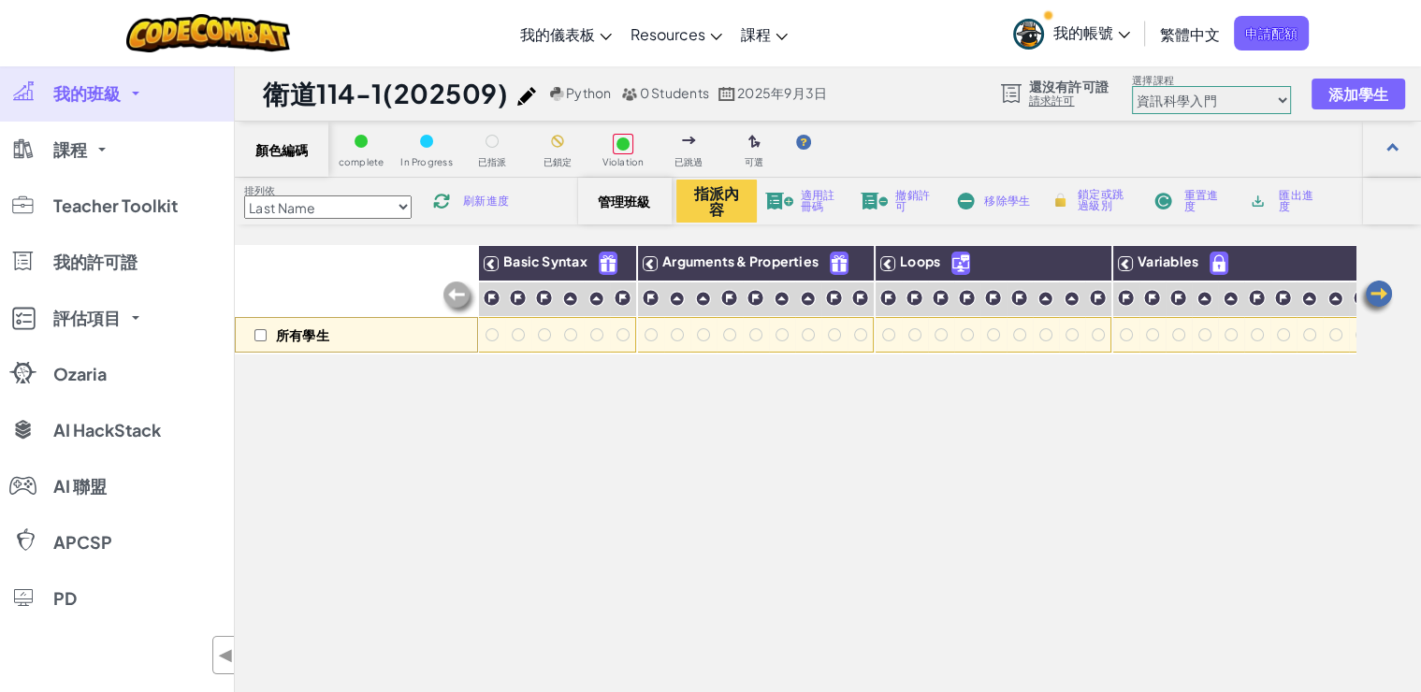
click at [97, 95] on span "我的班級" at bounding box center [86, 93] width 67 height 17
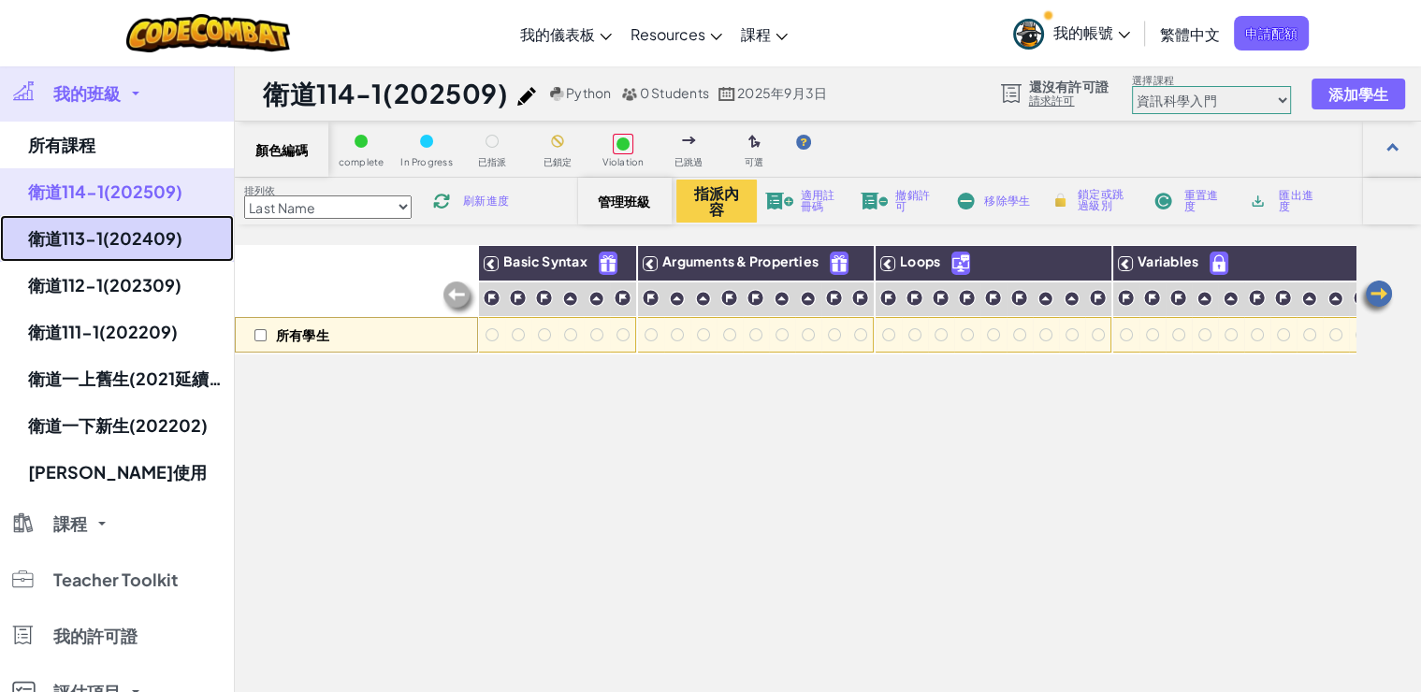
click at [66, 230] on link "衛道113-1(202409)" at bounding box center [117, 238] width 234 height 47
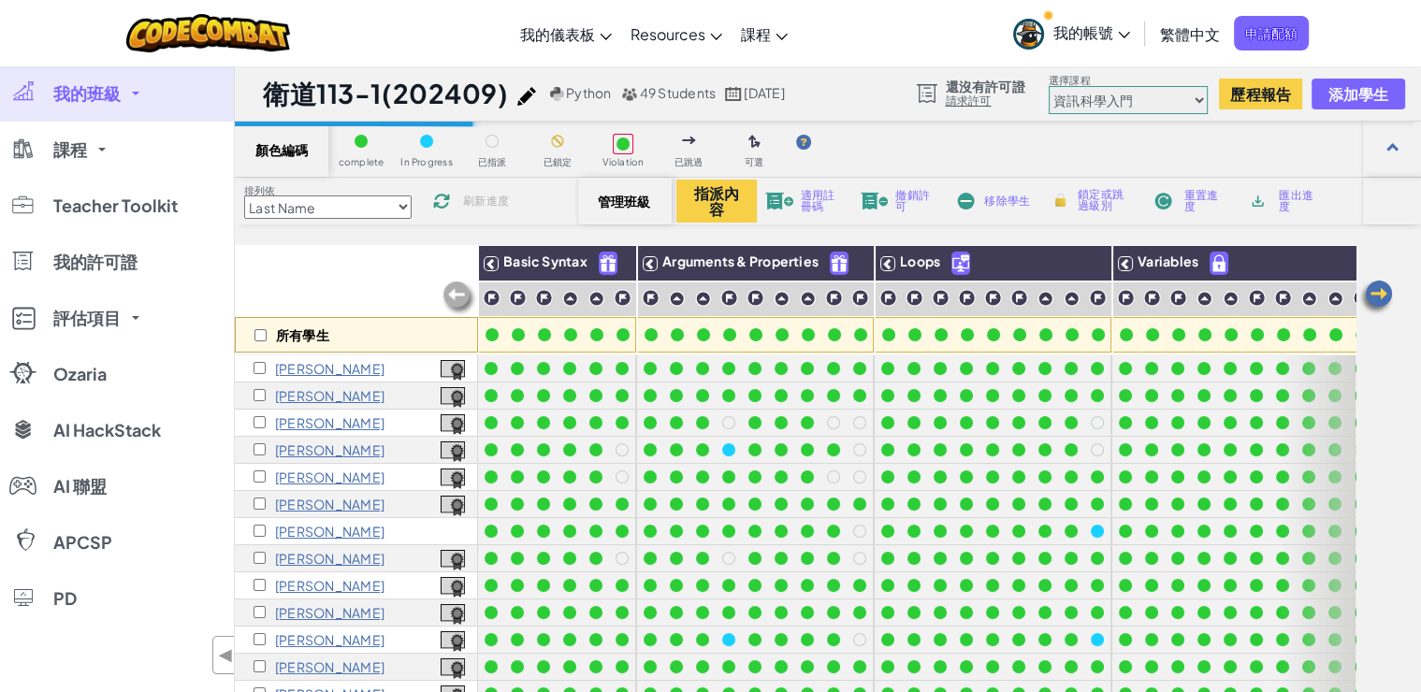
click at [1100, 109] on select "初級 資訊科學入門 遊戲開發1 網頁開發 1 資訊科學2 遊戲開發 2 網頁開發 2 資訊科學 3 遊戲開發3 資訊科學 4 資訊科學 5 電腦科學 6 Ha…" at bounding box center [1128, 100] width 159 height 28
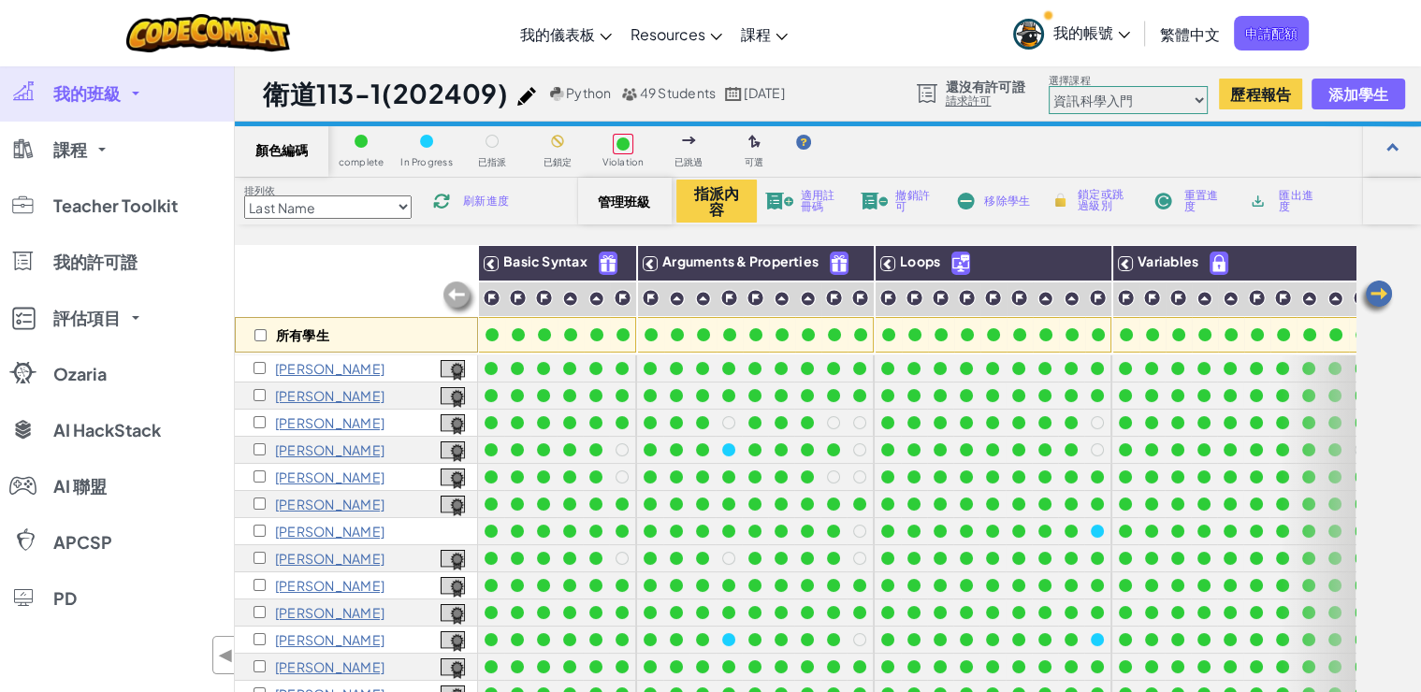
click at [1140, 95] on select "初級 資訊科學入門 遊戲開發1 網頁開發 1 資訊科學2 遊戲開發 2 網頁開發 2 資訊科學 3 遊戲開發3 資訊科學 4 資訊科學 5 電腦科學 6 Ha…" at bounding box center [1128, 100] width 159 height 28
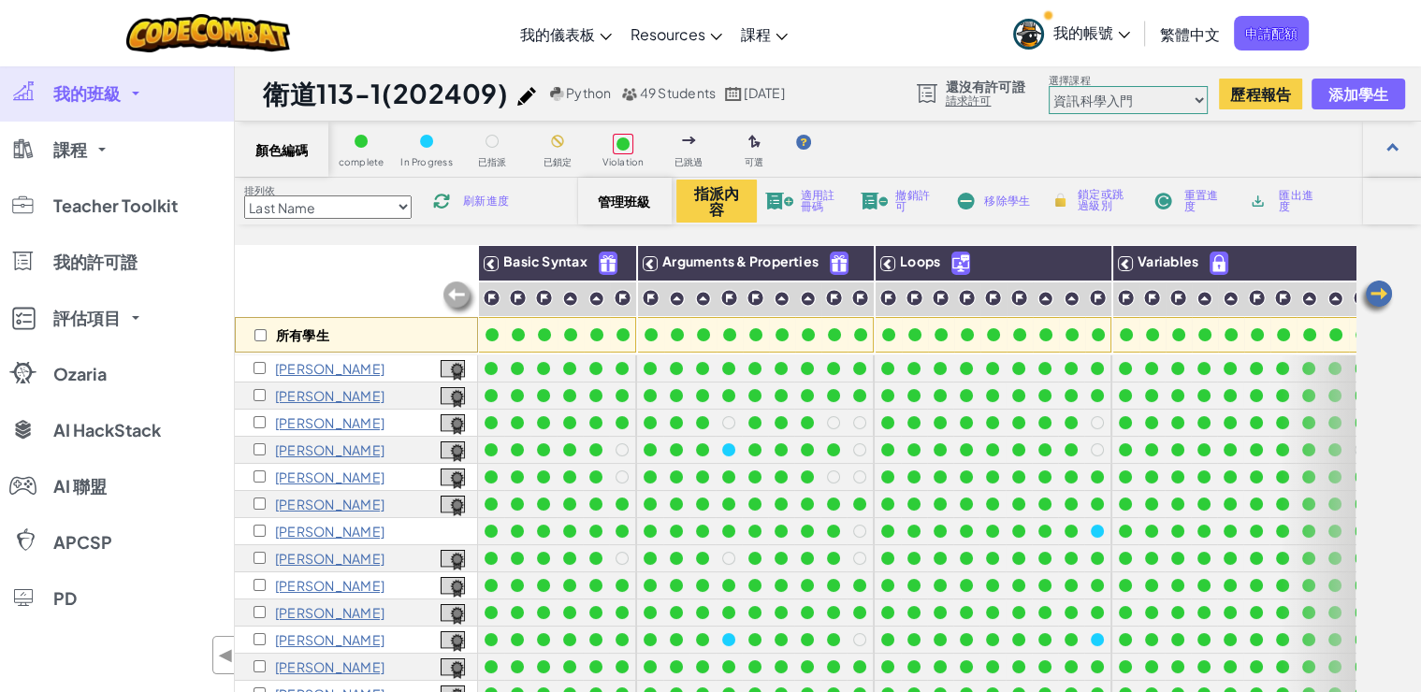
click at [1049, 86] on select "初級 資訊科學入門 遊戲開發1 網頁開發 1 資訊科學2 遊戲開發 2 網頁開發 2 資訊科學 3 遊戲開發3 資訊科學 4 資訊科學 5 電腦科學 6 Ha…" at bounding box center [1128, 100] width 159 height 28
click option "初級" at bounding box center [0, 0] width 0 height 0
click at [1125, 95] on select "初級 資訊科學入門 遊戲開發1 網頁開發 1 資訊科學2 遊戲開發 2 網頁開發 2 資訊科學 3 遊戲開發3 資訊科學 4 資訊科學 5 電腦科學 6 Ha…" at bounding box center [1128, 100] width 159 height 28
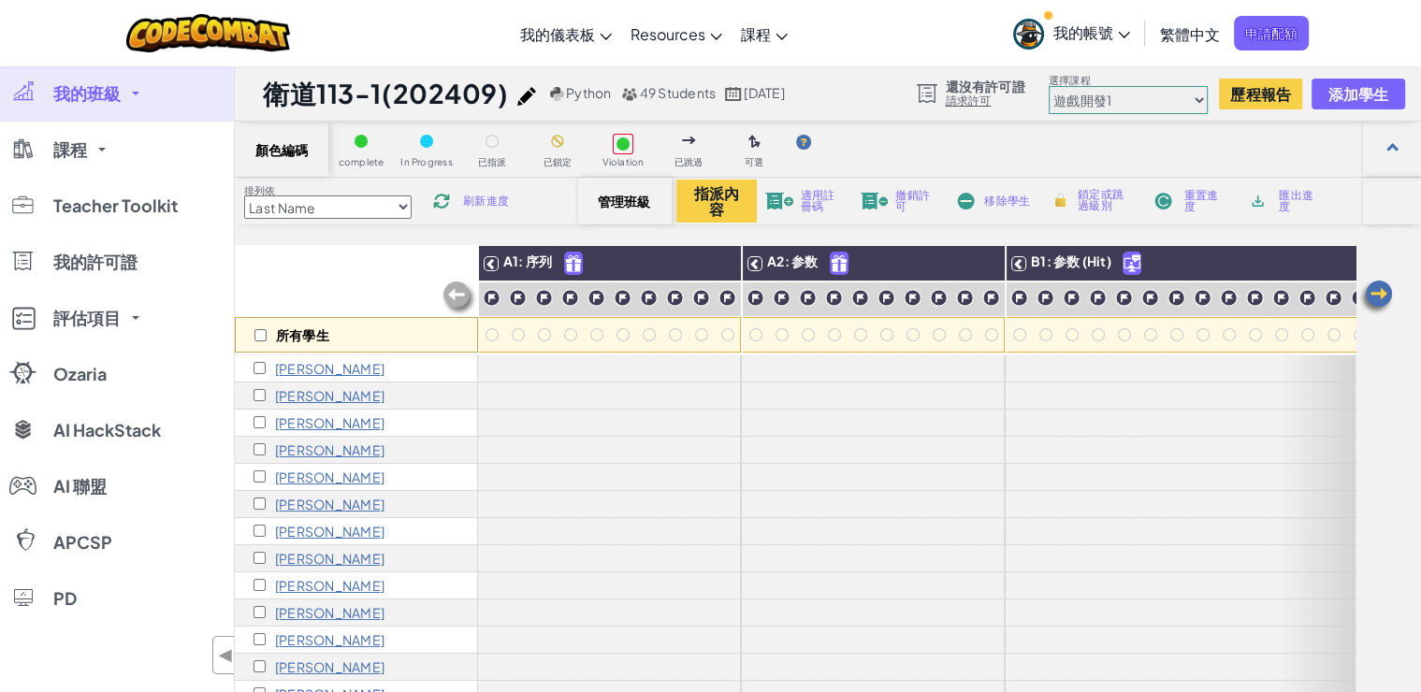
click option "遊戲開發1" at bounding box center [0, 0] width 0 height 0
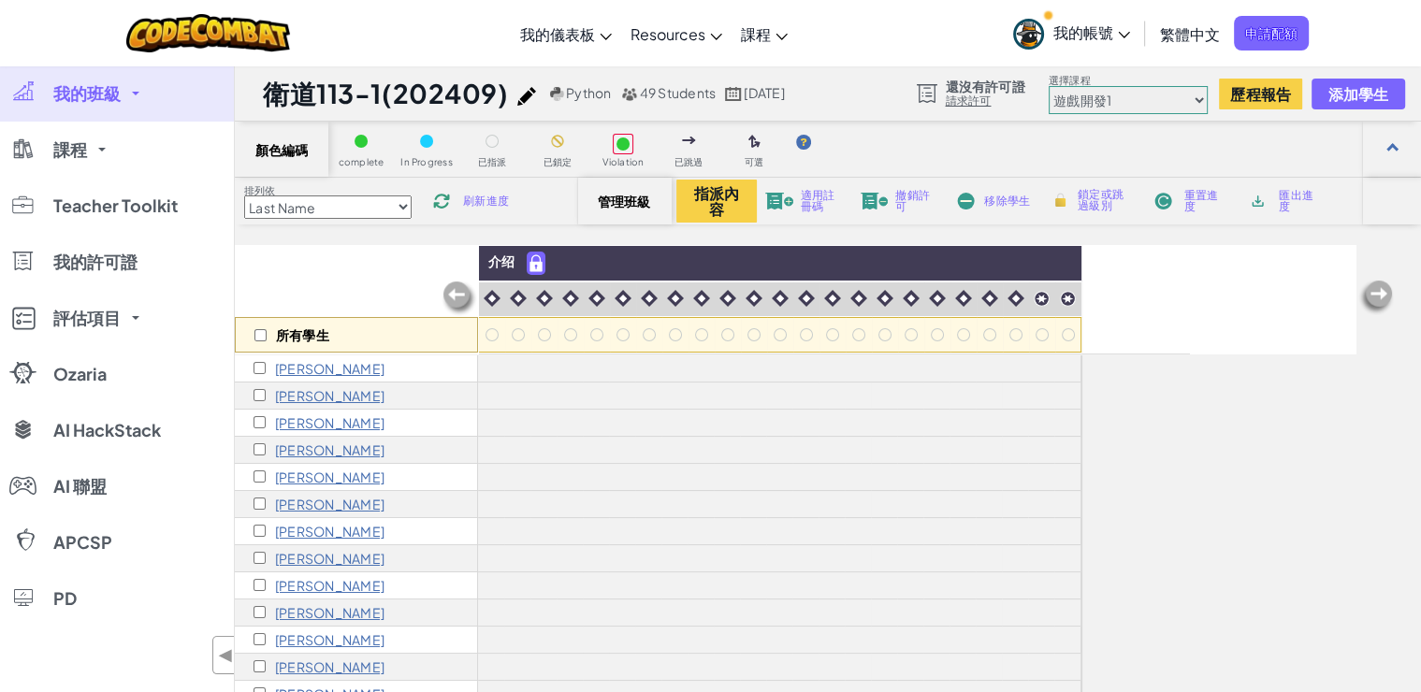
click at [1049, 86] on select "初級 資訊科學入門 遊戲開發1 網頁開發 1 資訊科學2 遊戲開發 2 網頁開發 2 資訊科學 3 遊戲開發3 資訊科學 4 資訊科學 5 電腦科學 6 Ha…" at bounding box center [1128, 100] width 159 height 28
select select "560f1a9f22961295f9427742"
click option "資訊科學入門" at bounding box center [0, 0] width 0 height 0
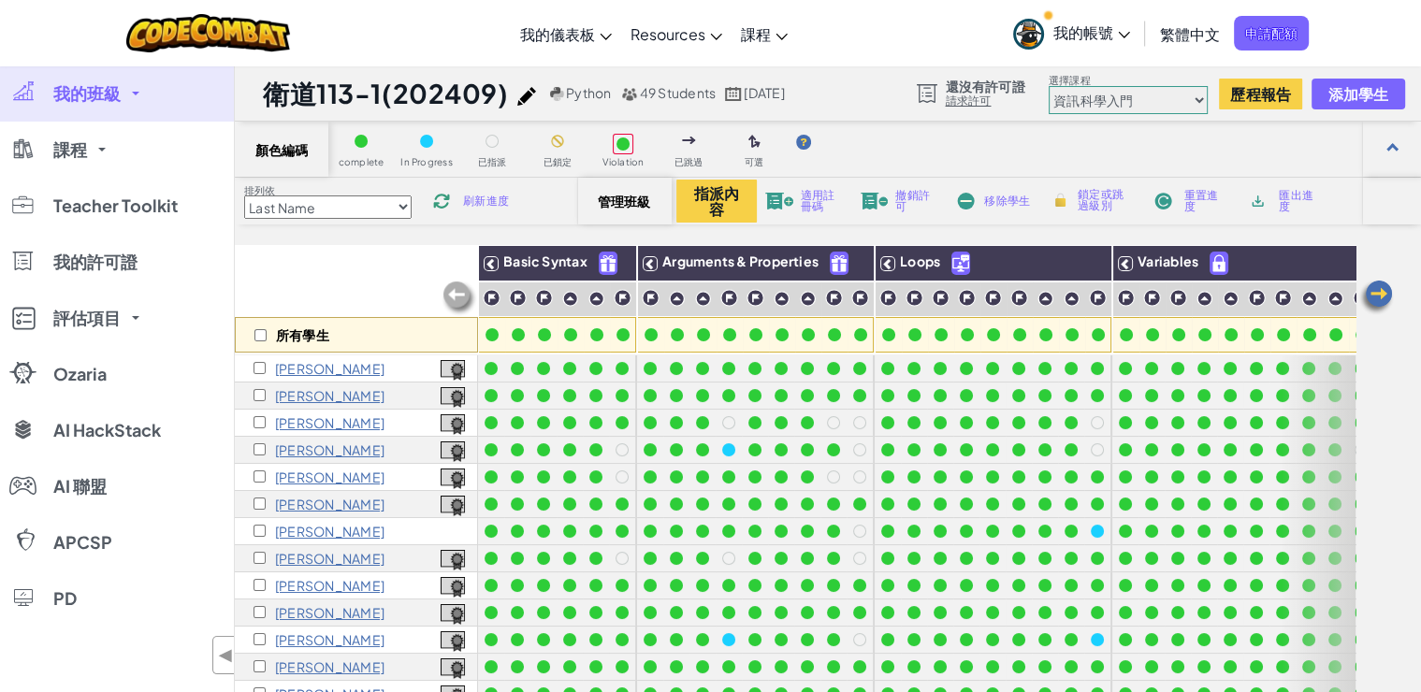
click at [109, 105] on link "我的班級" at bounding box center [117, 94] width 234 height 56
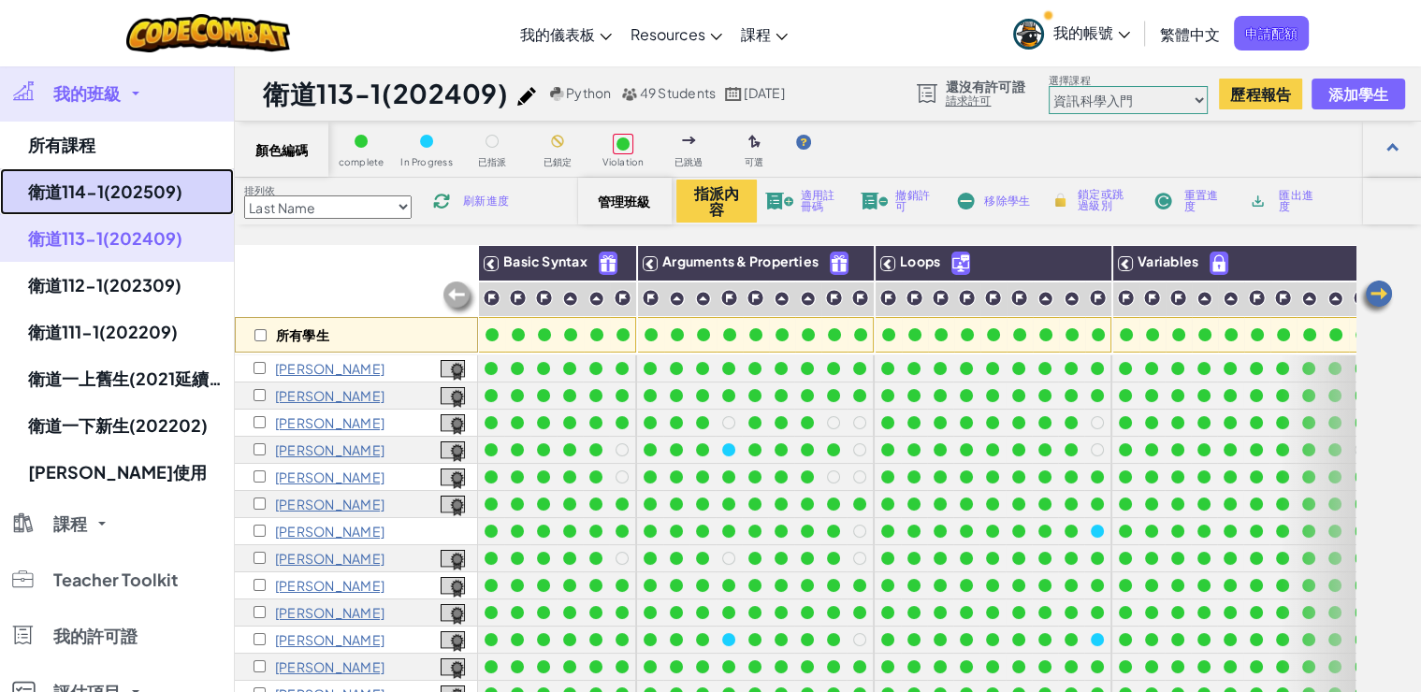
click at [88, 190] on link "衛道114-1(202509)" at bounding box center [117, 191] width 234 height 47
select select "560f1a9f22961295f9427742"
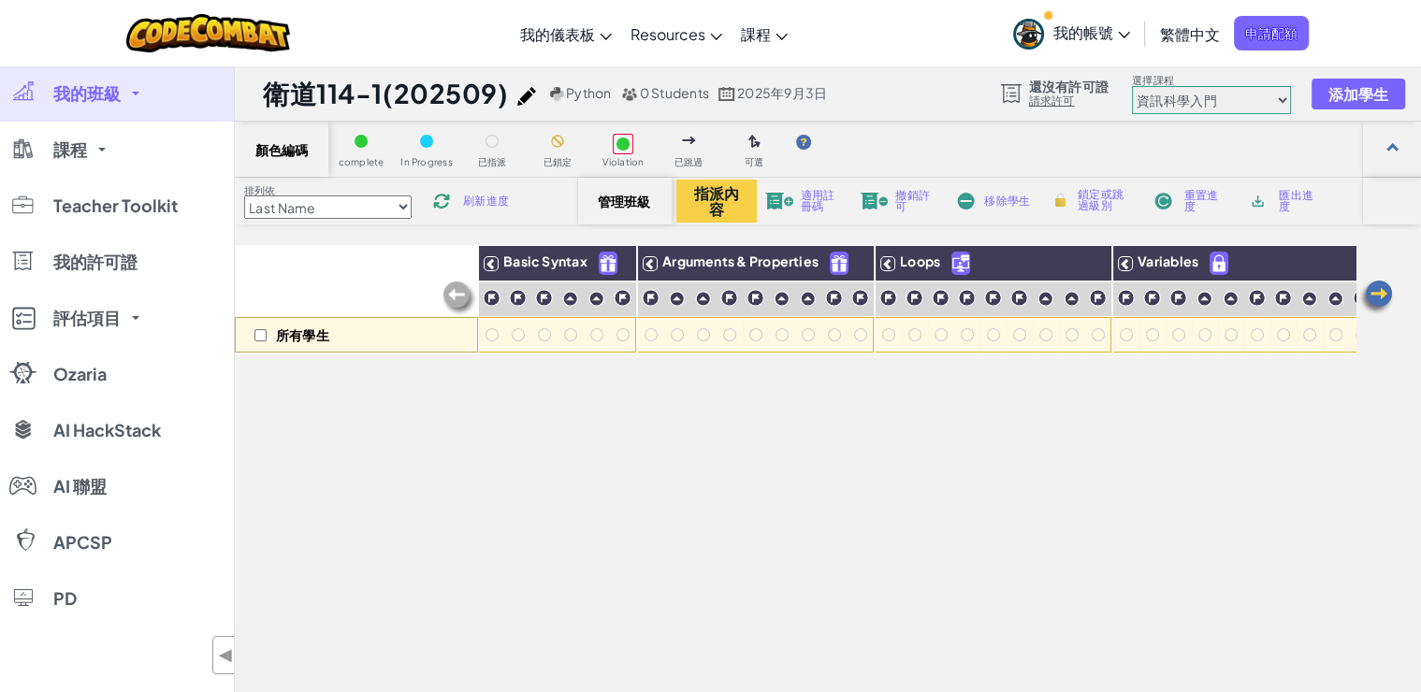
click at [619, 197] on span "管理班級" at bounding box center [625, 201] width 55 height 15
click at [698, 197] on button "指派內容" at bounding box center [717, 201] width 80 height 43
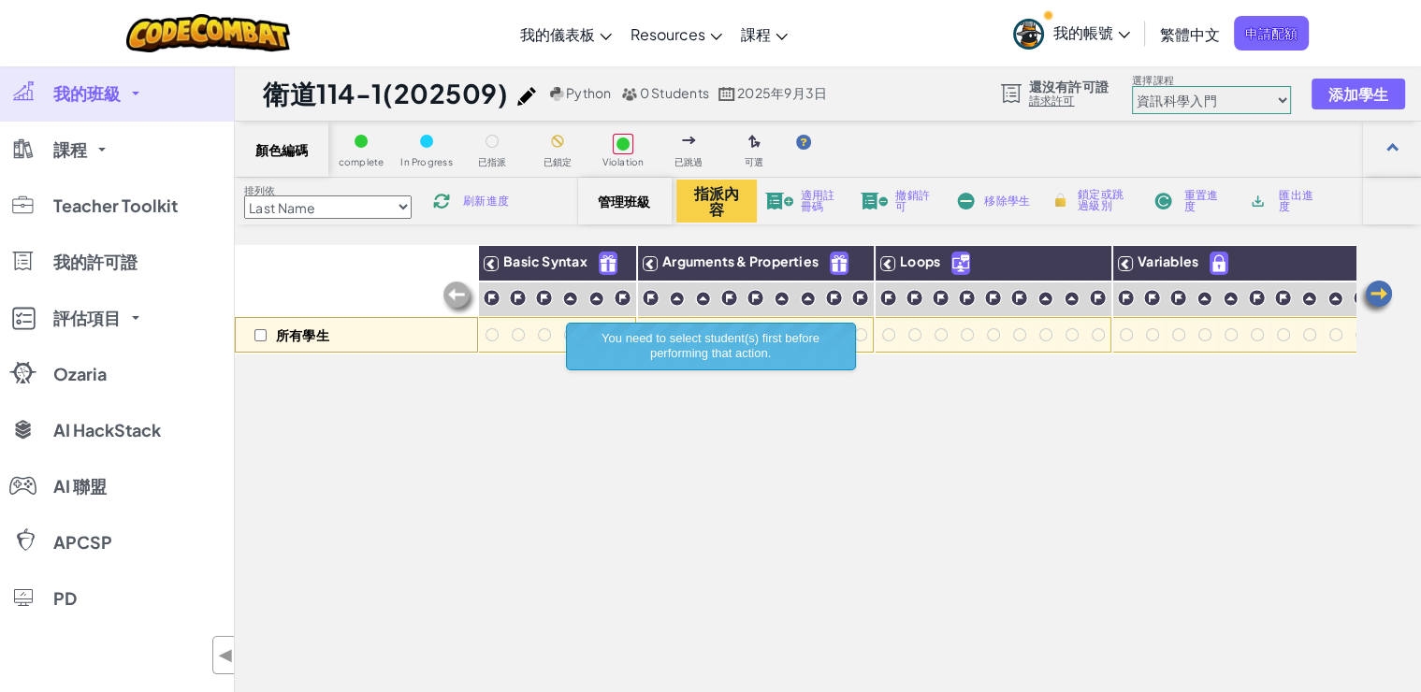
click at [608, 203] on span "管理班級" at bounding box center [625, 201] width 55 height 15
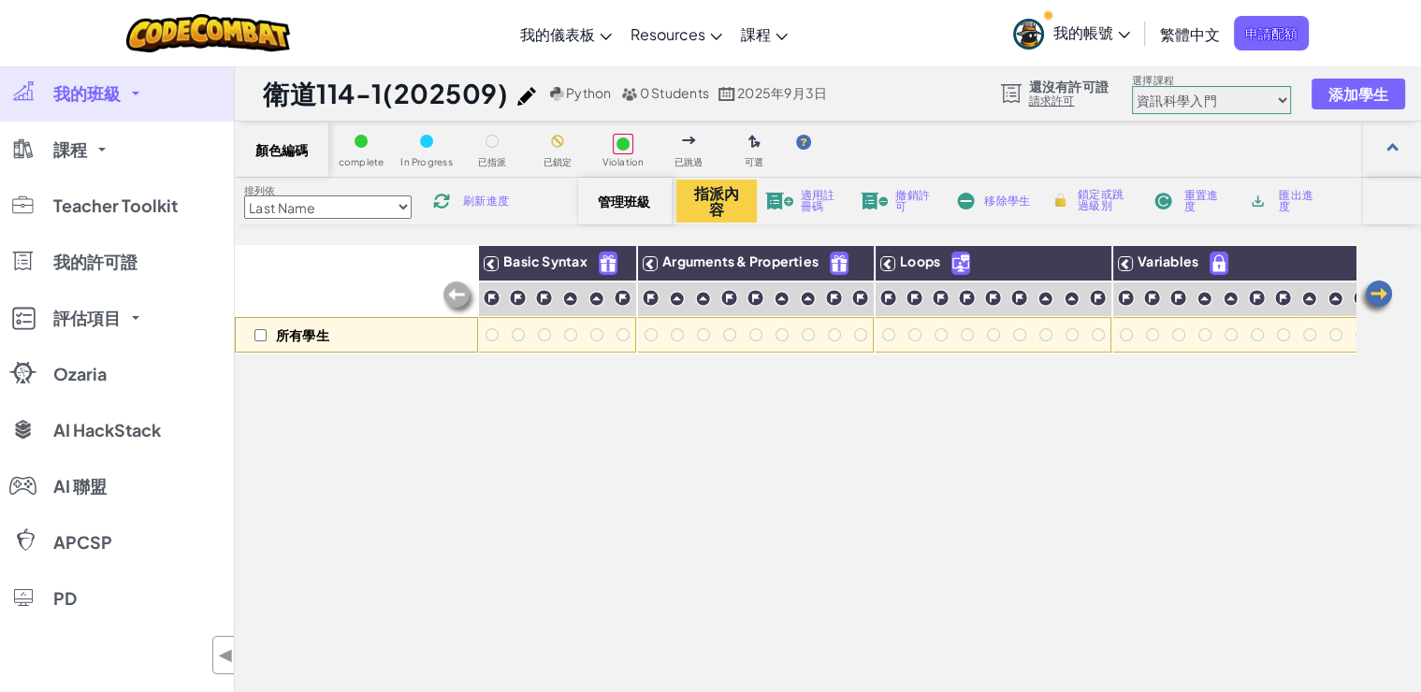
click at [104, 98] on span "我的班級" at bounding box center [86, 93] width 67 height 17
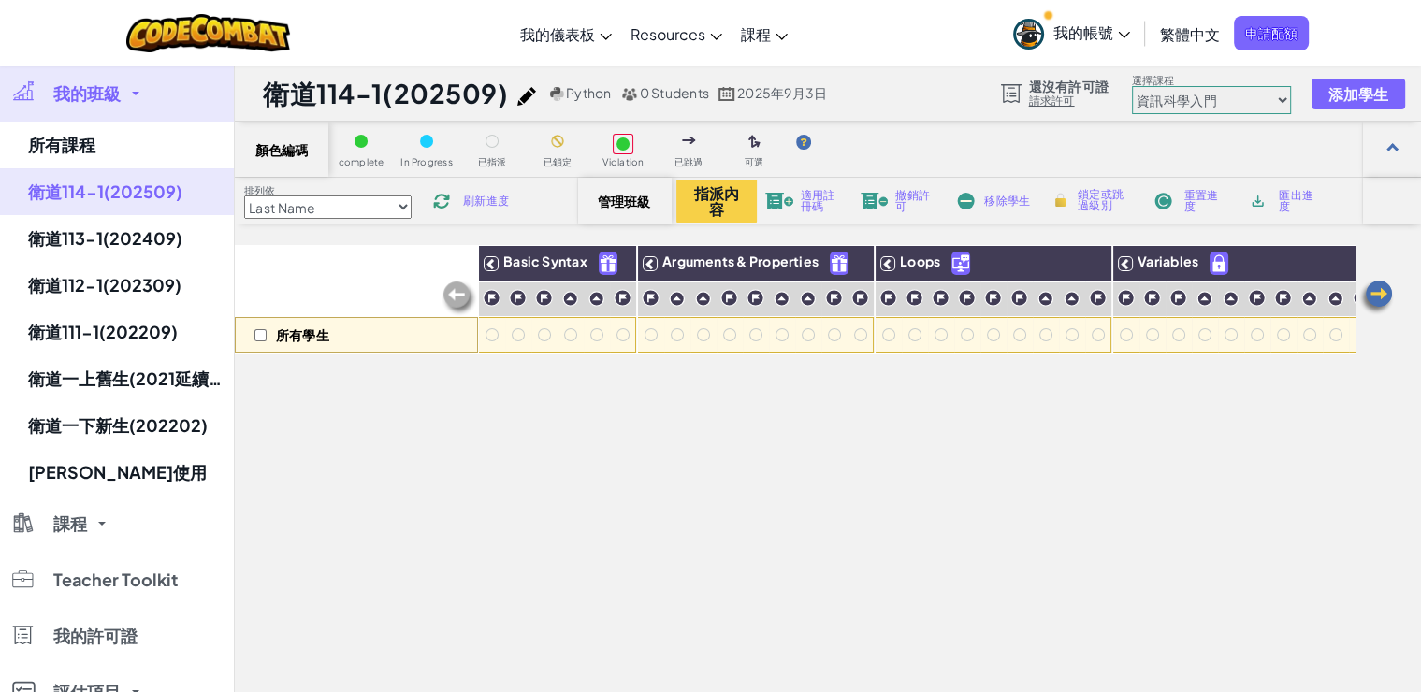
click at [1072, 39] on span "我的帳號" at bounding box center [1092, 32] width 77 height 20
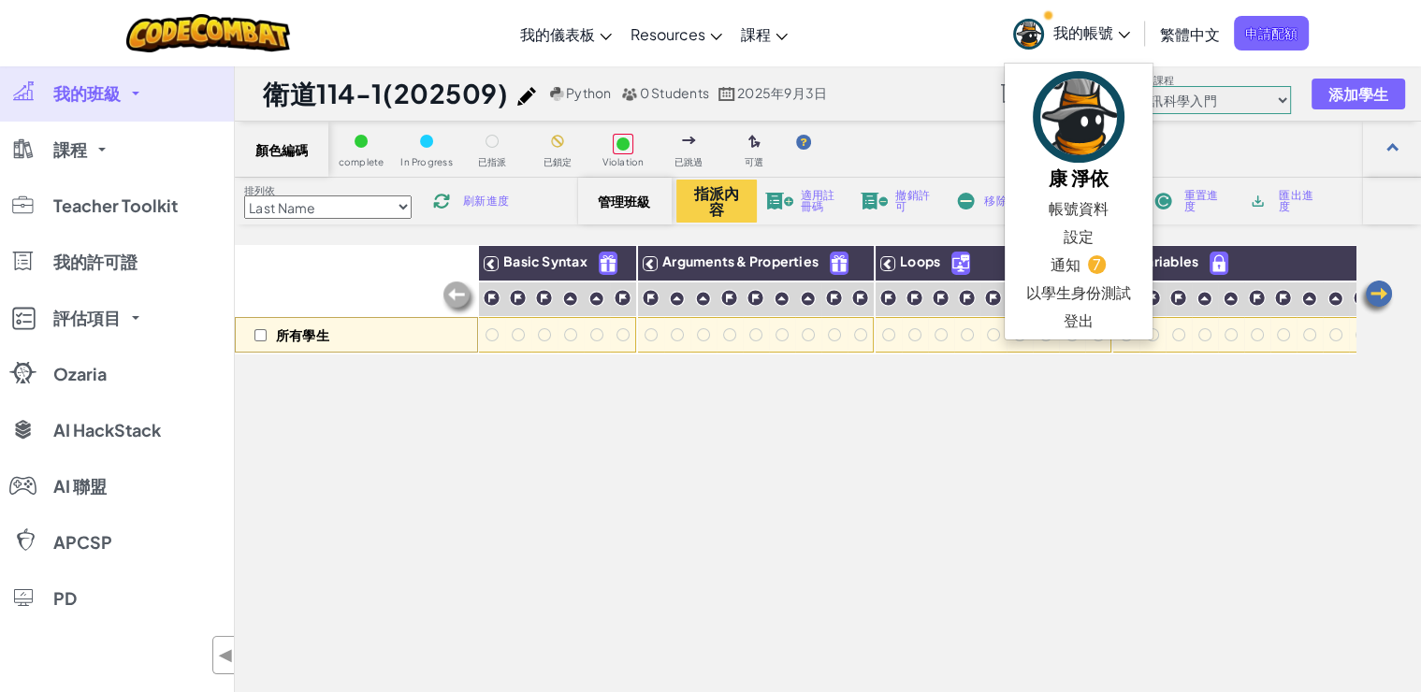
click at [1072, 39] on span "我的帳號" at bounding box center [1092, 32] width 77 height 20
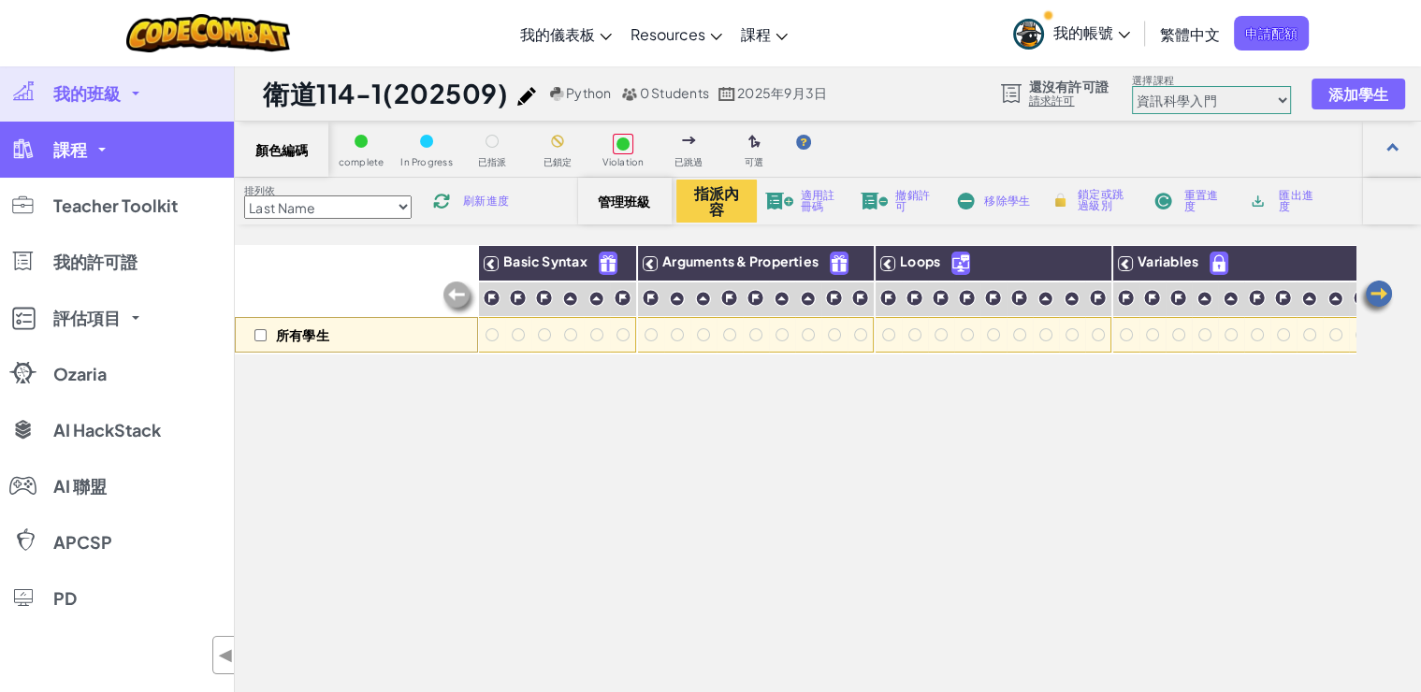
click at [85, 148] on span "課程" at bounding box center [70, 149] width 34 height 17
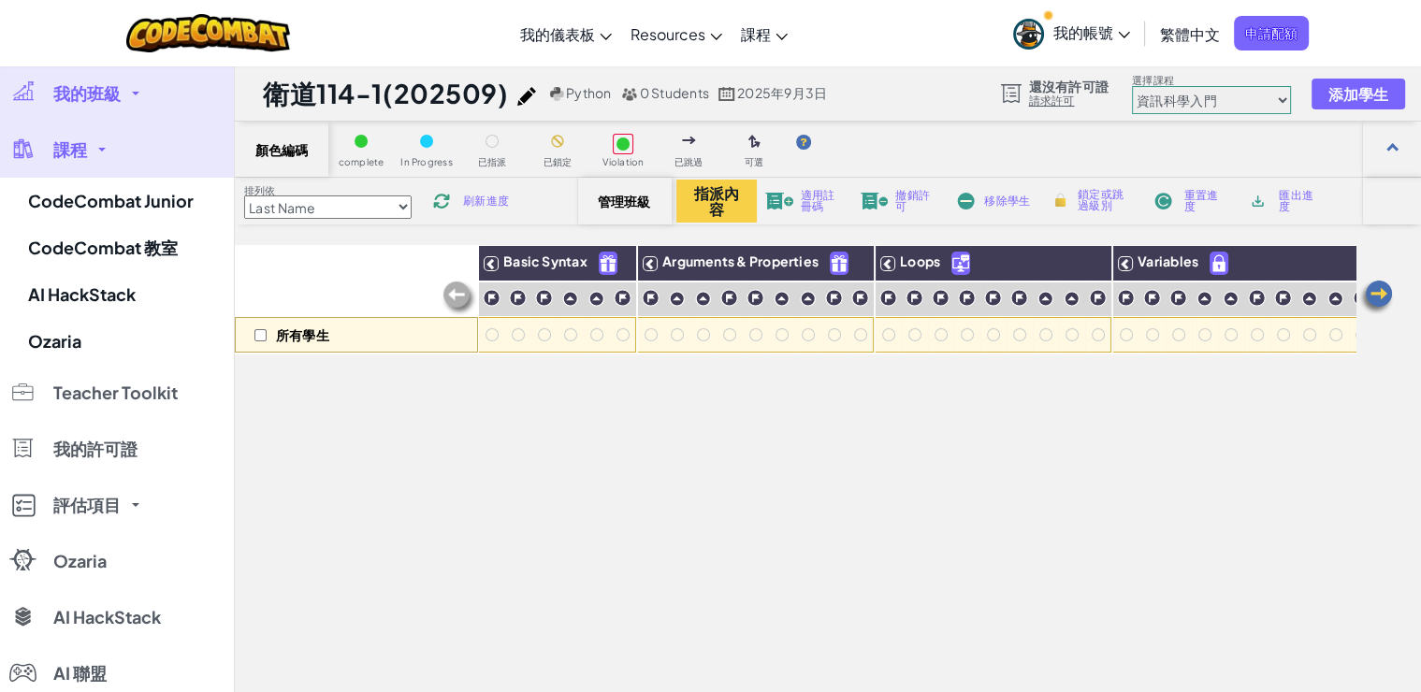
click at [85, 148] on span "課程" at bounding box center [70, 149] width 34 height 17
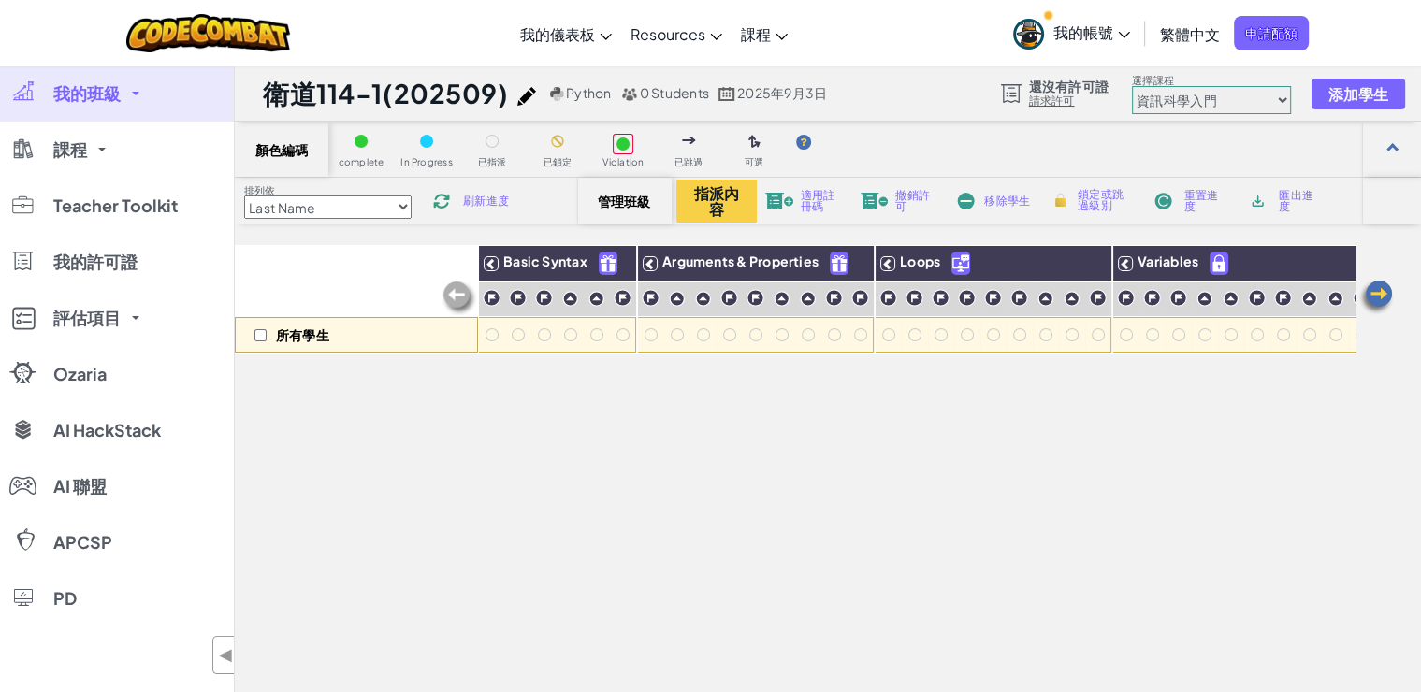
click at [87, 95] on span "我的班級" at bounding box center [86, 93] width 67 height 17
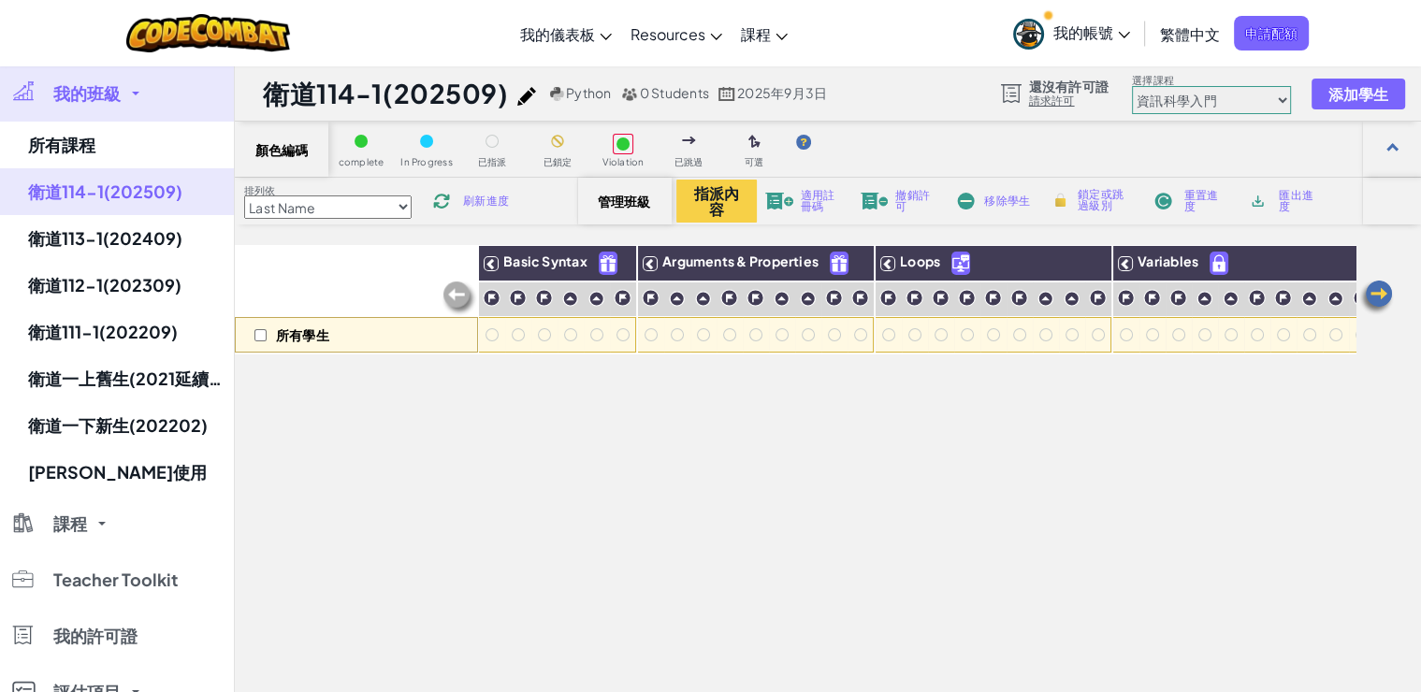
click at [87, 95] on span "我的班級" at bounding box center [86, 93] width 67 height 17
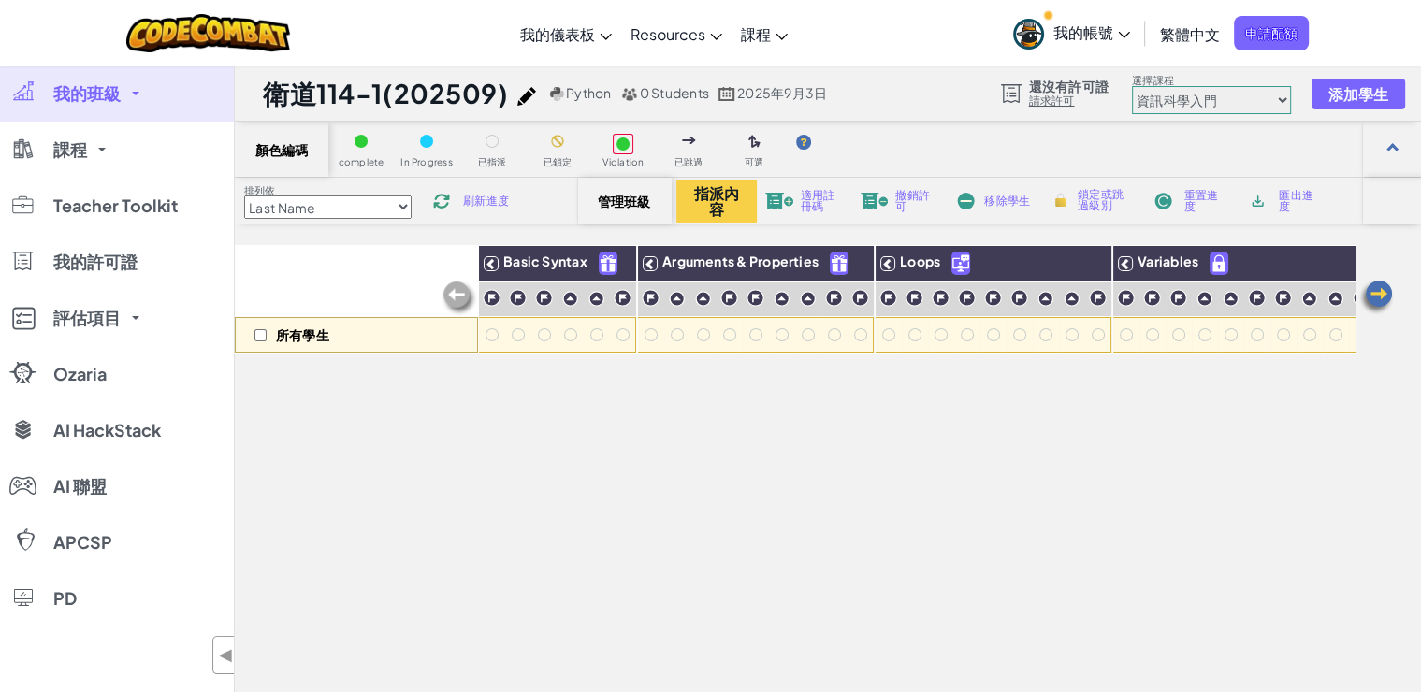
click at [85, 97] on span "我的班級" at bounding box center [86, 93] width 67 height 17
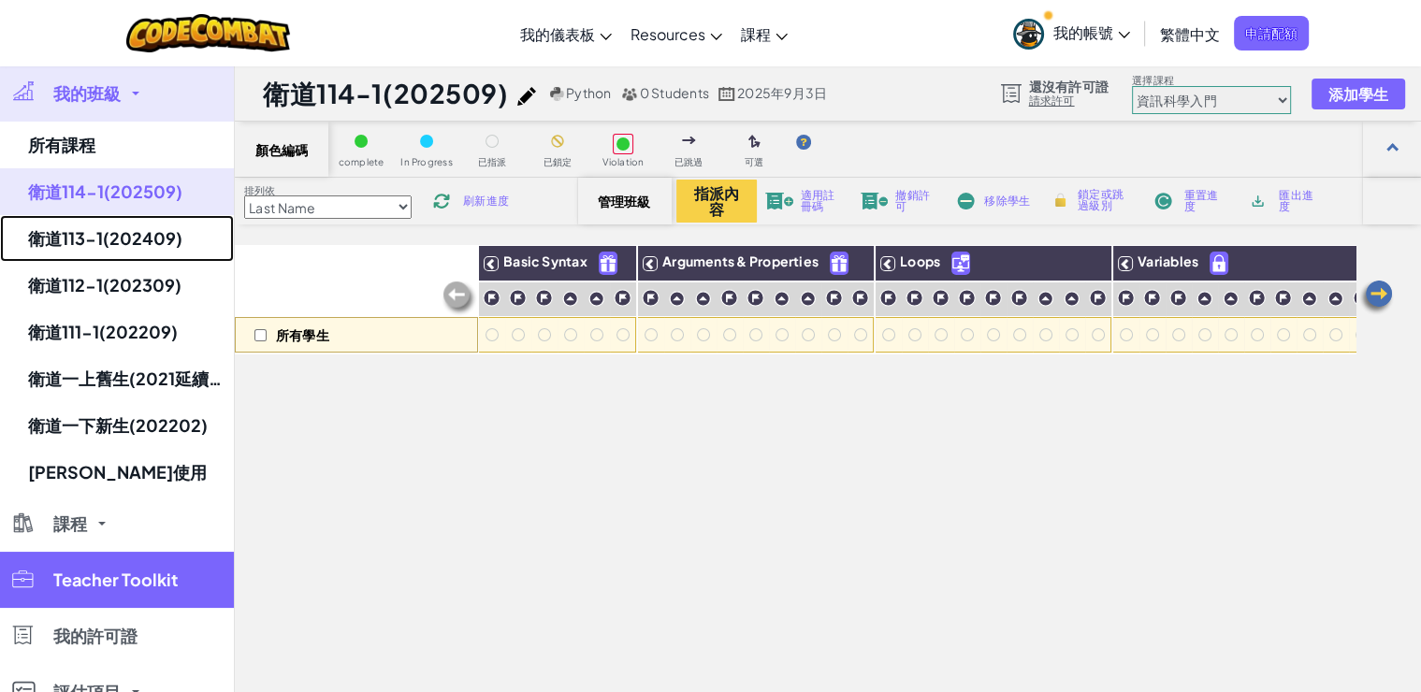
click at [69, 246] on link "衛道113-1(202409)" at bounding box center [117, 238] width 234 height 47
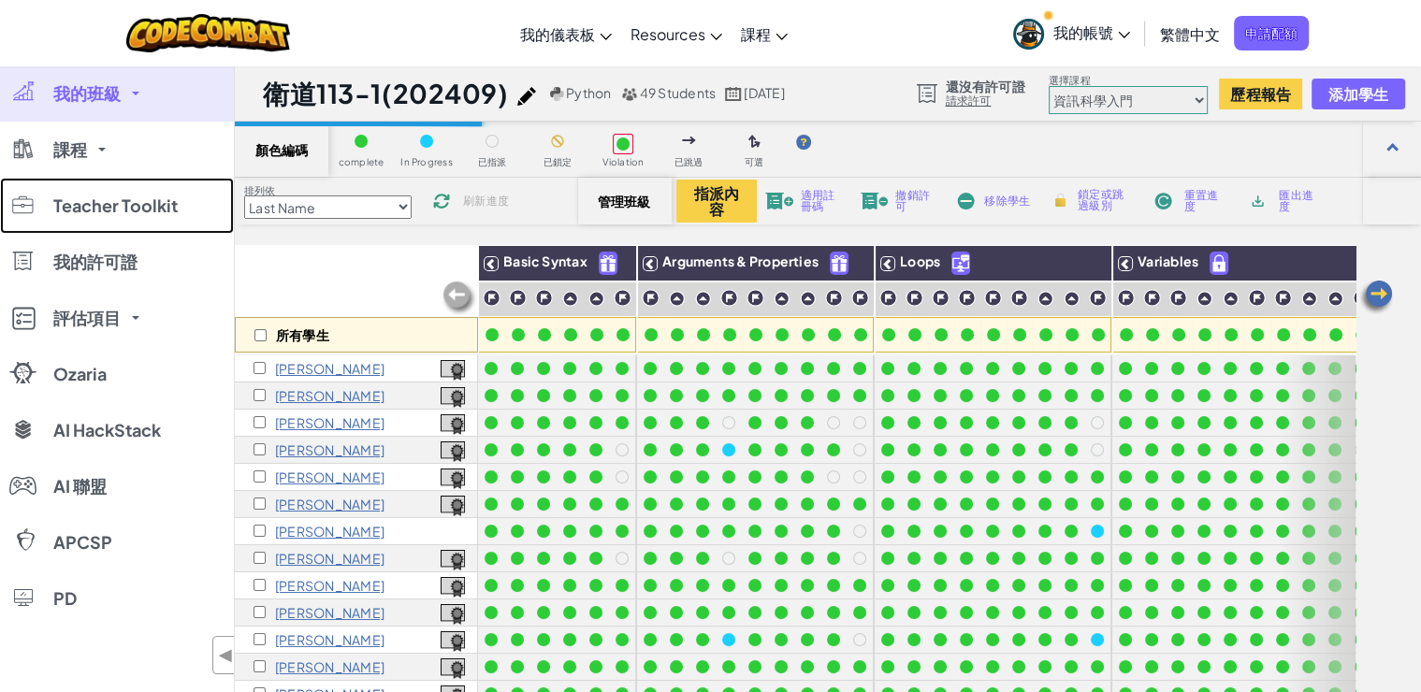
click at [67, 193] on link "Teacher Toolkit" at bounding box center [117, 206] width 234 height 56
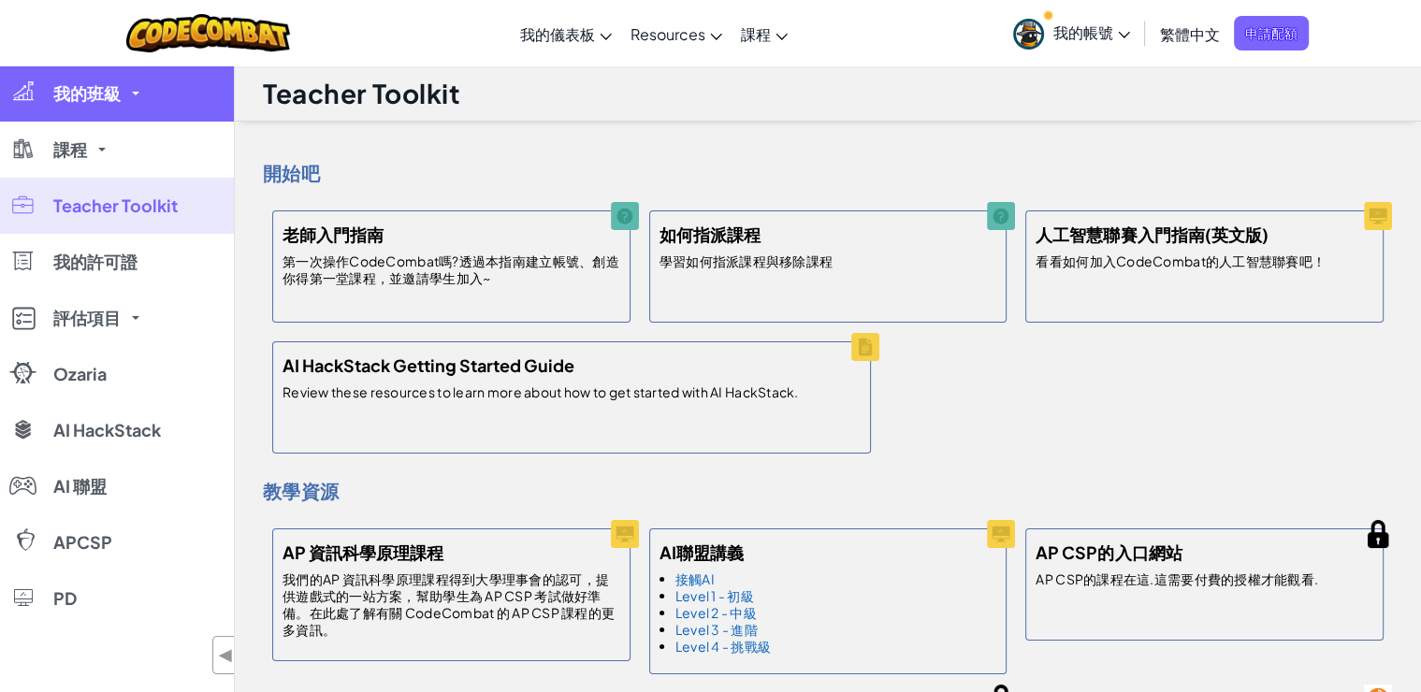
click at [100, 95] on span "我的班級" at bounding box center [86, 93] width 67 height 17
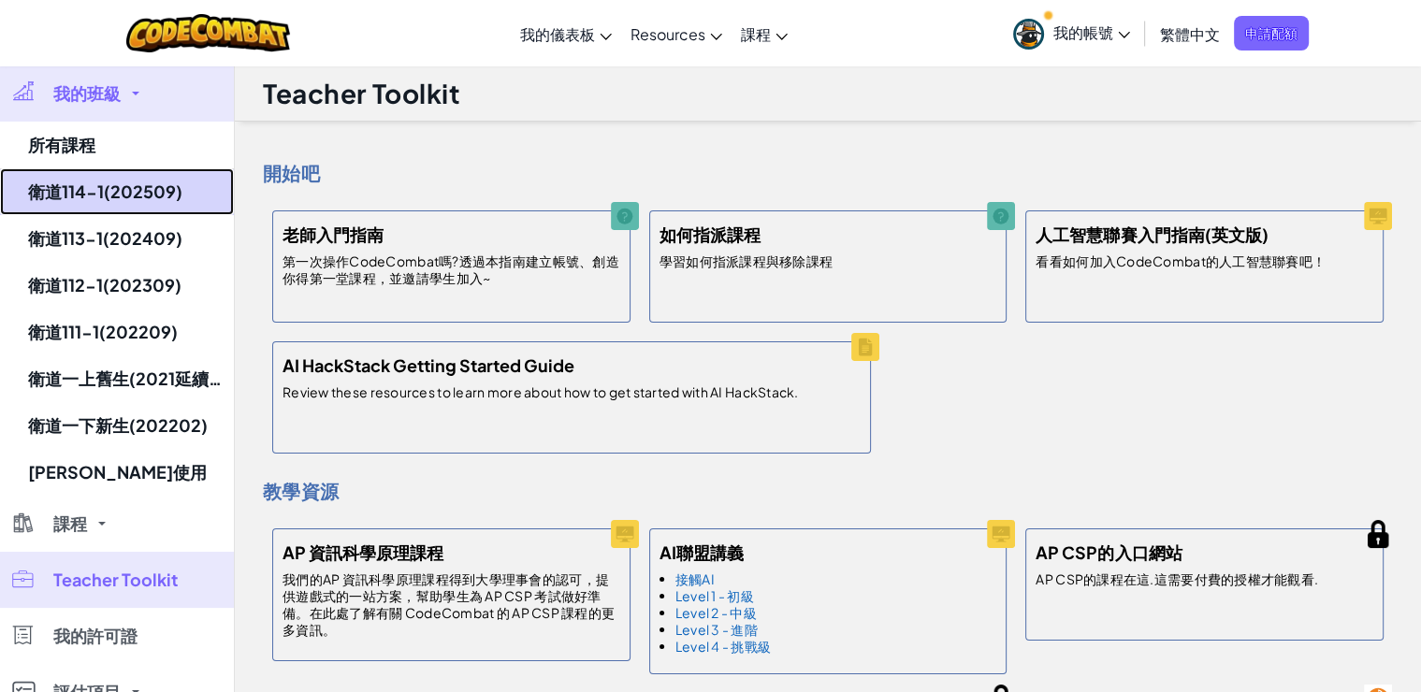
click at [83, 183] on link "衛道114-1(202509)" at bounding box center [117, 191] width 234 height 47
select select "560f1a9f22961295f9427742"
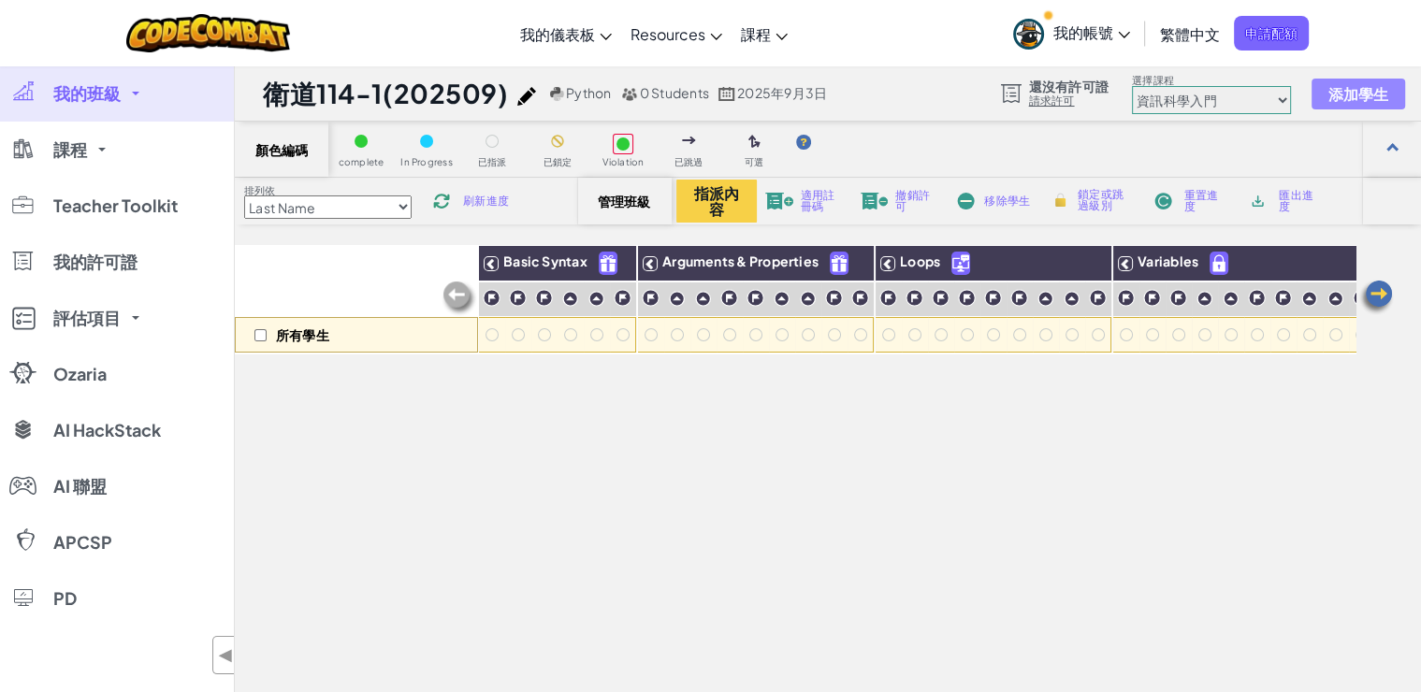
click at [1368, 88] on span "添加學生" at bounding box center [1358, 94] width 61 height 16
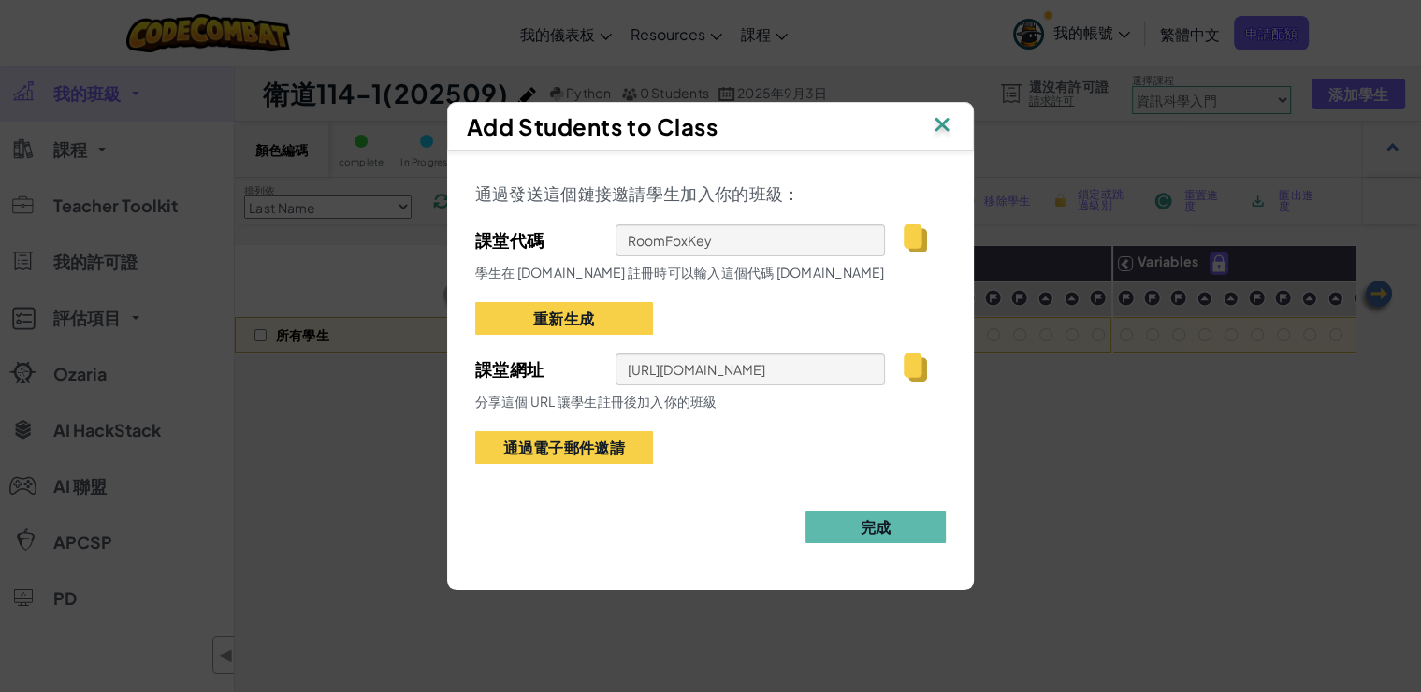
click at [912, 240] on img at bounding box center [915, 239] width 23 height 28
click at [946, 123] on img at bounding box center [942, 126] width 24 height 28
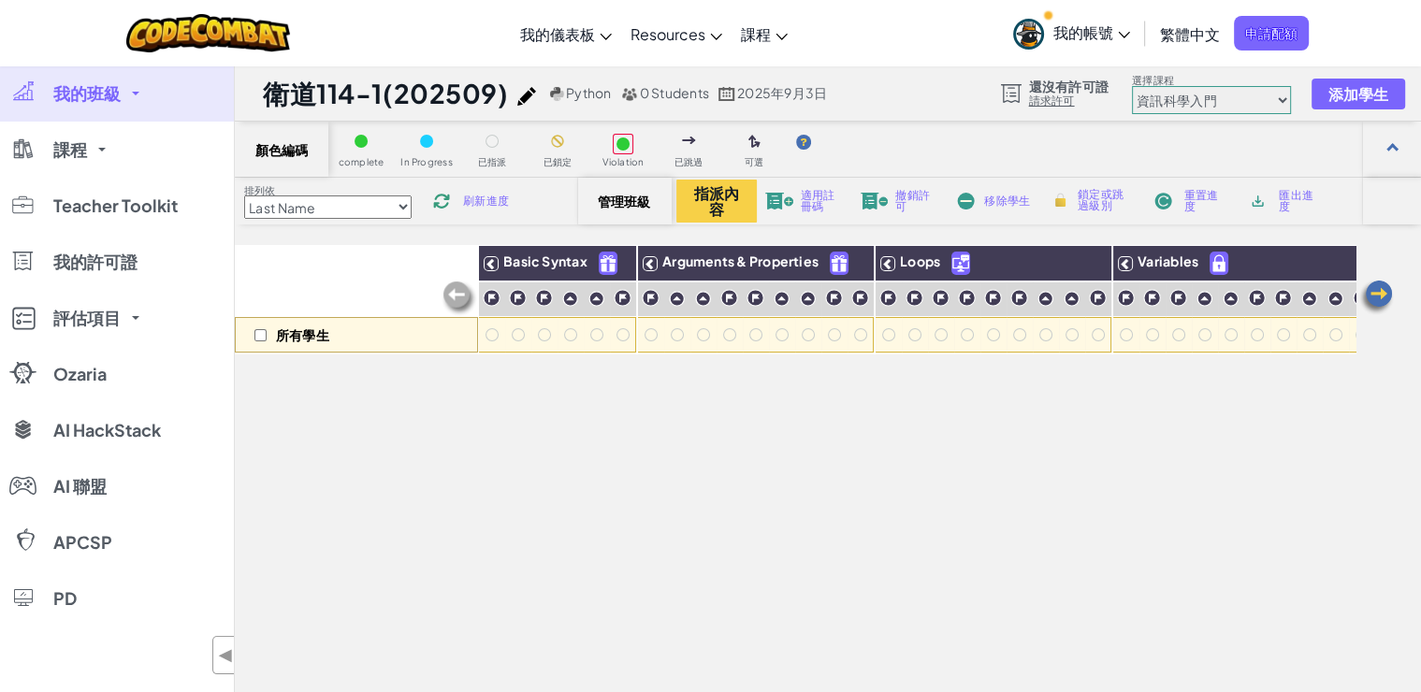
click at [473, 204] on span "刷新進度" at bounding box center [486, 201] width 46 height 11
click at [101, 94] on span "我的班級" at bounding box center [86, 93] width 67 height 17
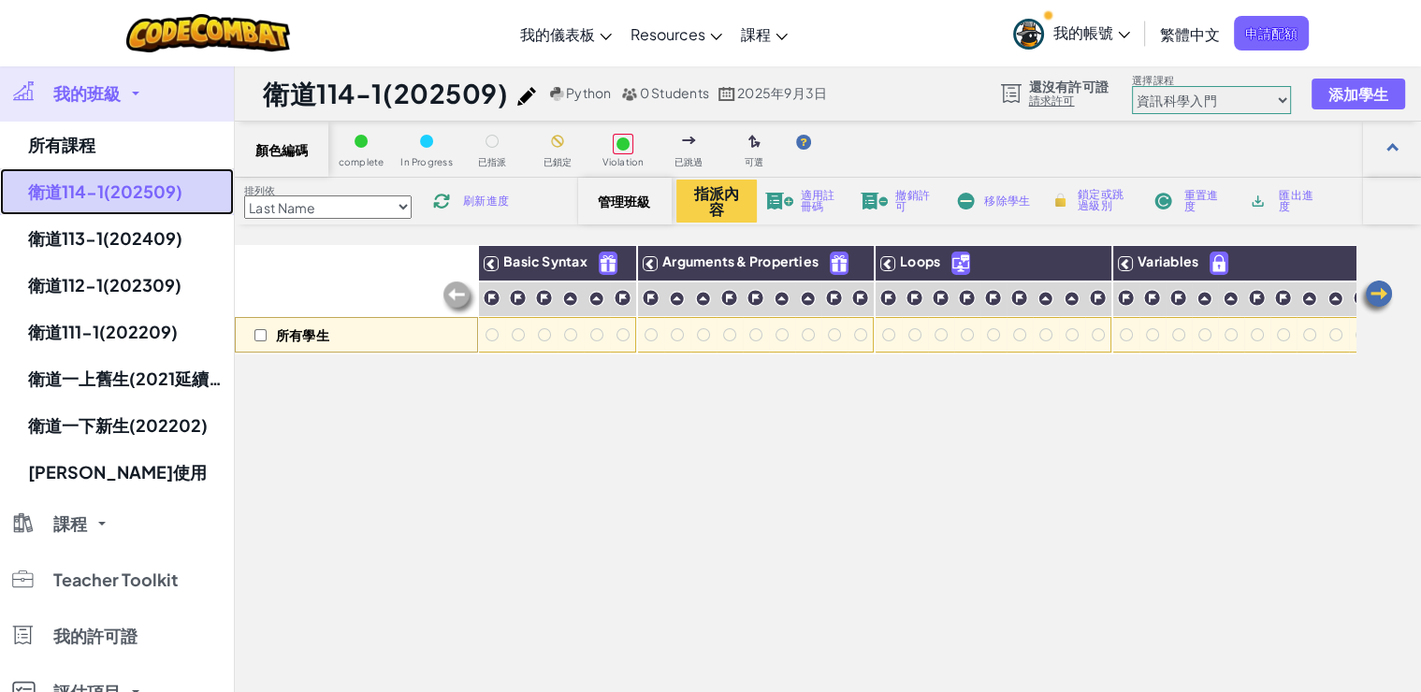
click at [69, 194] on link "衛道114-1(202509)" at bounding box center [117, 191] width 234 height 47
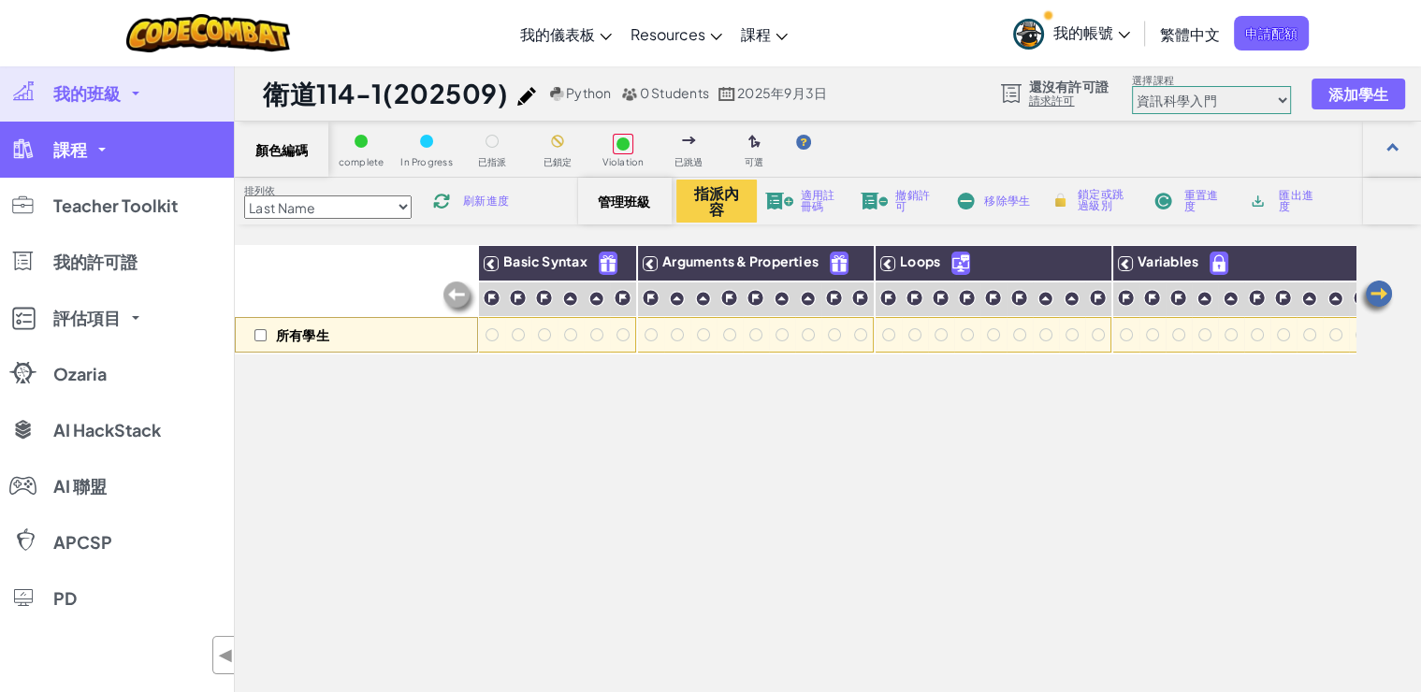
click at [71, 163] on link "課程" at bounding box center [117, 150] width 234 height 56
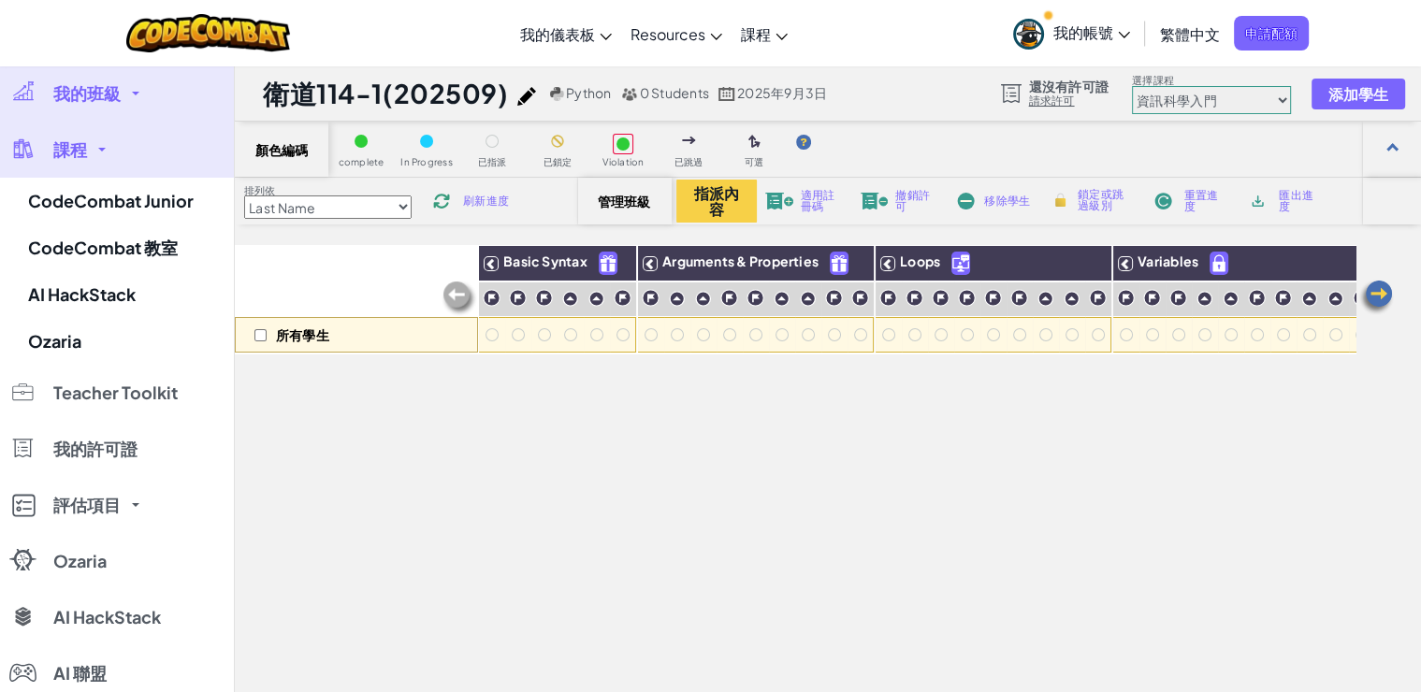
click at [83, 96] on span "我的班級" at bounding box center [86, 93] width 67 height 17
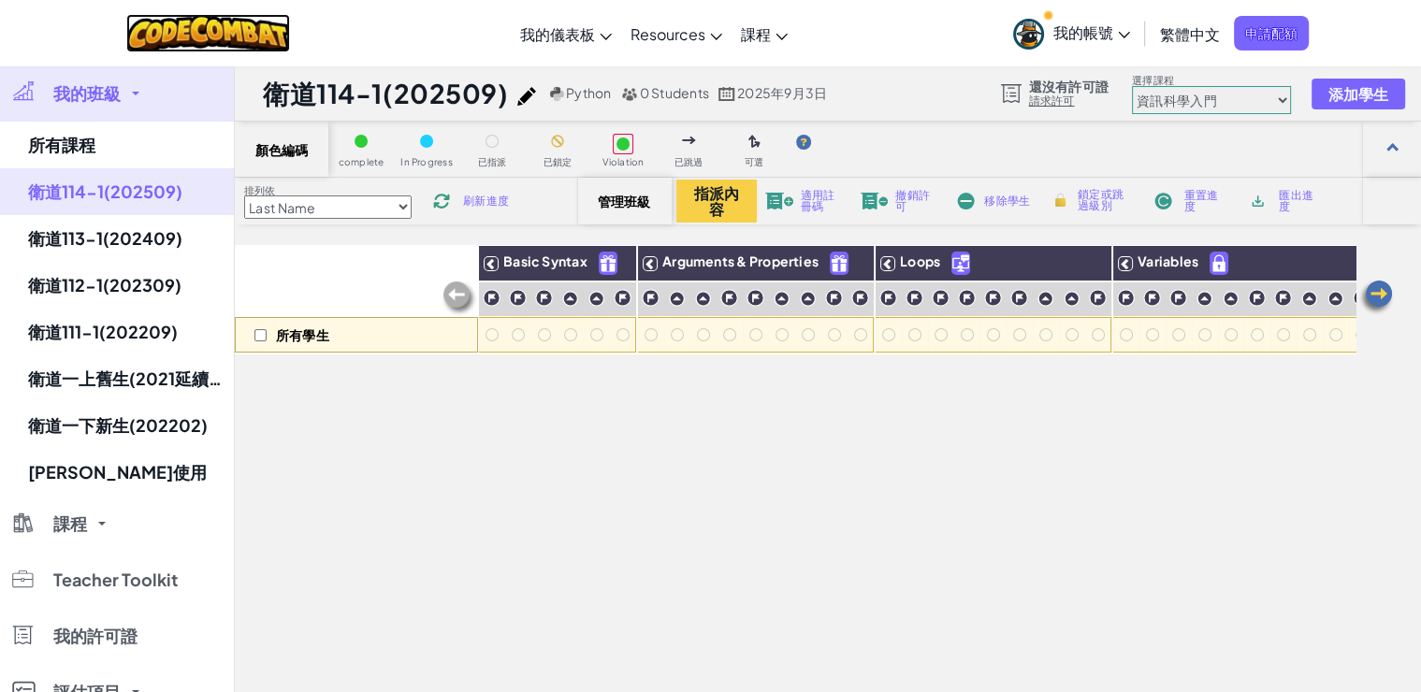
click at [200, 46] on img at bounding box center [208, 33] width 164 height 38
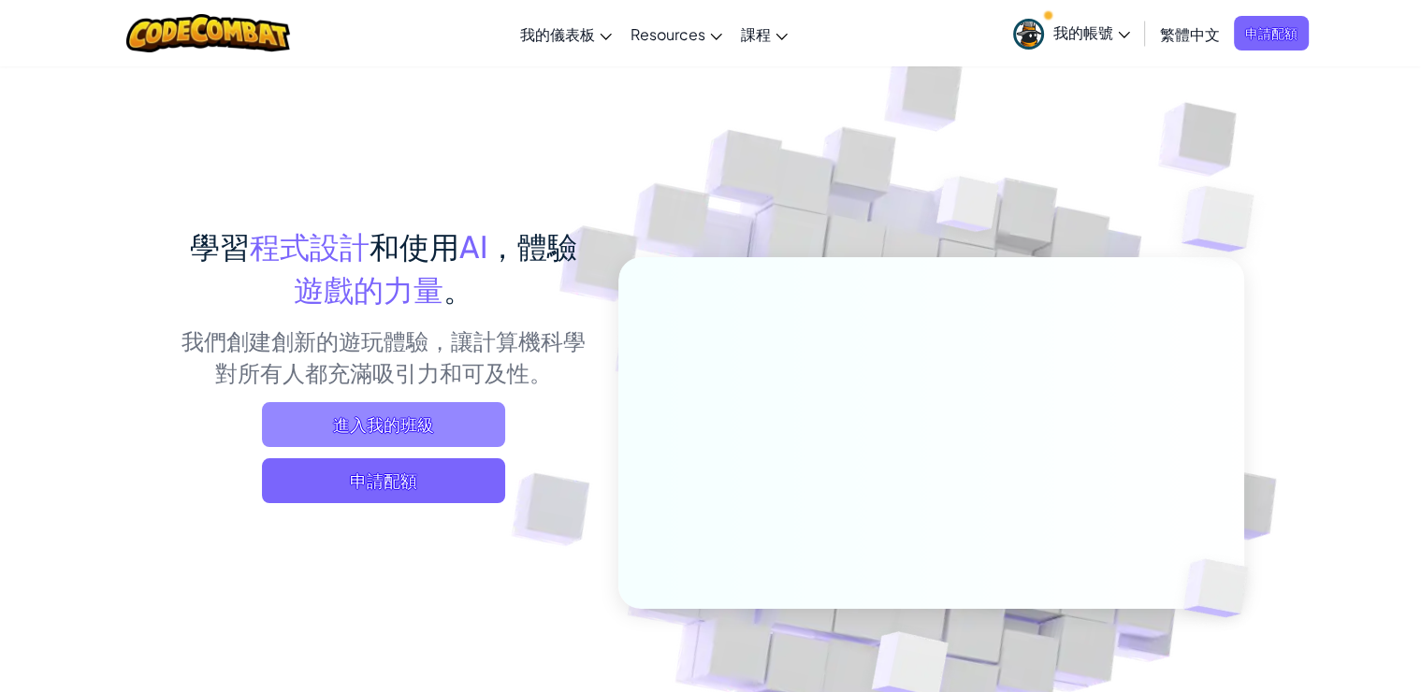
click at [363, 426] on span "進入我的班級" at bounding box center [383, 424] width 243 height 45
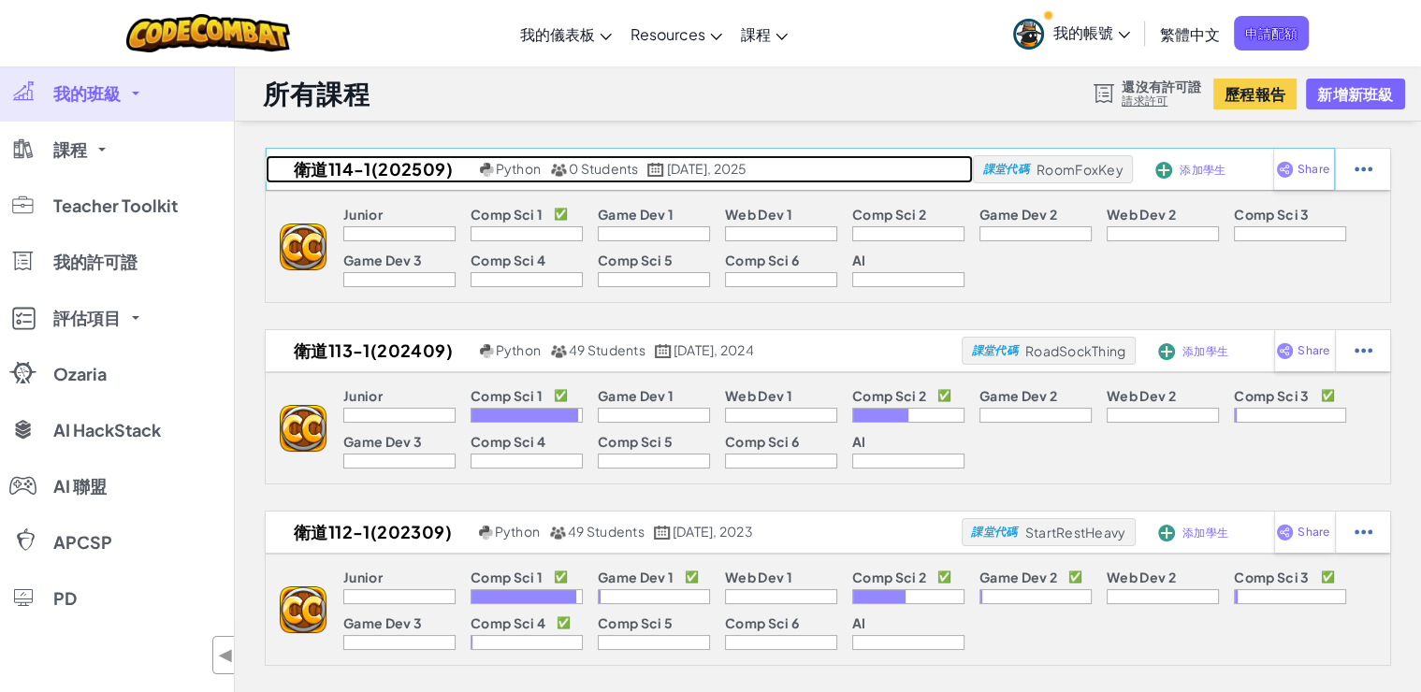
click at [405, 174] on h2 "衛道114-1(202509)" at bounding box center [371, 169] width 210 height 28
select select "560f1a9f22961295f9427742"
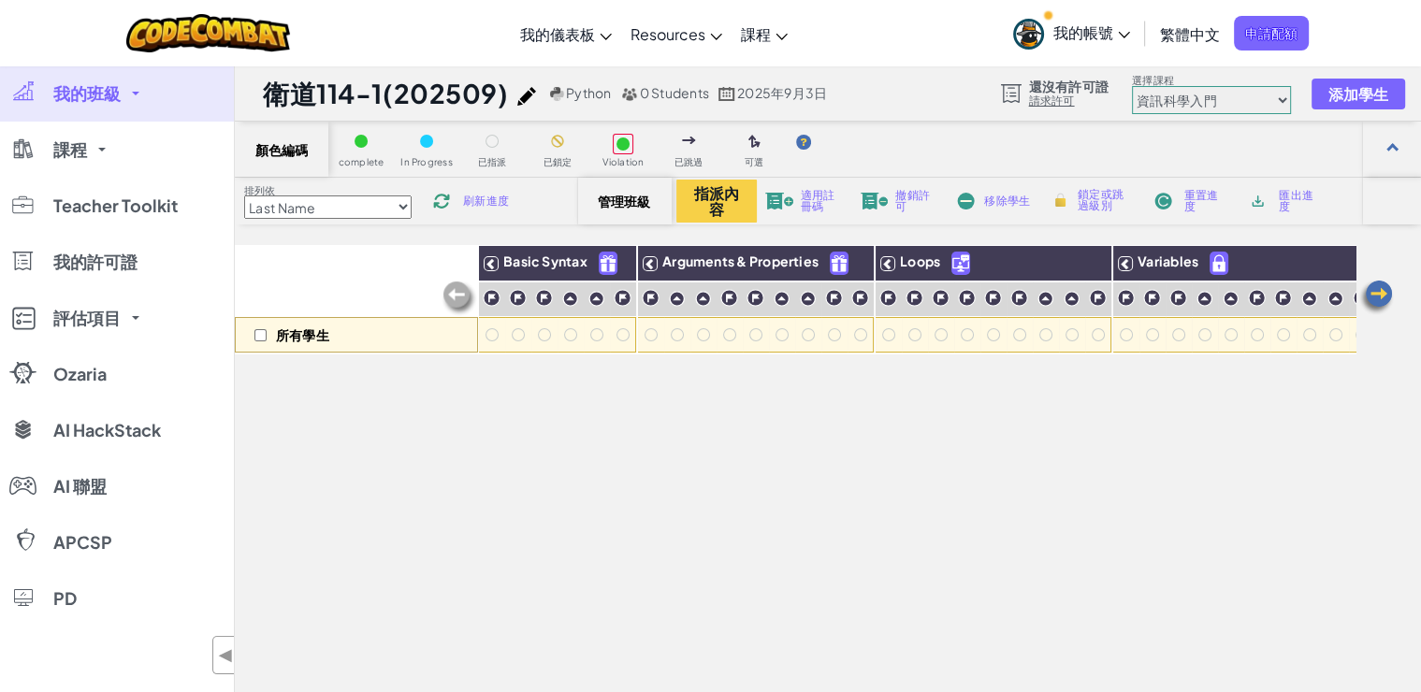
click at [446, 198] on img at bounding box center [442, 201] width 28 height 17
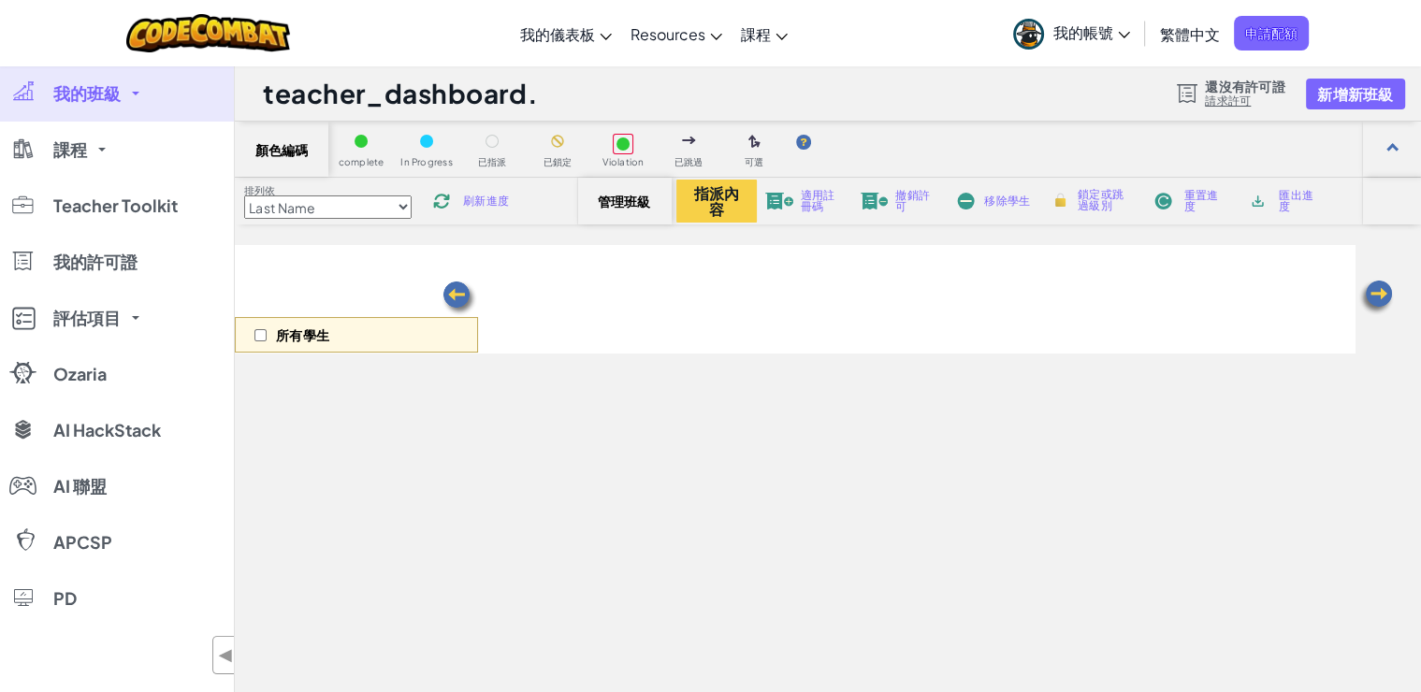
select select "560f1a9f22961295f9427742"
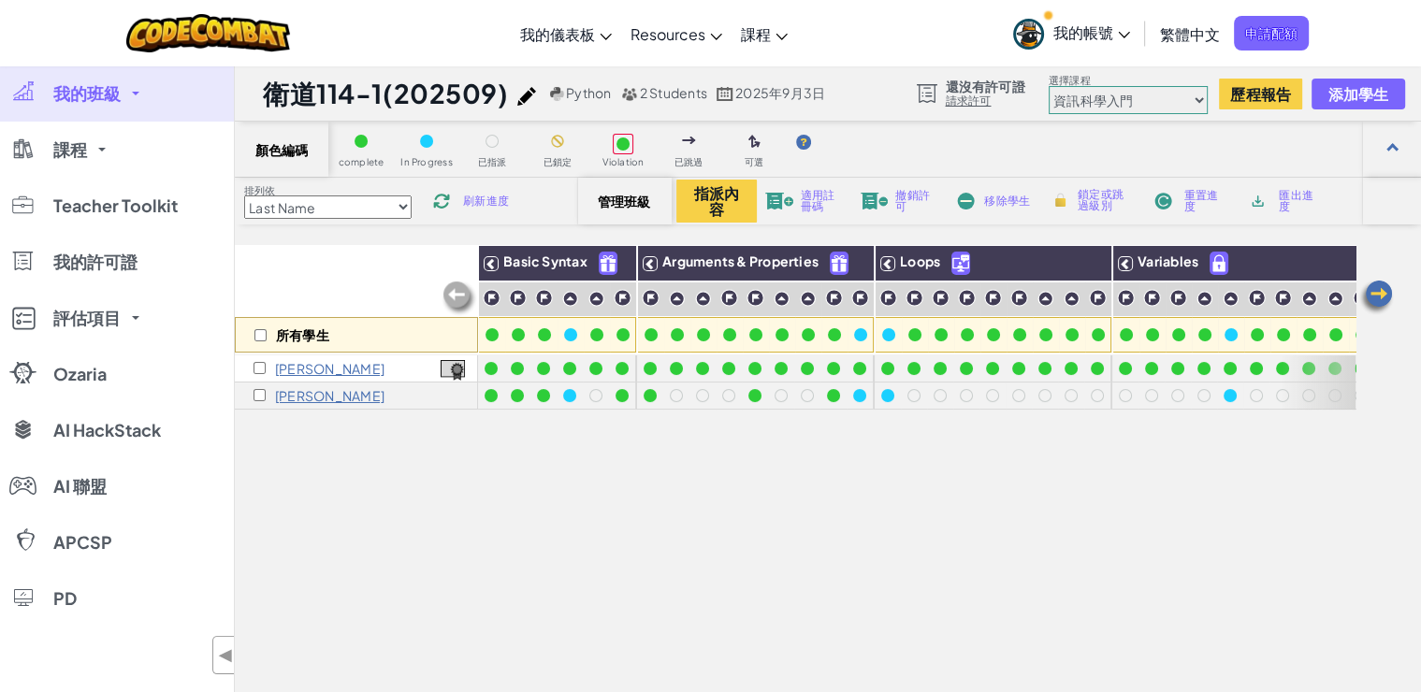
click at [1066, 28] on span "我的帳號" at bounding box center [1092, 32] width 77 height 20
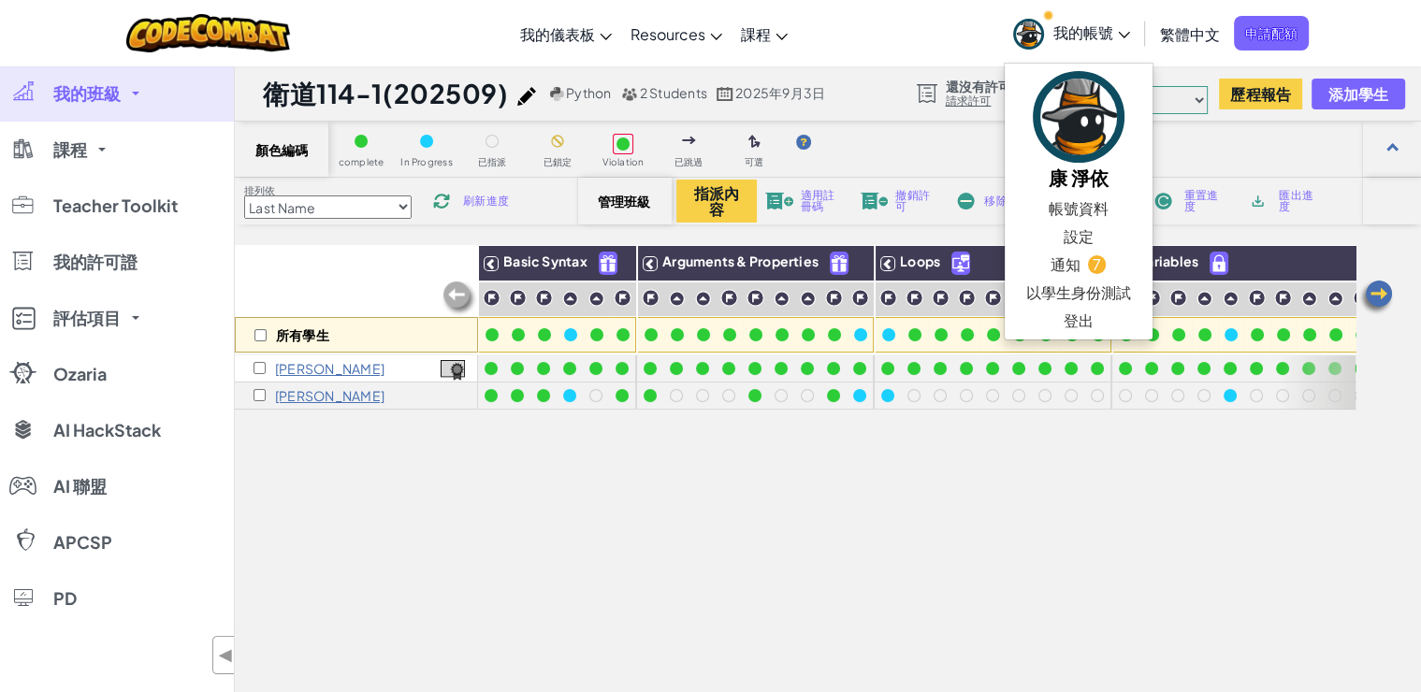
click at [1086, 28] on span "我的帳號" at bounding box center [1092, 32] width 77 height 20
click at [1117, 30] on span "我的帳號" at bounding box center [1092, 32] width 77 height 20
click at [1084, 326] on link "登出" at bounding box center [1079, 321] width 148 height 28
